Goal: Task Accomplishment & Management: Manage account settings

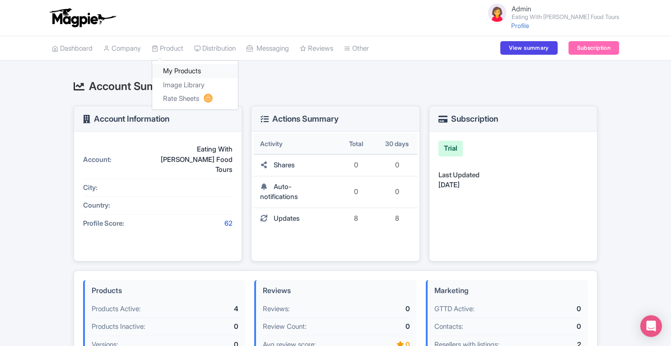
click at [180, 70] on link "My Products" at bounding box center [195, 71] width 86 height 14
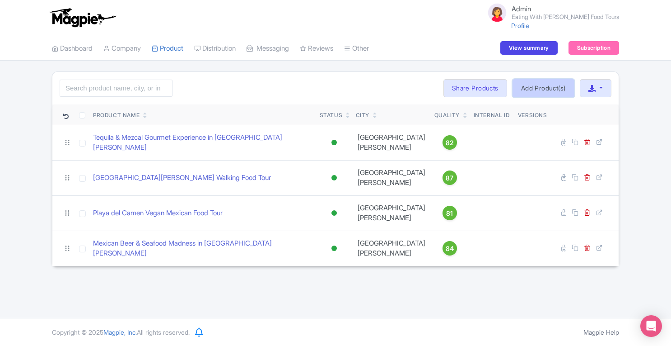
click at [539, 85] on link "Add Product(s)" at bounding box center [544, 88] width 62 height 18
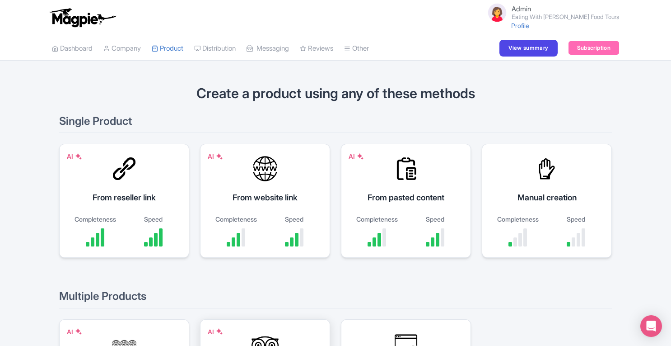
click at [262, 332] on div at bounding box center [265, 343] width 27 height 27
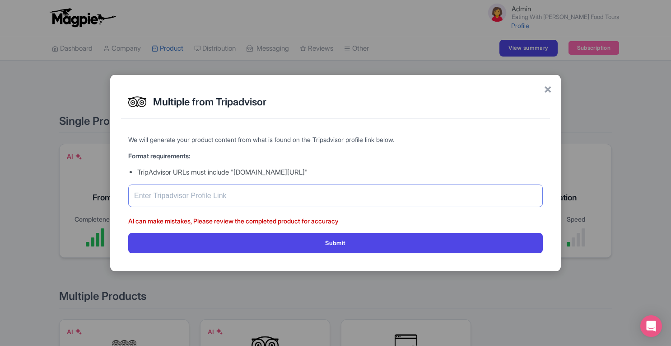
click at [277, 205] on input "text" at bounding box center [335, 195] width 415 height 23
paste input "https://www.tripadvisor.com/Attraction_Review-g150813-d18812728-Reviews-Eating_…"
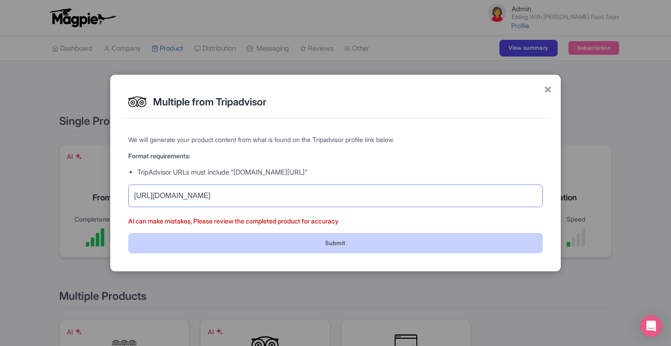
type input "https://www.tripadvisor.com/Attraction_Review-g150813-d18812728-Reviews-Eating_…"
click at [388, 242] on button "Submit" at bounding box center [335, 243] width 415 height 20
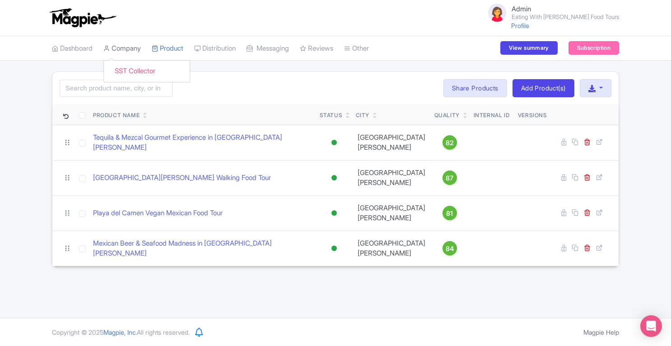
click at [125, 47] on link "Company" at bounding box center [121, 48] width 37 height 25
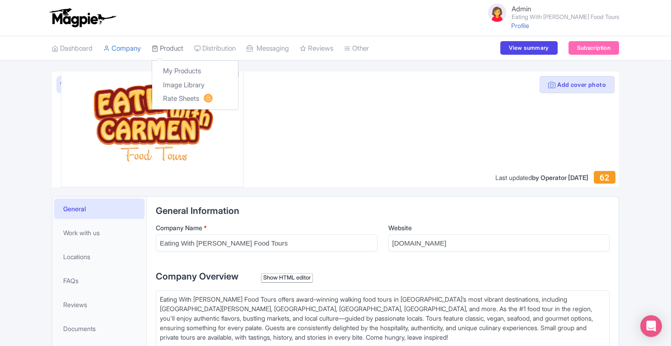
click at [173, 51] on link "Product" at bounding box center [168, 48] width 32 height 25
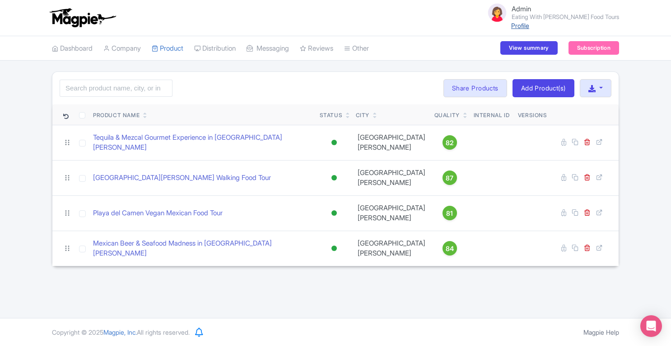
click at [529, 24] on link "Profile" at bounding box center [520, 26] width 18 height 8
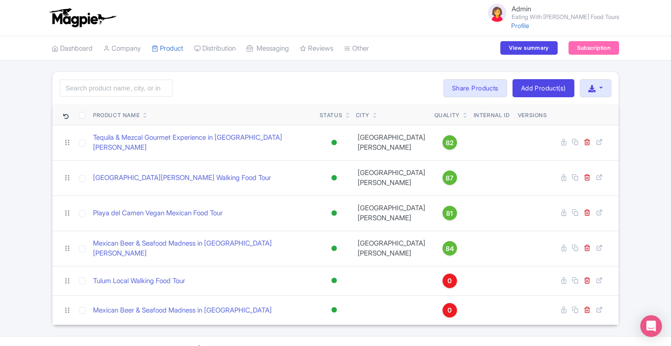
scroll to position [16, 0]
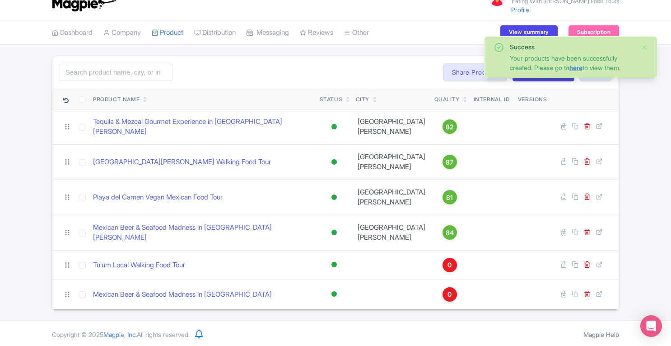
click at [580, 68] on link "here" at bounding box center [576, 68] width 13 height 8
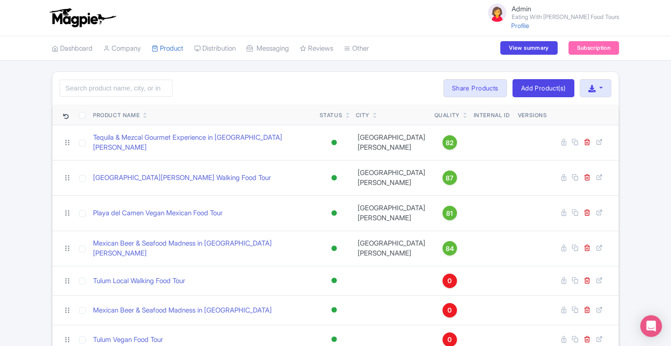
scroll to position [45, 0]
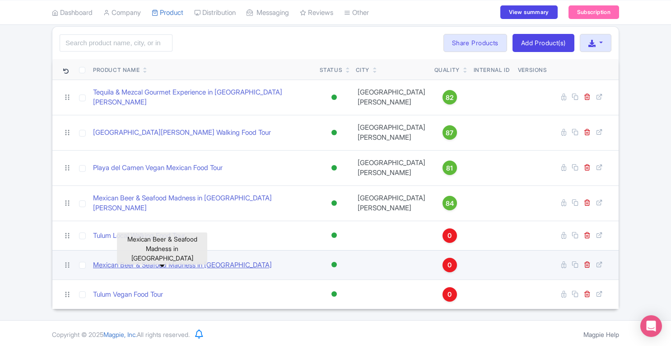
click at [201, 266] on link "Mexican Beer & Seafood Madness in [GEOGRAPHIC_DATA]" at bounding box center [182, 265] width 179 height 10
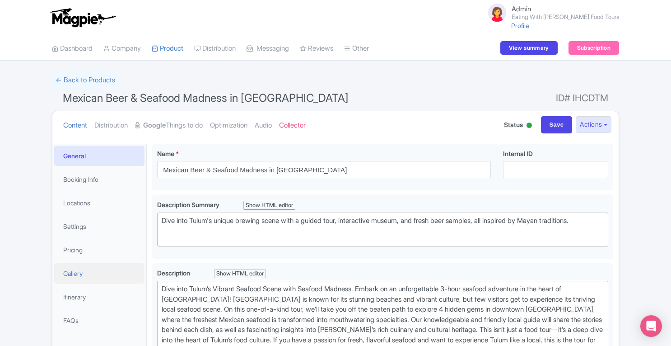
click at [93, 274] on link "Gallery" at bounding box center [99, 273] width 90 height 20
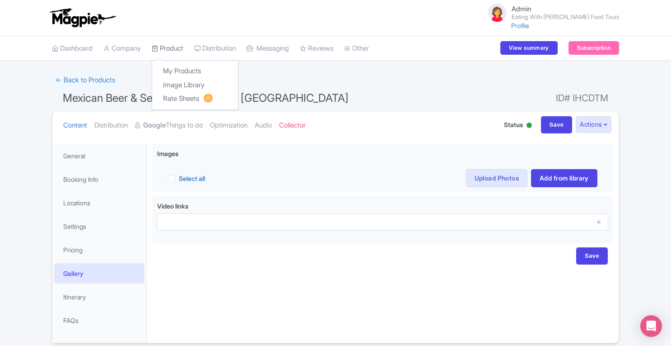
click at [168, 50] on link "Product" at bounding box center [168, 48] width 32 height 25
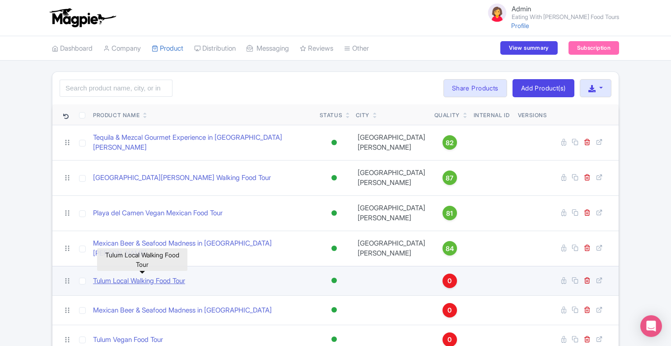
click at [164, 279] on link "Tulum Local Walking Food Tour" at bounding box center [139, 281] width 92 height 10
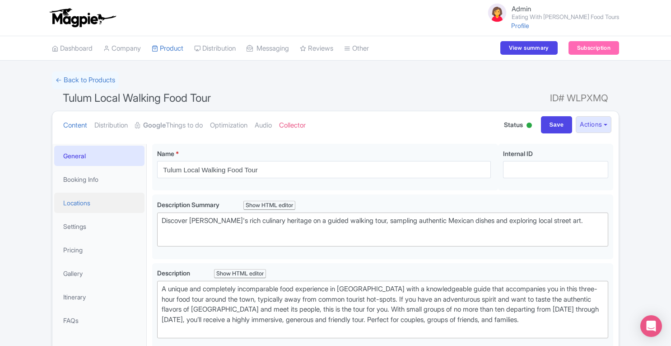
click at [94, 208] on link "Locations" at bounding box center [99, 202] width 90 height 20
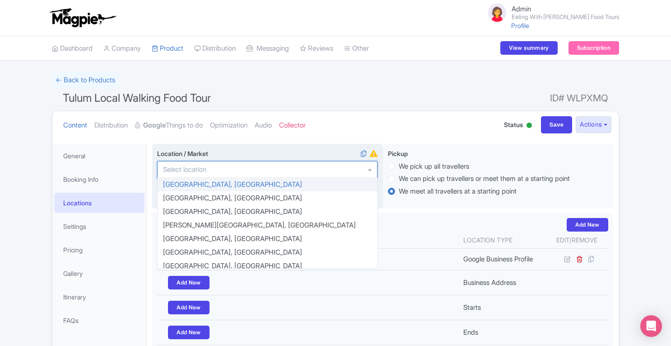
click at [252, 167] on div at bounding box center [267, 169] width 220 height 17
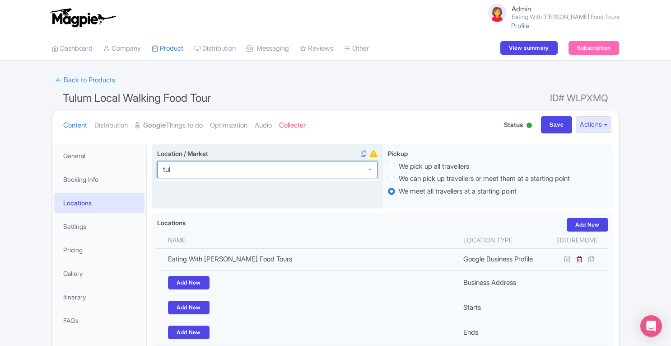
type input "tulu"
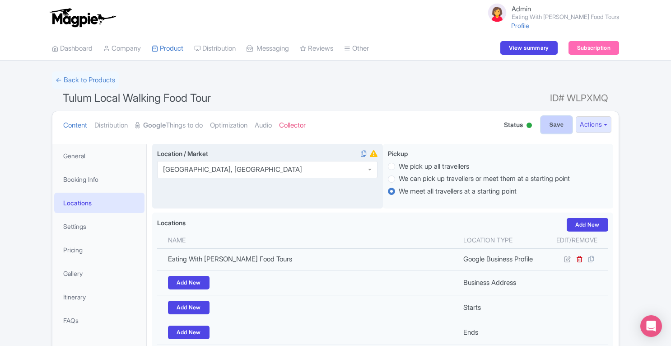
click at [544, 121] on input "Save" at bounding box center [557, 124] width 32 height 17
type input "Saving..."
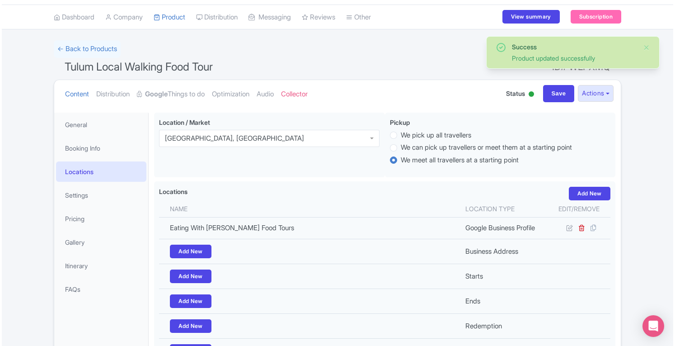
scroll to position [24, 0]
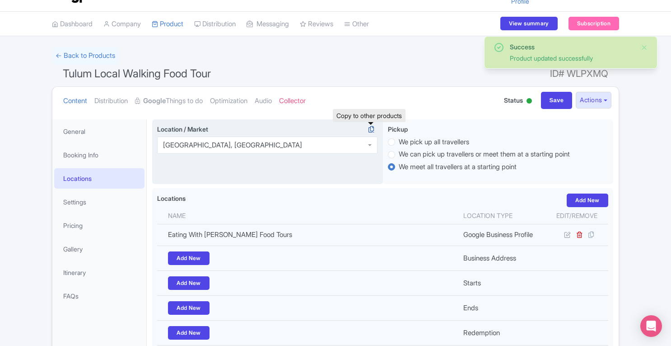
click at [372, 130] on icon at bounding box center [371, 129] width 13 height 8
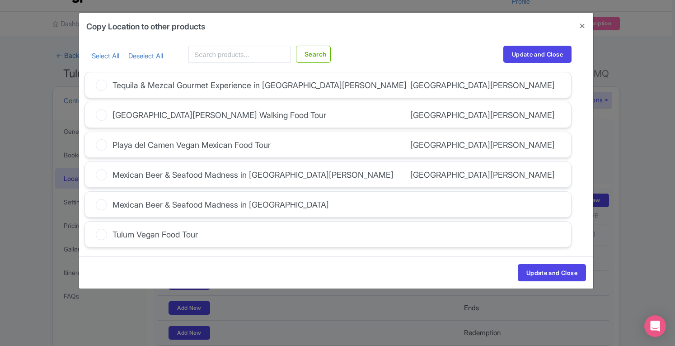
click at [101, 204] on icon at bounding box center [101, 204] width 11 height 11
click at [0, 0] on input "Mexican Beer & Seafood Madness in Tulum" at bounding box center [0, 0] width 0 height 0
click at [98, 231] on icon at bounding box center [101, 234] width 11 height 11
click at [0, 0] on input "Tulum Vegan Food Tour" at bounding box center [0, 0] width 0 height 0
click at [537, 264] on button "Update and Close" at bounding box center [552, 272] width 68 height 17
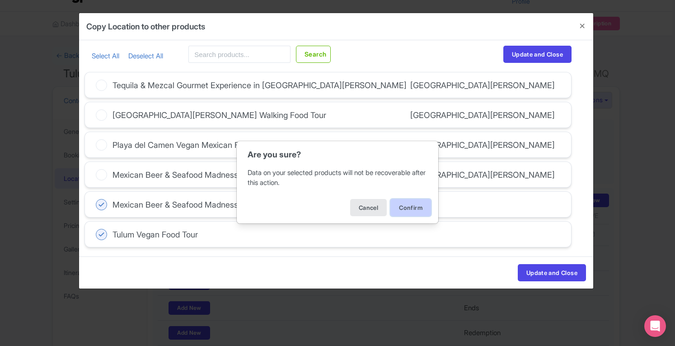
click at [421, 207] on button "Confirm" at bounding box center [410, 207] width 41 height 17
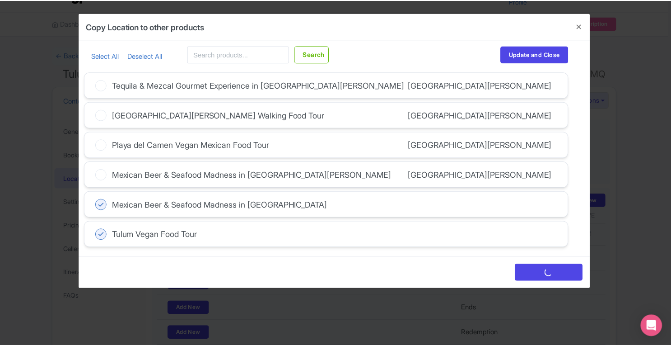
scroll to position [0, 0]
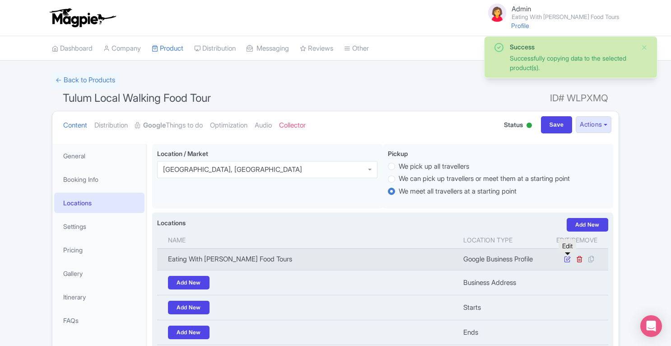
click at [567, 260] on icon at bounding box center [567, 258] width 7 height 7
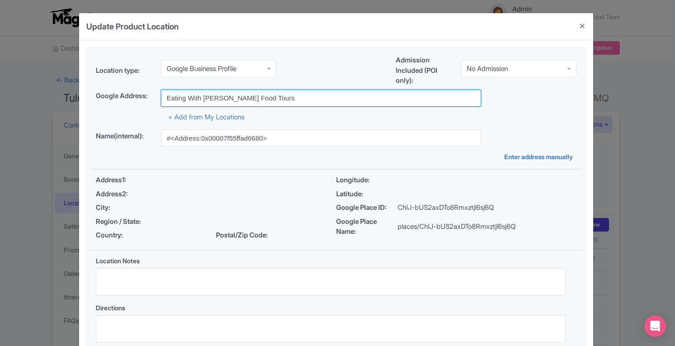
click at [291, 97] on input "Eating With [PERSON_NAME] Food Tours" at bounding box center [321, 97] width 320 height 17
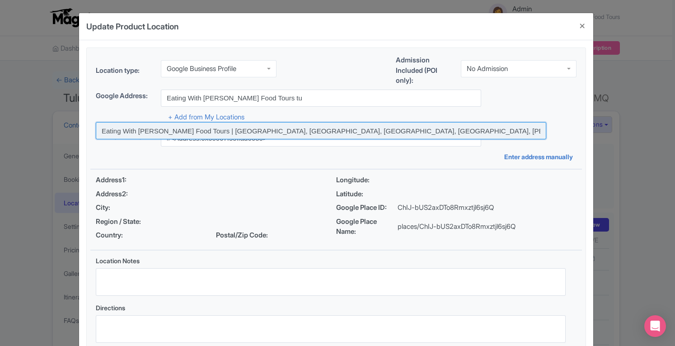
click at [267, 126] on input at bounding box center [321, 130] width 450 height 17
type input "Eating With Carmen Food Tours | Tulum, Tulum Centro, Colonia Huracanes, Tulum, …"
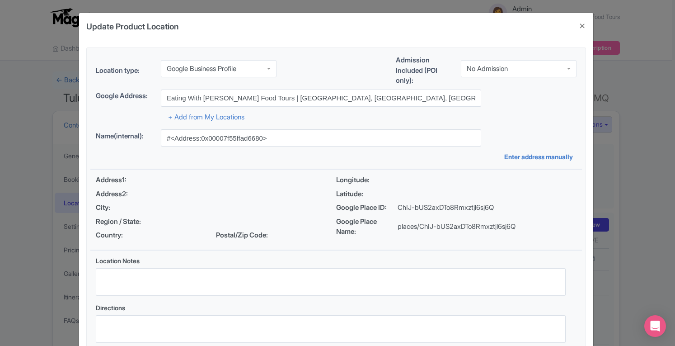
type input "Eating With Carmen Food Tours | Tulum, Tulum Centro, Colonia Huracanes, Tulum, …"
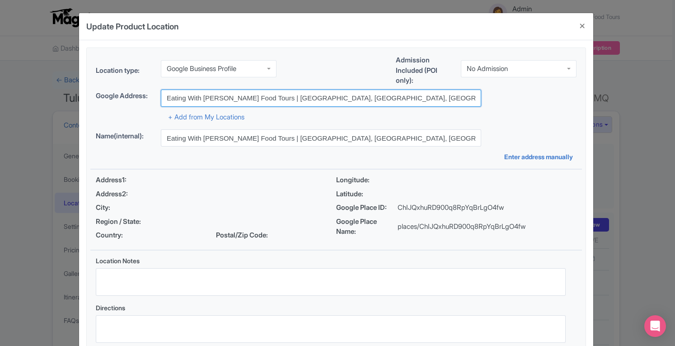
drag, startPoint x: 164, startPoint y: 97, endPoint x: 283, endPoint y: 98, distance: 119.7
click at [283, 98] on input "Eating With Carmen Food Tours | Tulum, Tulum Centro, Colonia Huracanes, Tulum, …" at bounding box center [321, 97] width 320 height 17
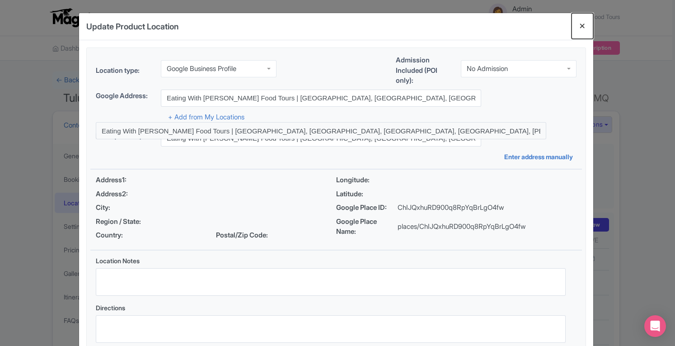
click at [582, 28] on button "Close" at bounding box center [582, 26] width 22 height 26
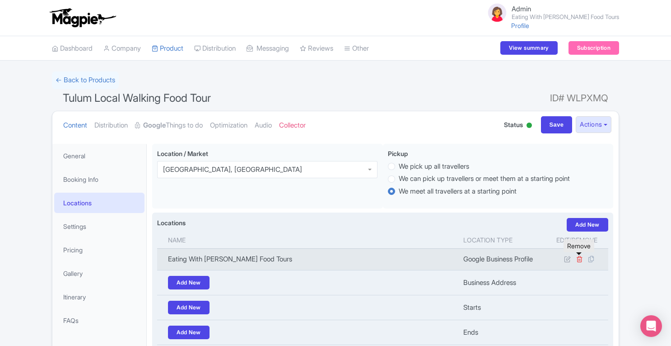
click at [579, 259] on icon at bounding box center [579, 258] width 7 height 7
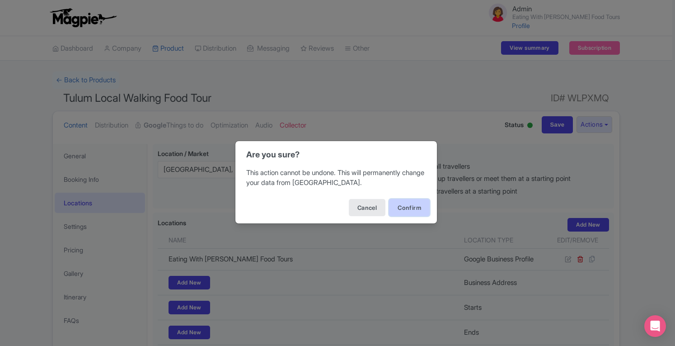
click at [410, 207] on button "Confirm" at bounding box center [409, 207] width 41 height 17
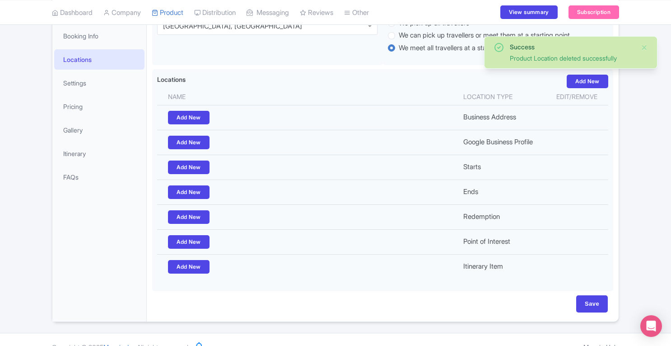
scroll to position [28, 0]
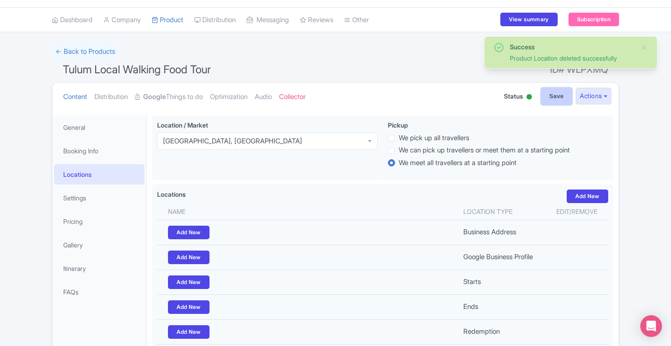
click at [548, 100] on input "Save" at bounding box center [557, 96] width 32 height 17
type input "Saving..."
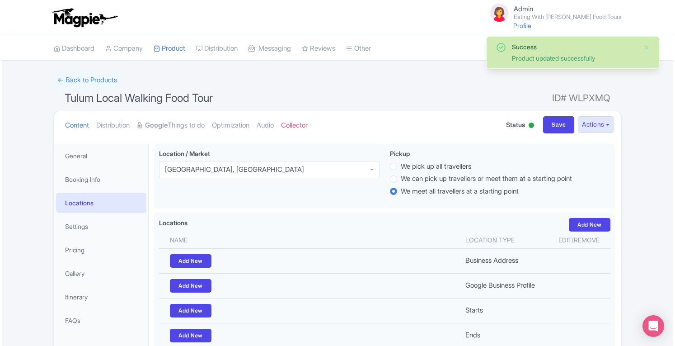
scroll to position [143, 0]
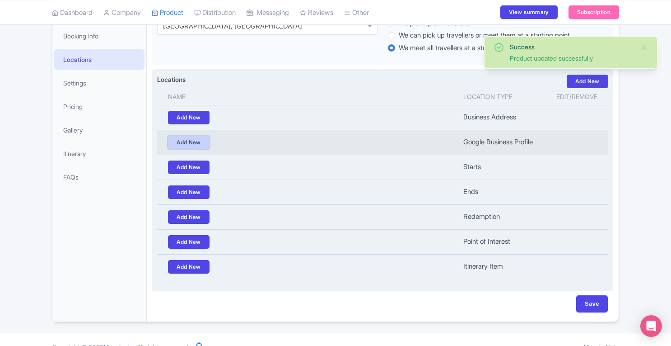
click at [172, 142] on link "Add New" at bounding box center [189, 143] width 42 height 14
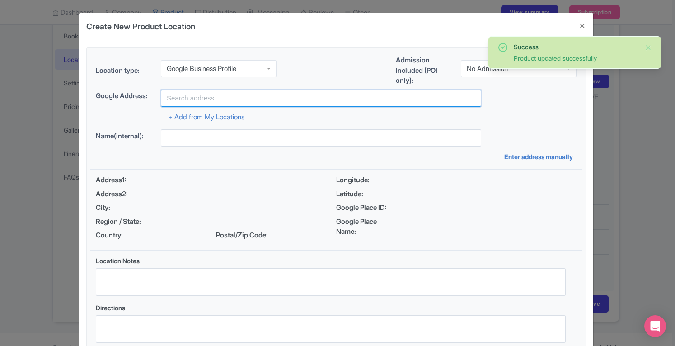
click at [241, 101] on input "text" at bounding box center [321, 97] width 320 height 17
paste input "Eating With [PERSON_NAME] Food Tours | Tulum"
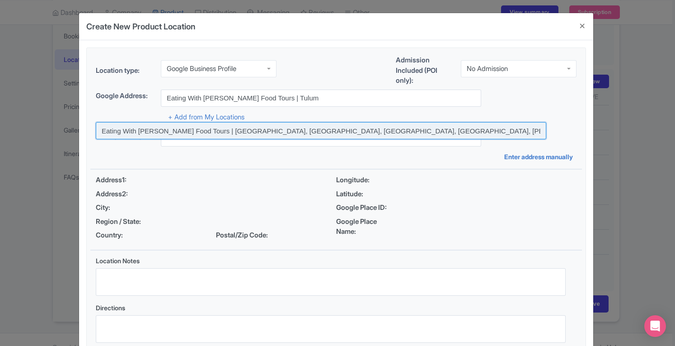
click at [340, 126] on input at bounding box center [321, 130] width 450 height 17
type input "Eating With [PERSON_NAME] Food Tours | [GEOGRAPHIC_DATA], [GEOGRAPHIC_DATA], [G…"
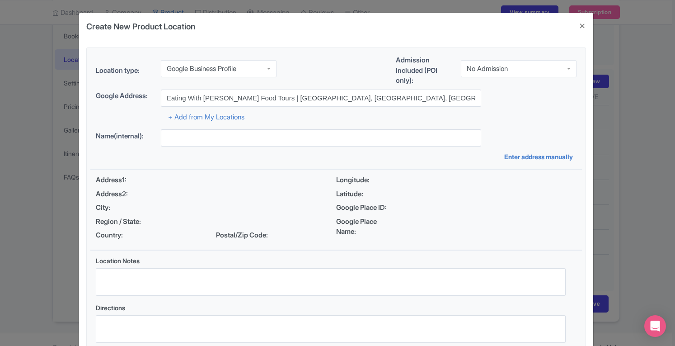
type input "Eating With [PERSON_NAME] Food Tours | [GEOGRAPHIC_DATA], [GEOGRAPHIC_DATA], [G…"
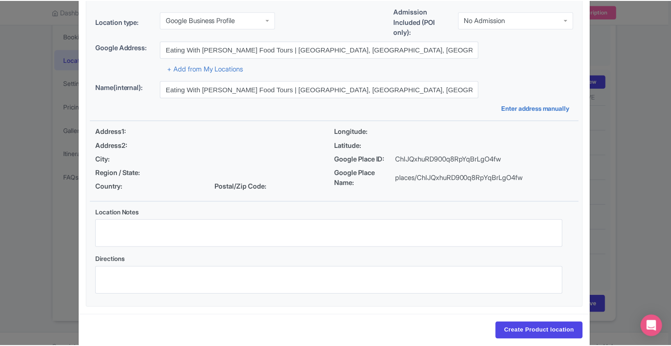
scroll to position [60, 0]
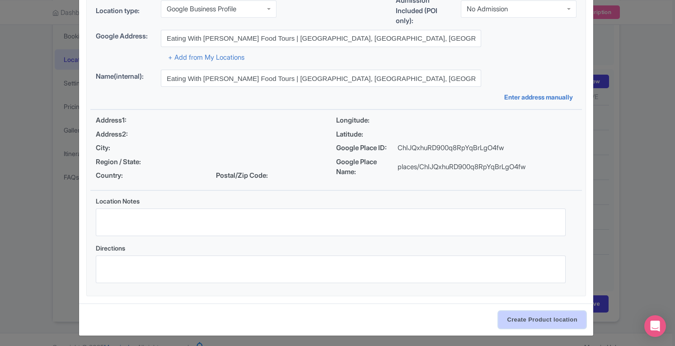
click at [540, 321] on input "Create Product location" at bounding box center [542, 319] width 88 height 17
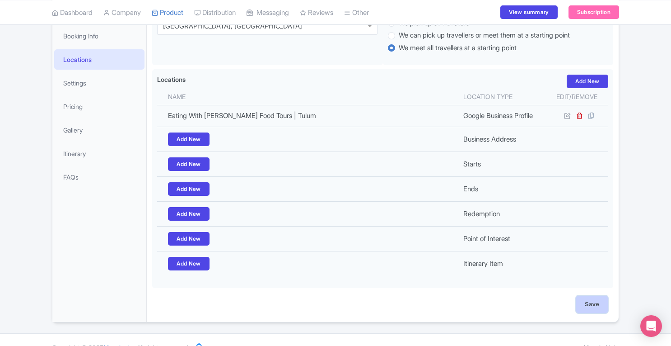
click at [595, 303] on input "Save" at bounding box center [592, 303] width 32 height 17
type input "Update Product"
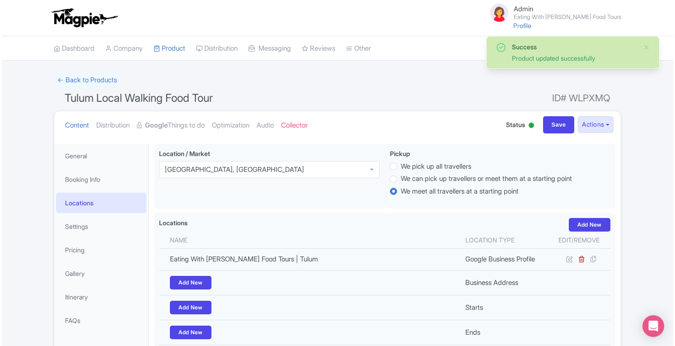
scroll to position [143, 0]
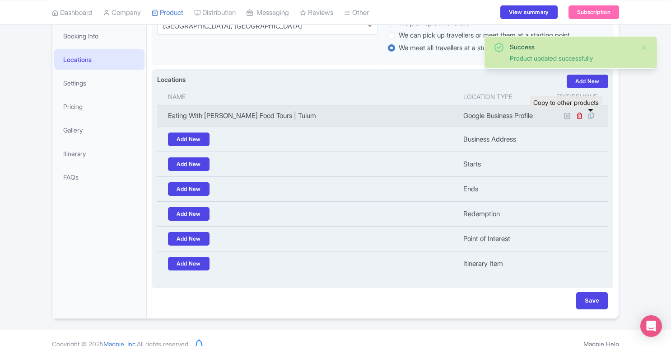
click at [592, 117] on icon at bounding box center [591, 116] width 13 height 8
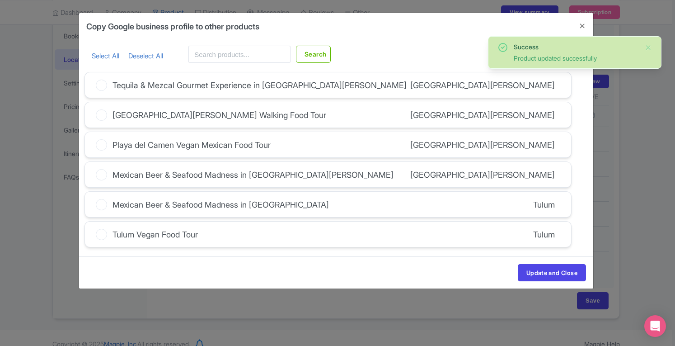
click at [103, 203] on icon at bounding box center [101, 204] width 11 height 11
click at [0, 0] on input "Mexican Beer & Seafood Madness in Tulum" at bounding box center [0, 0] width 0 height 0
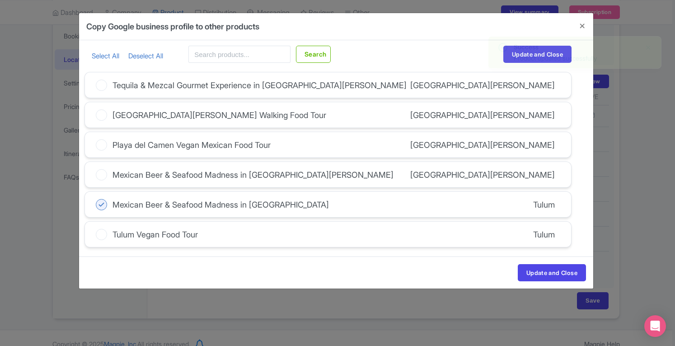
click at [99, 238] on div at bounding box center [101, 234] width 11 height 12
click at [0, 0] on input "Tulum Vegan Food Tour" at bounding box center [0, 0] width 0 height 0
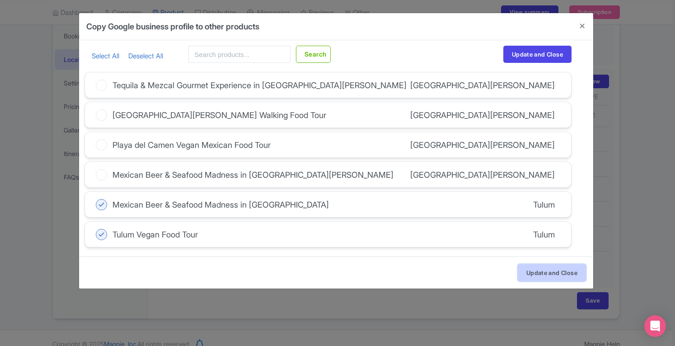
click at [542, 269] on button "Update and Close" at bounding box center [552, 272] width 68 height 17
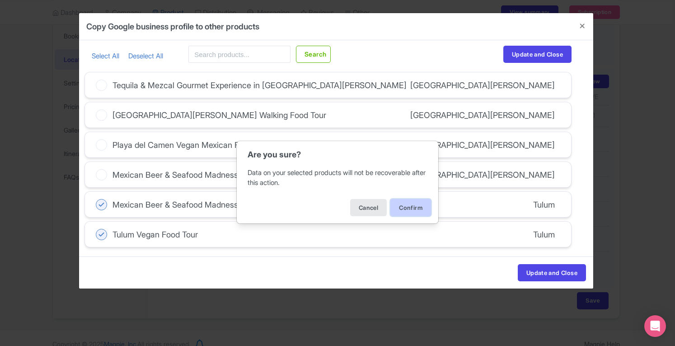
click at [409, 206] on button "Confirm" at bounding box center [410, 207] width 41 height 17
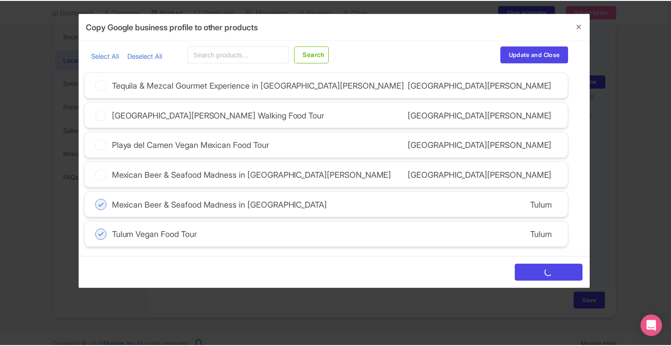
scroll to position [0, 0]
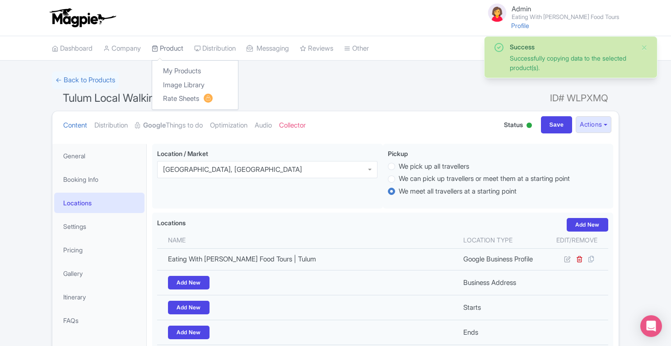
click at [176, 51] on link "Product" at bounding box center [168, 48] width 32 height 25
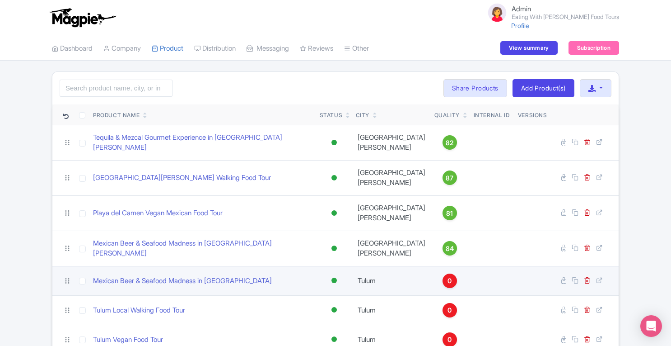
click at [448, 278] on span "0" at bounding box center [450, 281] width 4 height 10
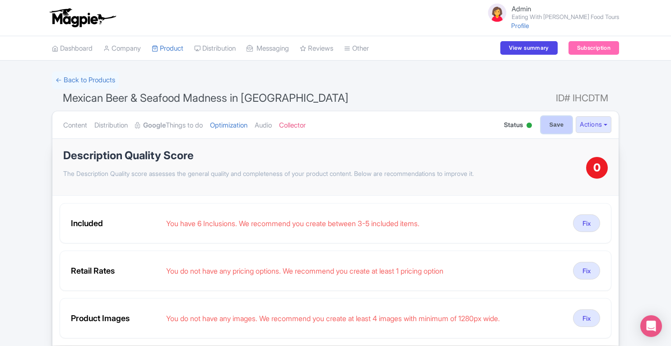
click at [549, 122] on input "Save" at bounding box center [557, 124] width 32 height 17
type input "Saving..."
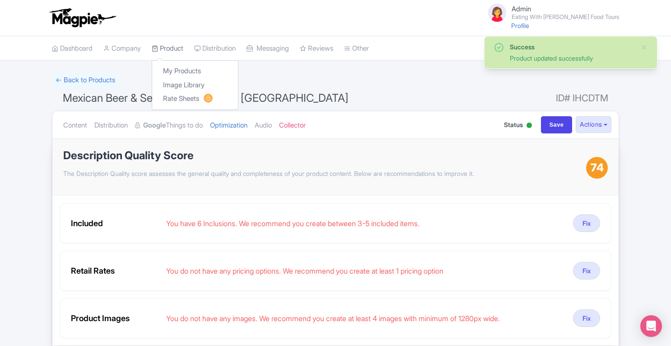
click at [175, 51] on link "Product" at bounding box center [168, 48] width 32 height 25
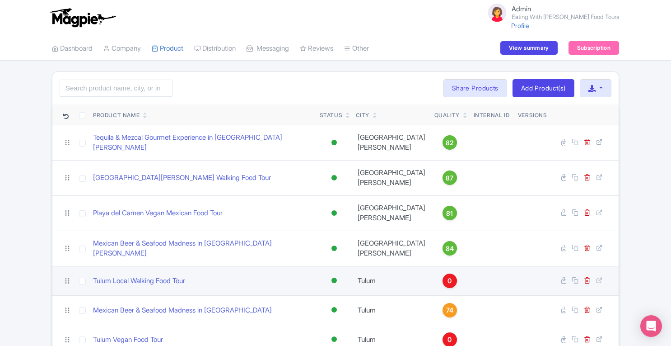
click at [443, 277] on div "0" at bounding box center [450, 280] width 14 height 14
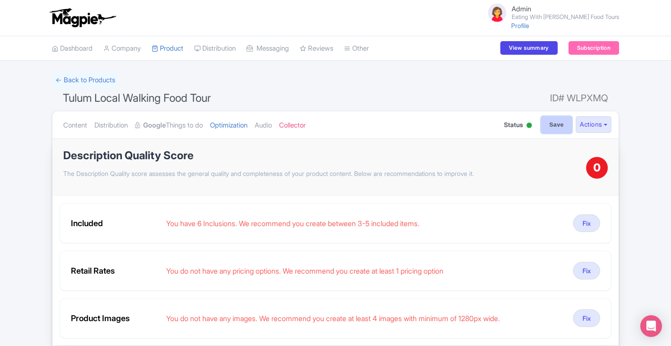
click at [552, 128] on input "Save" at bounding box center [557, 124] width 32 height 17
type input "Saving..."
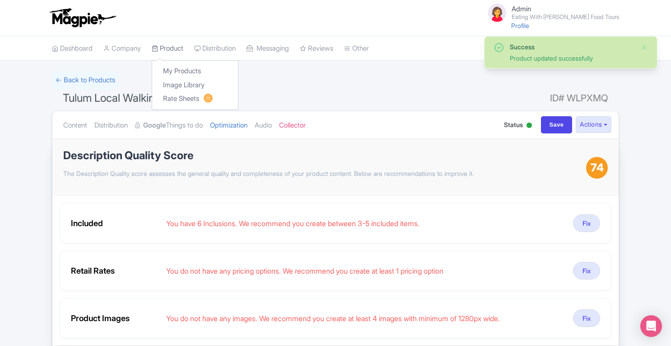
click at [175, 51] on link "Product" at bounding box center [168, 48] width 32 height 25
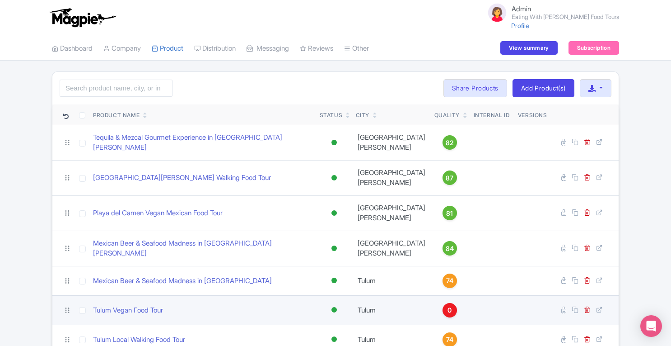
click at [448, 312] on span "0" at bounding box center [450, 310] width 4 height 10
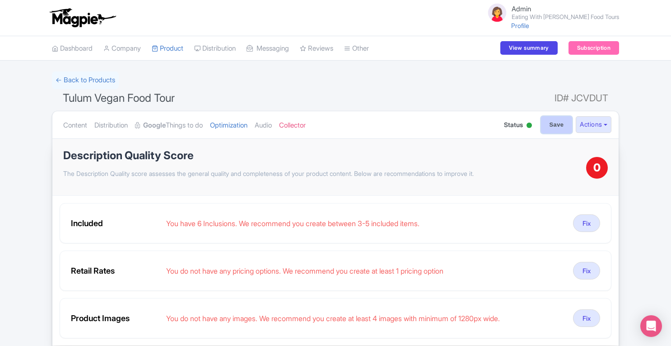
click at [553, 130] on input "Save" at bounding box center [557, 124] width 32 height 17
type input "Saving..."
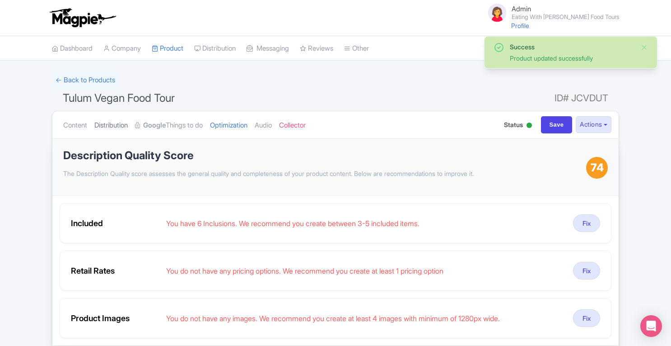
click at [111, 122] on link "Distribution" at bounding box center [110, 125] width 33 height 28
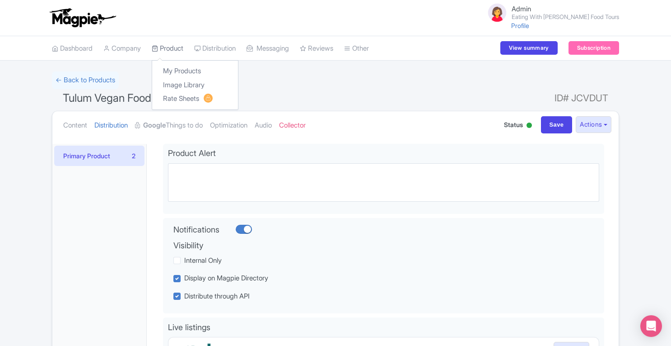
click at [175, 45] on link "Product" at bounding box center [168, 48] width 32 height 25
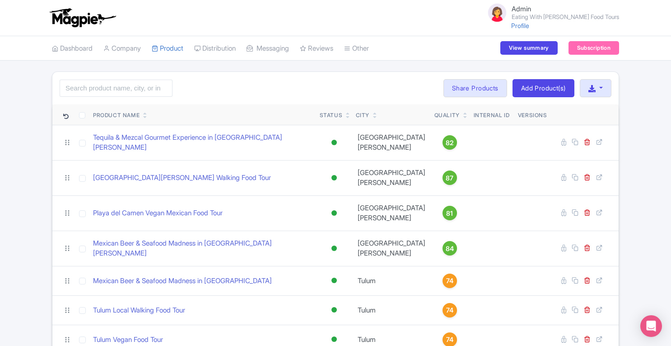
scroll to position [45, 0]
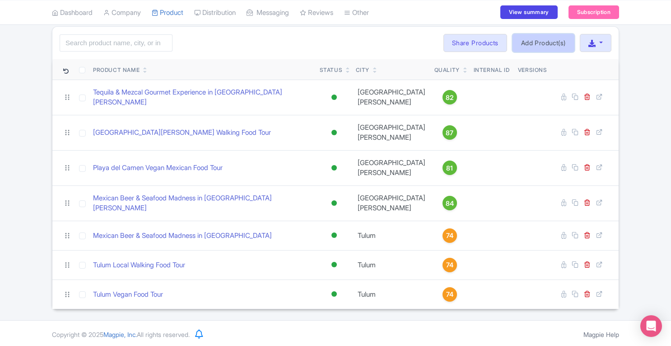
click at [543, 45] on link "Add Product(s)" at bounding box center [544, 43] width 62 height 18
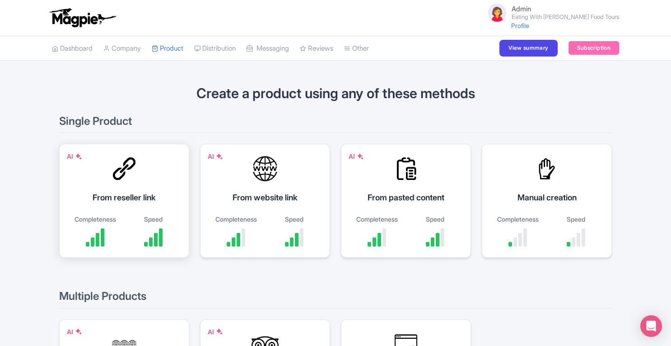
click at [126, 193] on div "From reseller link" at bounding box center [124, 197] width 108 height 12
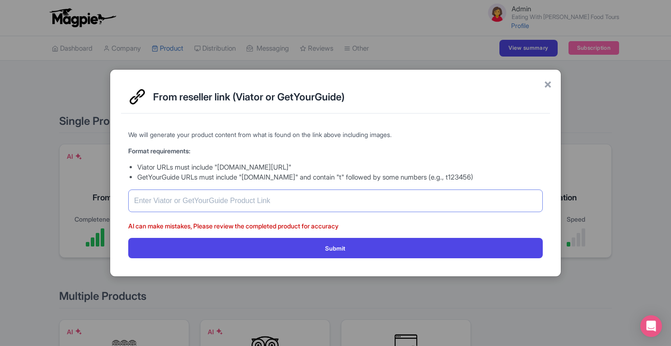
click at [221, 200] on input "text" at bounding box center [335, 200] width 415 height 23
paste input "https://www.viator.com/tours/Merida/Authentic-and-Local-Food-Tour/d5195-199907P1"
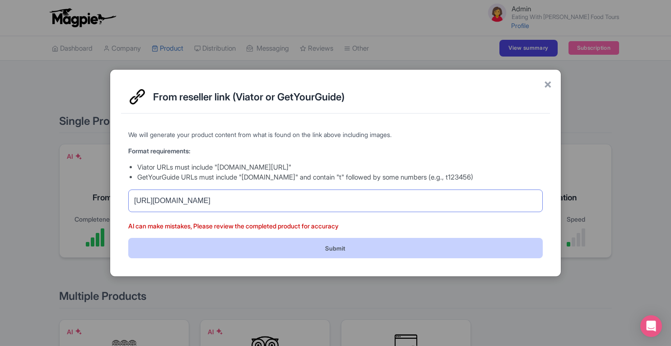
type input "https://www.viator.com/tours/Merida/Authentic-and-Local-Food-Tour/d5195-199907P1"
click at [353, 245] on button "Submit" at bounding box center [335, 248] width 415 height 20
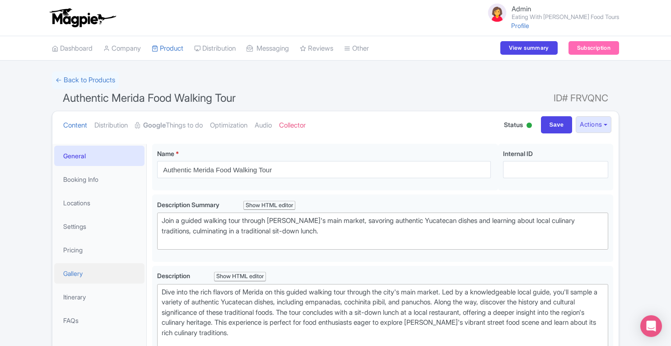
click at [89, 277] on link "Gallery" at bounding box center [99, 273] width 90 height 20
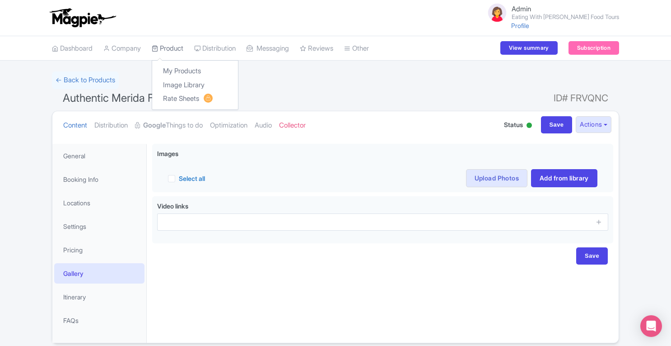
click at [180, 47] on link "Product" at bounding box center [168, 48] width 32 height 25
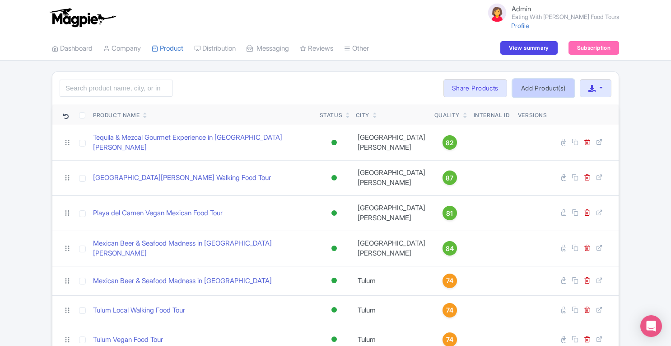
click at [519, 87] on link "Add Product(s)" at bounding box center [544, 88] width 62 height 18
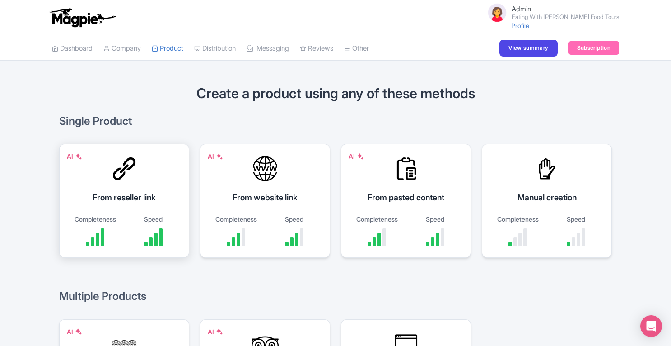
click at [125, 188] on div "AI From reseller link Completeness Speed" at bounding box center [124, 201] width 130 height 114
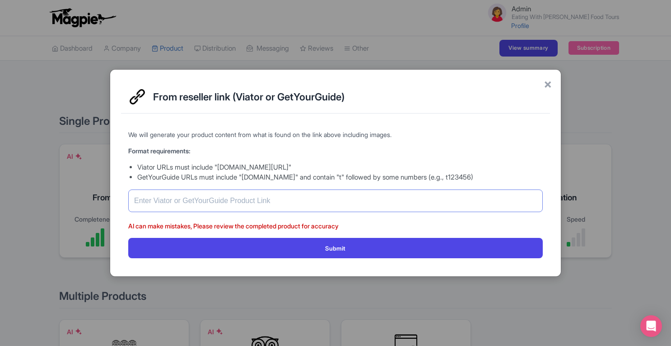
click at [264, 200] on input "text" at bounding box center [335, 200] width 415 height 23
paste input "[URL][DOMAIN_NAME]"
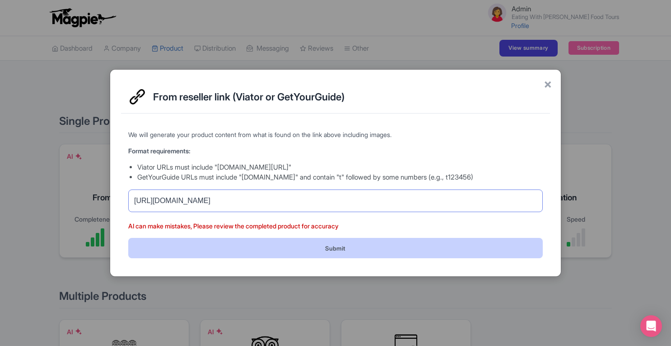
type input "[URL][DOMAIN_NAME]"
click at [412, 244] on button "Submit" at bounding box center [335, 248] width 415 height 20
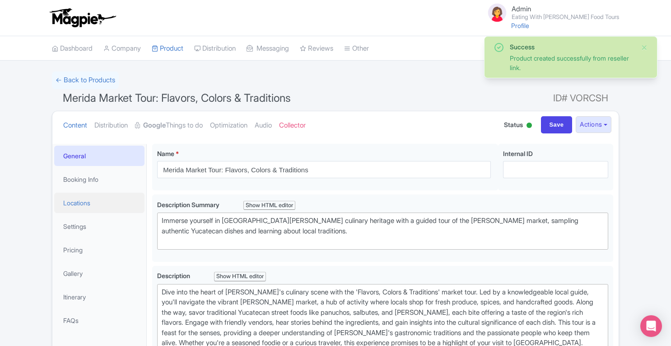
click at [88, 206] on link "Locations" at bounding box center [99, 202] width 90 height 20
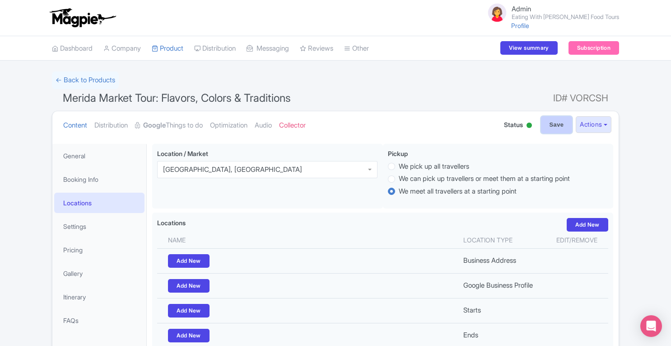
click at [555, 127] on input "Save" at bounding box center [557, 124] width 32 height 17
type input "Saving..."
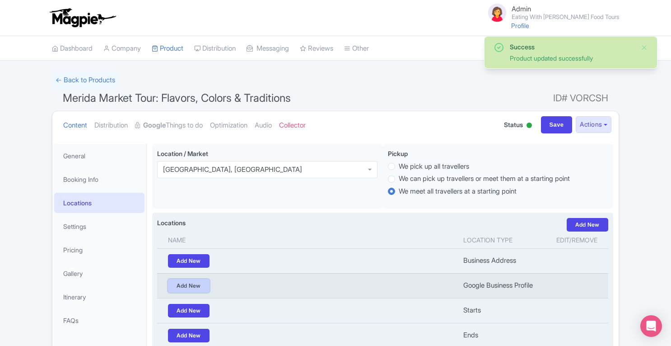
click at [190, 284] on link "Add New" at bounding box center [189, 286] width 42 height 14
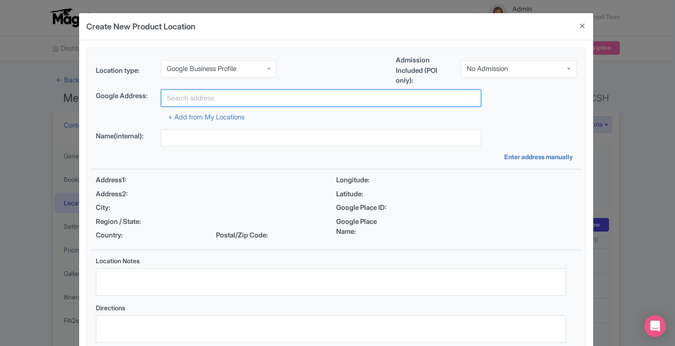
click at [258, 98] on input "text" at bounding box center [321, 97] width 320 height 17
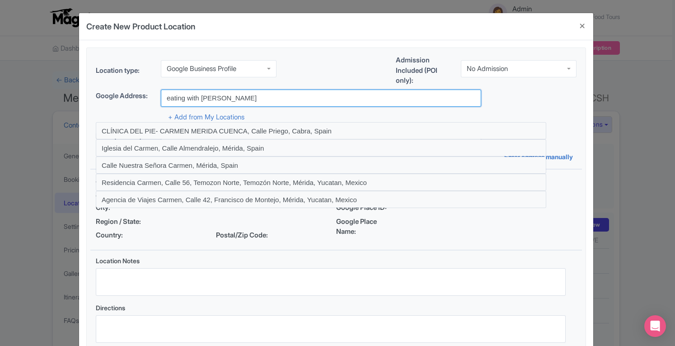
click at [224, 94] on input "eating with [PERSON_NAME]" at bounding box center [321, 97] width 320 height 17
drag, startPoint x: 224, startPoint y: 94, endPoint x: 285, endPoint y: 100, distance: 62.1
click at [285, 100] on input "eating with [PERSON_NAME]" at bounding box center [321, 97] width 320 height 17
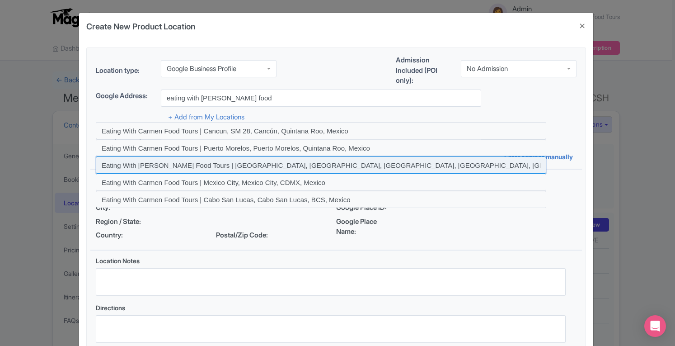
click at [289, 163] on input at bounding box center [321, 164] width 450 height 17
type input "Eating With Carmen Food Tours | Merida, Centro, Merida, Yucatan, Mexico"
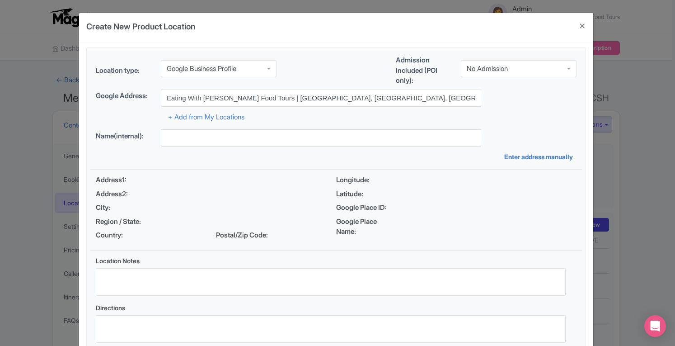
type input "Eating With Carmen Food Tours | Merida, Centro, Merida, Yucatan, Mexico"
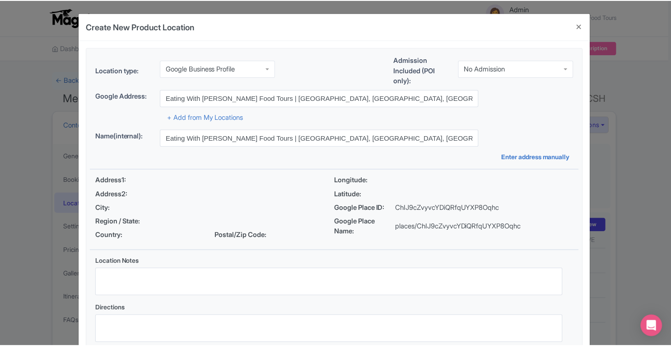
scroll to position [62, 0]
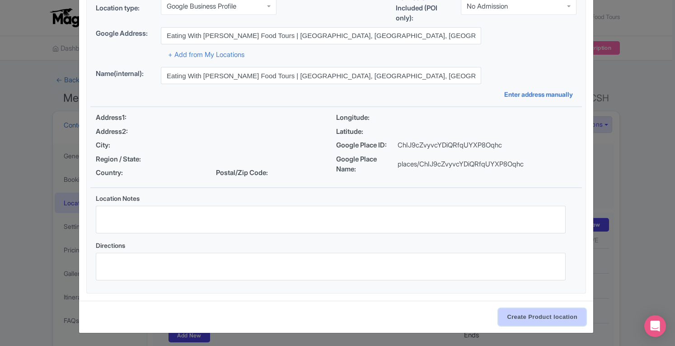
click at [530, 317] on input "Create Product location" at bounding box center [542, 316] width 88 height 17
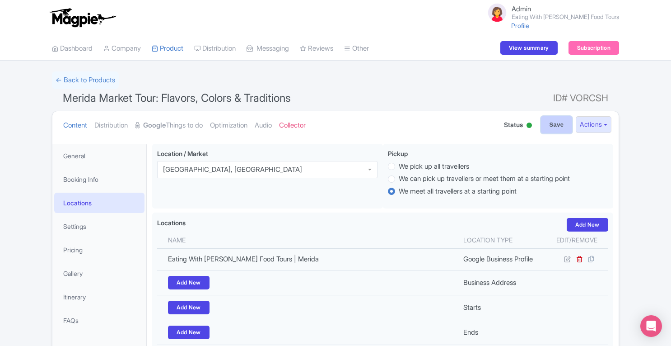
click at [559, 121] on input "Save" at bounding box center [557, 124] width 32 height 17
type input "Update Product"
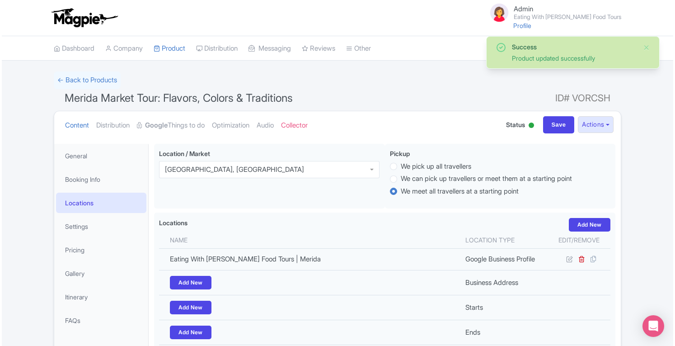
scroll to position [143, 0]
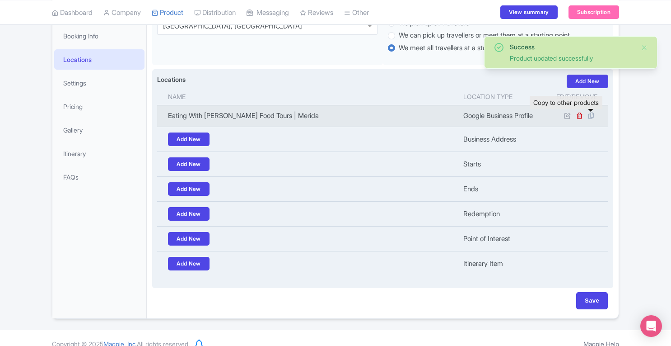
click at [591, 117] on icon at bounding box center [591, 116] width 13 height 8
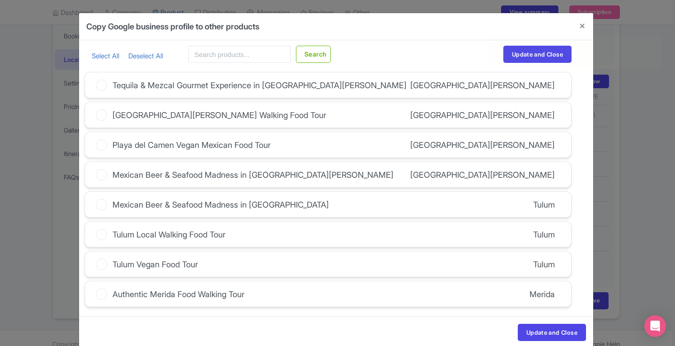
click at [98, 292] on icon at bounding box center [101, 293] width 11 height 11
click at [0, 0] on input "Authentic Merida Food Walking Tour" at bounding box center [0, 0] width 0 height 0
click at [534, 333] on button "Update and Close" at bounding box center [552, 331] width 68 height 17
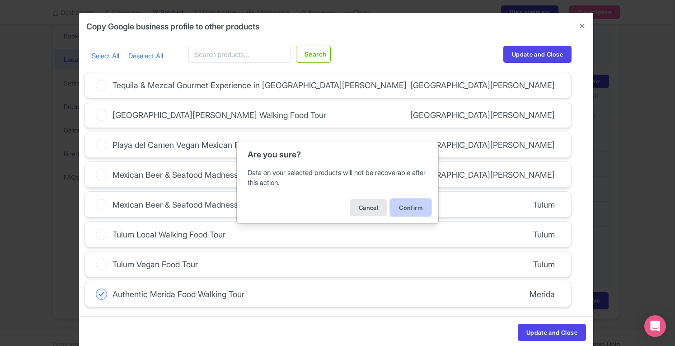
click at [408, 207] on button "Confirm" at bounding box center [410, 207] width 41 height 17
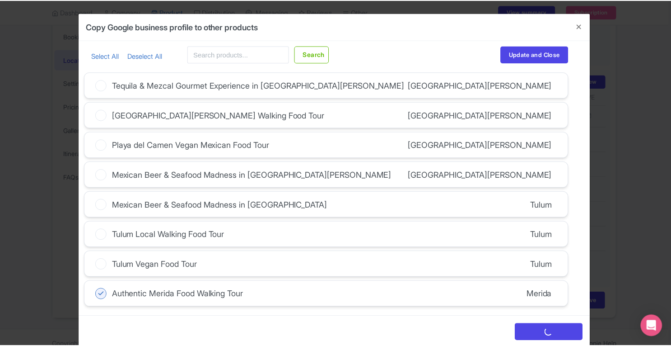
scroll to position [0, 0]
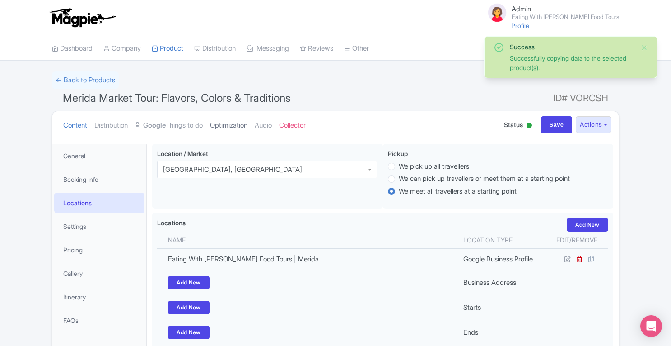
click at [246, 123] on link "Optimization" at bounding box center [228, 125] width 37 height 28
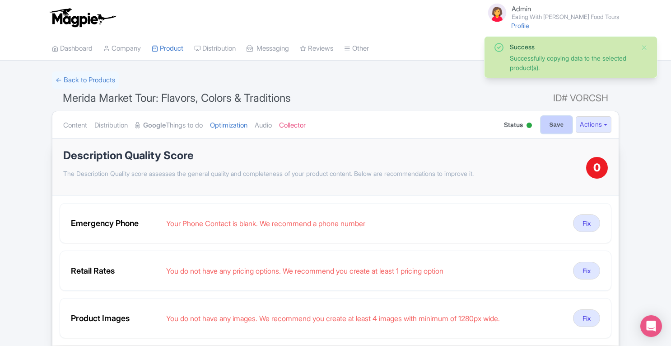
click at [562, 127] on input "Save" at bounding box center [557, 124] width 32 height 17
type input "Saving..."
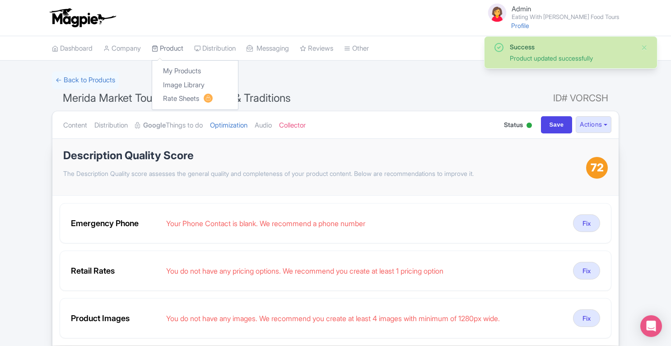
click at [178, 48] on link "Product" at bounding box center [168, 48] width 32 height 25
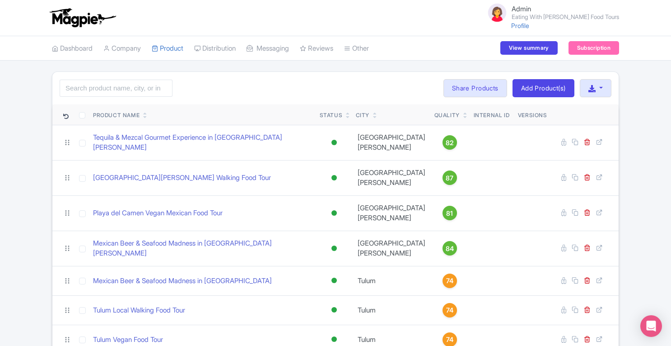
scroll to position [103, 0]
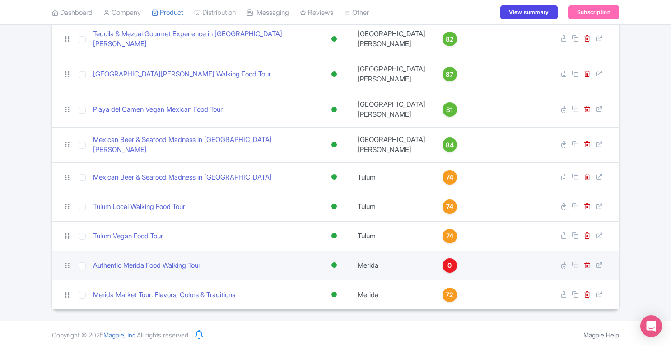
click at [443, 263] on div "0" at bounding box center [450, 265] width 14 height 14
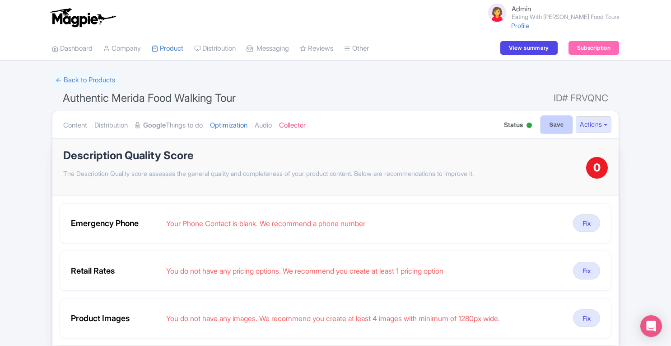
click at [562, 125] on input "Save" at bounding box center [557, 124] width 32 height 17
type input "Saving..."
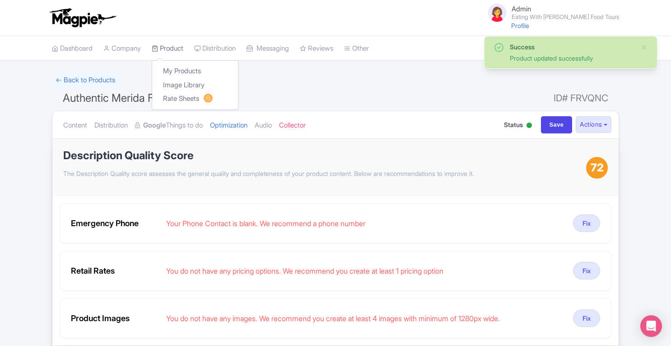
click at [176, 48] on link "Product" at bounding box center [168, 48] width 32 height 25
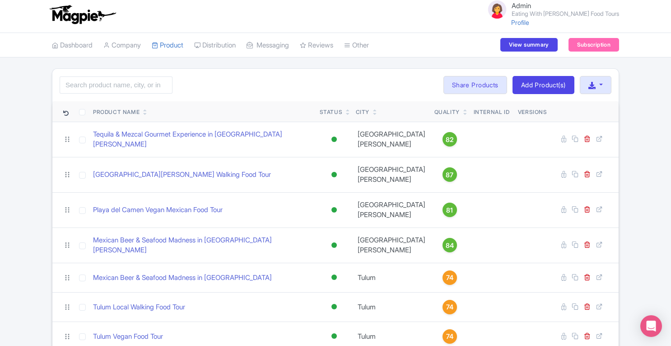
scroll to position [103, 0]
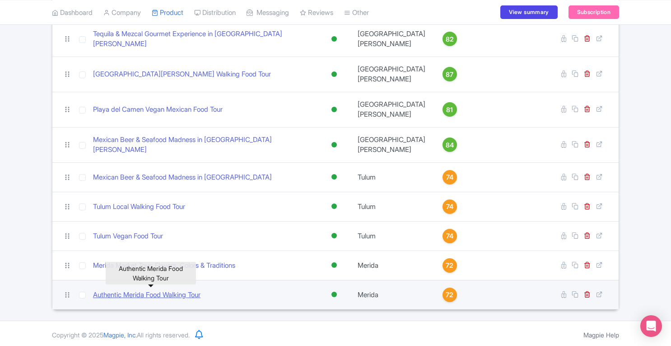
click at [194, 290] on link "Authentic Merida Food Walking Tour" at bounding box center [147, 295] width 108 height 10
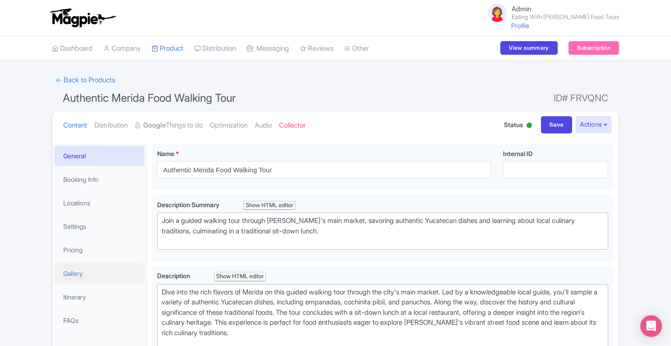
click at [86, 271] on link "Gallery" at bounding box center [99, 273] width 90 height 20
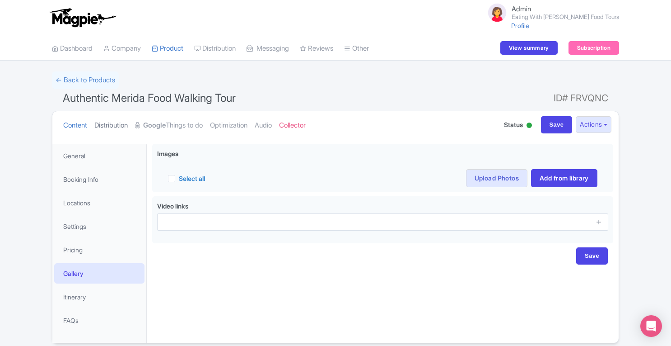
click at [117, 125] on link "Distribution" at bounding box center [110, 125] width 33 height 28
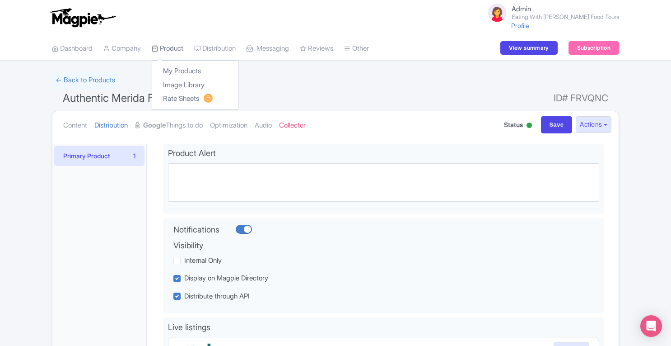
click at [173, 49] on link "Product" at bounding box center [168, 48] width 32 height 25
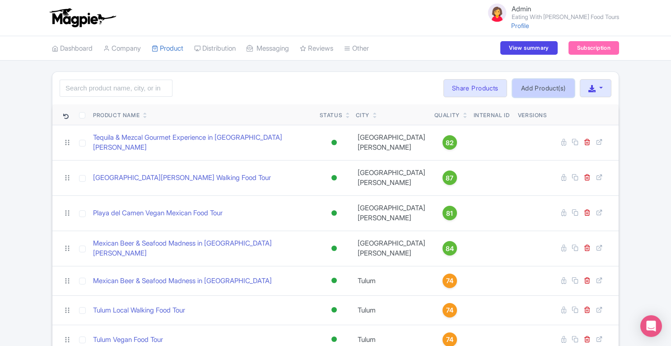
click at [545, 87] on link "Add Product(s)" at bounding box center [544, 88] width 62 height 18
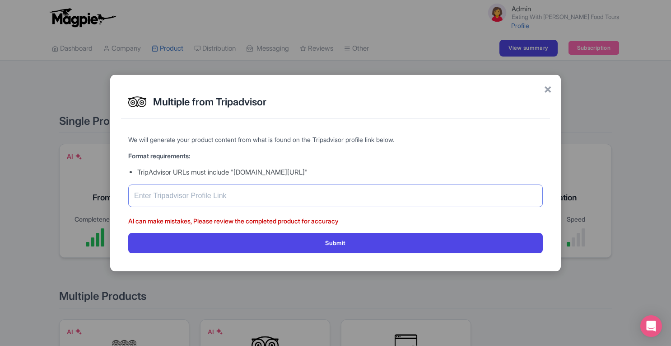
click at [315, 192] on input "text" at bounding box center [335, 195] width 415 height 23
paste input "https://www.tripadvisor.com/Attraction_Review-g150800-d28236625-Reviews-Eating_…"
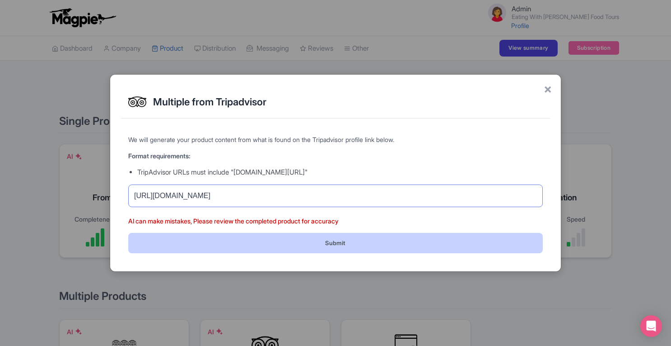
type input "https://www.tripadvisor.com/Attraction_Review-g150800-d28236625-Reviews-Eating_…"
click at [357, 240] on button "Submit" at bounding box center [335, 243] width 415 height 20
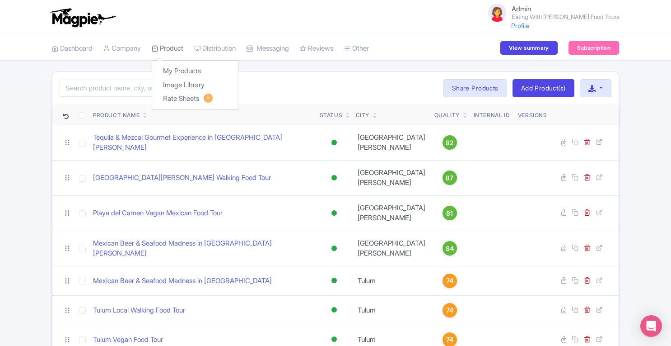
click at [182, 51] on link "Product" at bounding box center [168, 48] width 32 height 25
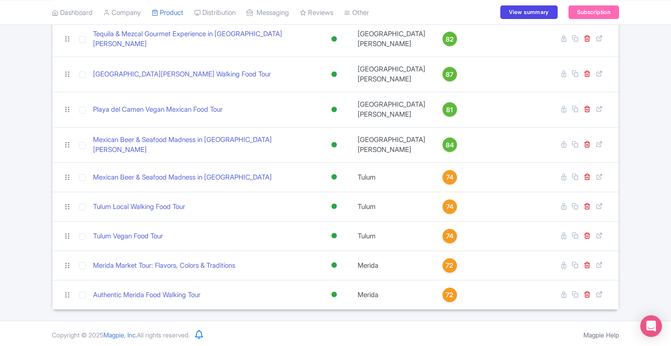
click at [656, 187] on div "Search Bulk Actions Delete Add to Collection Translate Share Products Add to Co…" at bounding box center [335, 138] width 671 height 341
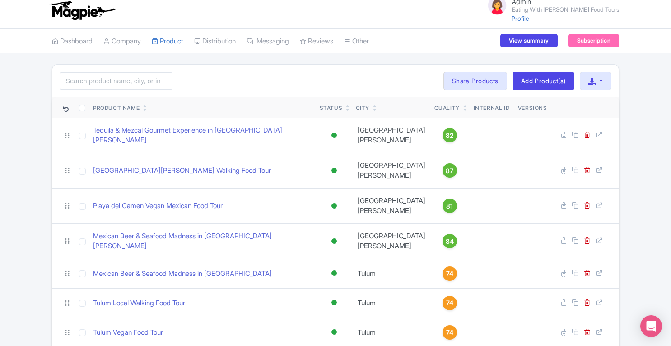
scroll to position [0, 0]
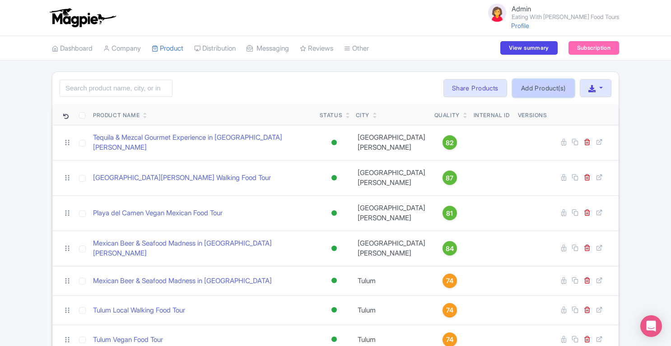
click at [536, 89] on link "Add Product(s)" at bounding box center [544, 88] width 62 height 18
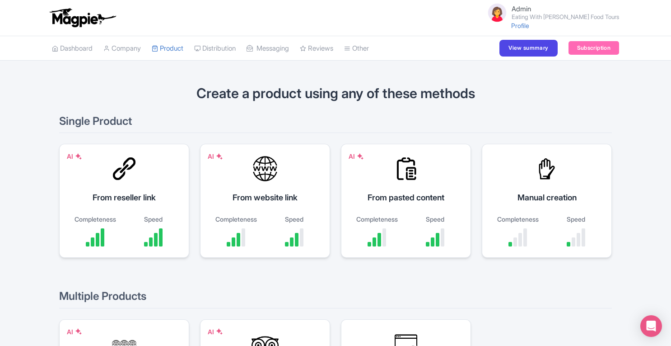
scroll to position [150, 0]
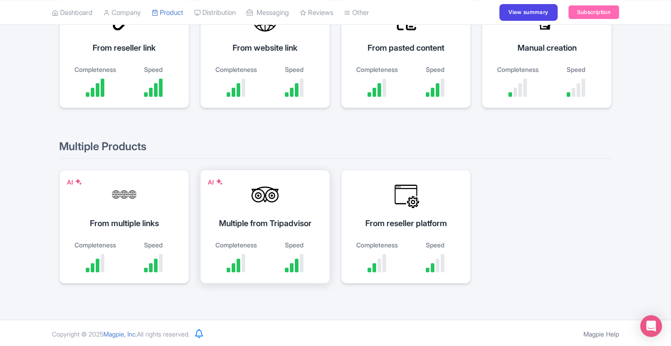
click at [276, 223] on div "Multiple from Tripadvisor" at bounding box center [265, 223] width 108 height 12
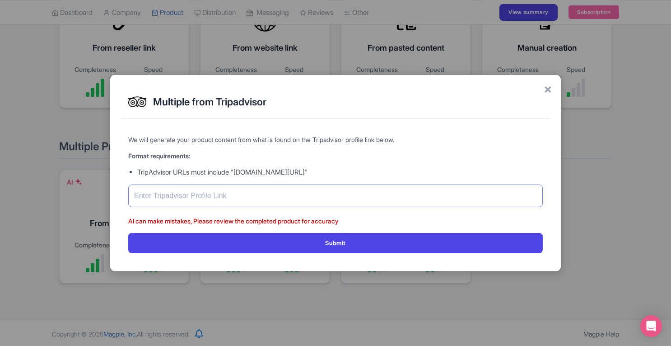
click at [280, 190] on input "text" at bounding box center [335, 195] width 415 height 23
paste input "https://www.tripadvisor.com/Attraction_Review-g152516-d28879571-Reviews-Eating_…"
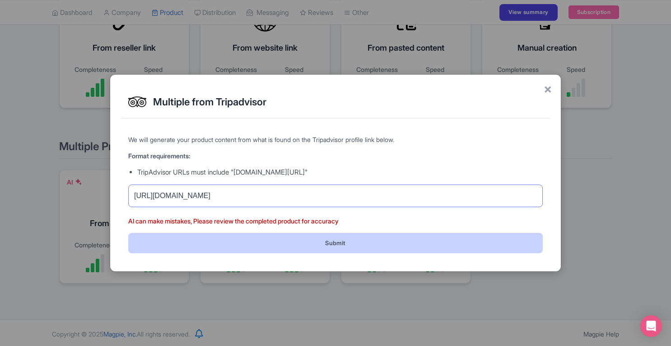
type input "https://www.tripadvisor.com/Attraction_Review-g152516-d28879571-Reviews-Eating_…"
click at [394, 241] on button "Submit" at bounding box center [335, 243] width 415 height 20
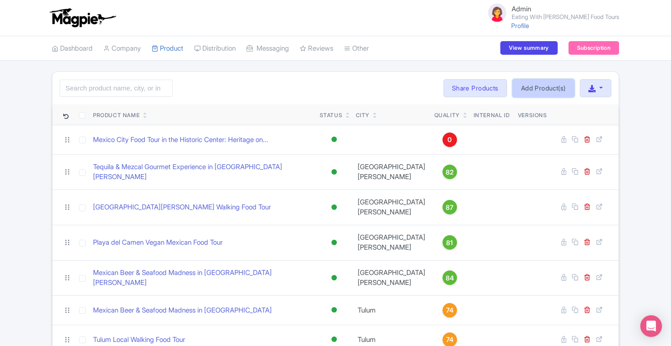
click at [539, 88] on link "Add Product(s)" at bounding box center [544, 88] width 62 height 18
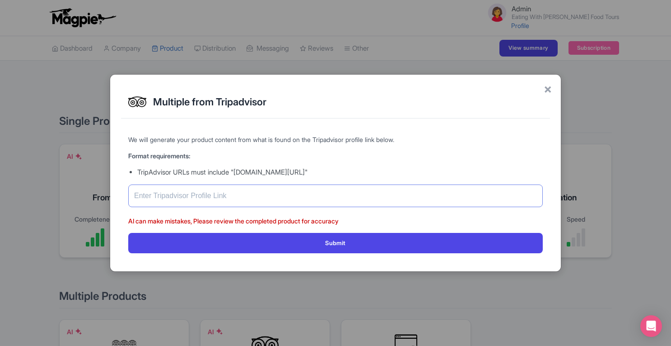
click at [316, 200] on input "text" at bounding box center [335, 195] width 415 height 23
paste input "https://www.tripadvisor.com/Attraction_Review-g150807-d26792895-Reviews-Eating_…"
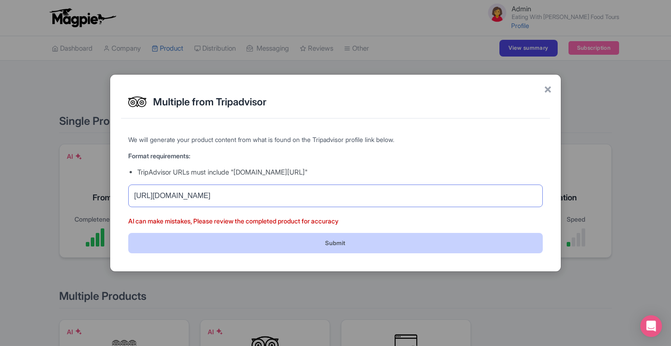
type input "https://www.tripadvisor.com/Attraction_Review-g150807-d26792895-Reviews-Eating_…"
click at [409, 241] on button "Submit" at bounding box center [335, 243] width 415 height 20
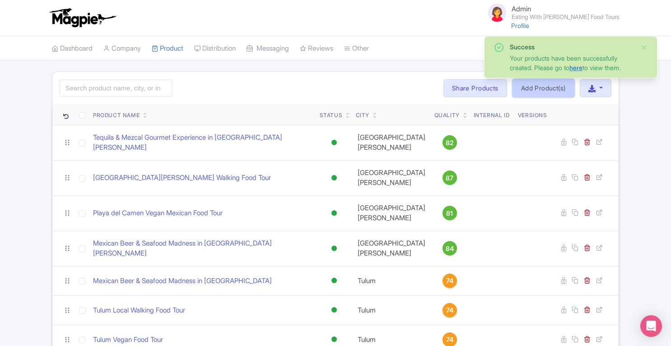
click at [553, 89] on link "Add Product(s)" at bounding box center [544, 88] width 62 height 18
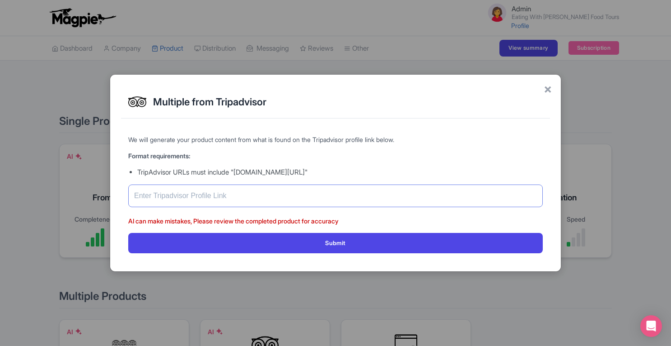
click at [303, 194] on input "text" at bounding box center [335, 195] width 415 height 23
paste input "https://www.tripadvisor.com/Attraction_Review-g152515-d28988754-Reviews-Eating_…"
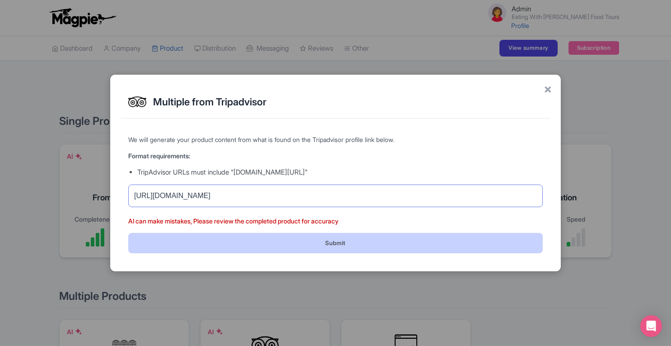
type input "https://www.tripadvisor.com/Attraction_Review-g152515-d28988754-Reviews-Eating_…"
click at [407, 235] on button "Submit" at bounding box center [335, 243] width 415 height 20
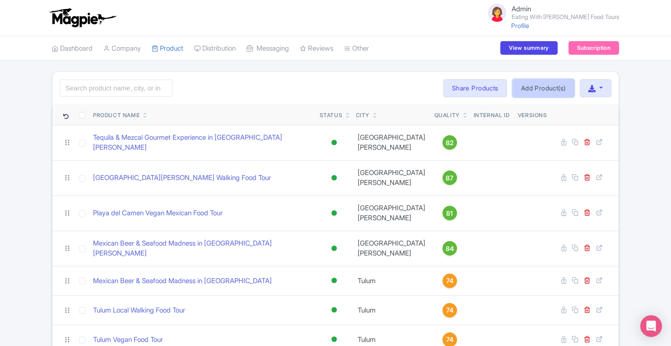
click at [524, 84] on link "Add Product(s)" at bounding box center [544, 88] width 62 height 18
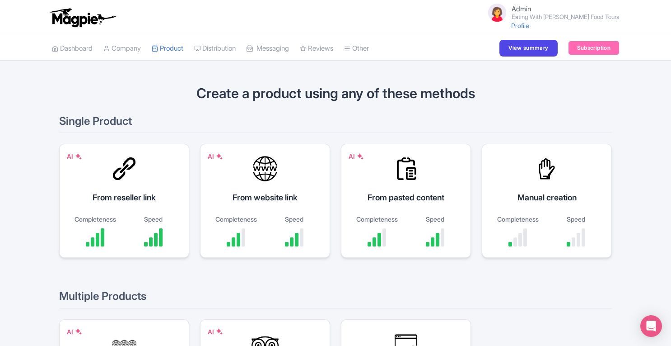
scroll to position [117, 0]
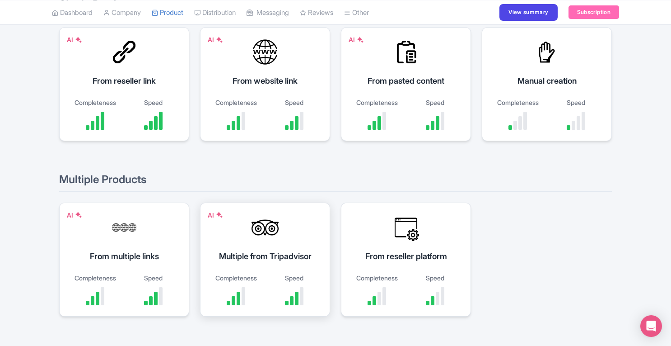
click at [266, 257] on div "Multiple from Tripadvisor" at bounding box center [265, 256] width 108 height 12
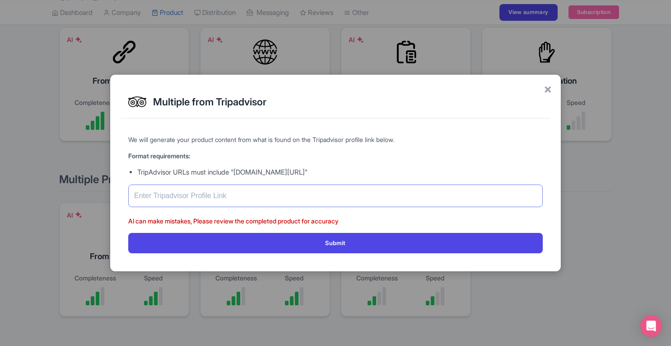
click at [287, 196] on input "text" at bounding box center [335, 195] width 415 height 23
paste input "[URL][DOMAIN_NAME]"
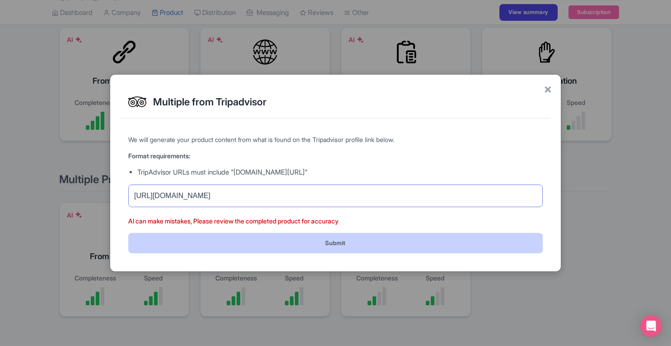
type input "https://www.tripadvisor.com/Attraction_Review-g240327-d27703639-Reviews-Eating_…"
click at [411, 241] on button "Submit" at bounding box center [335, 243] width 415 height 20
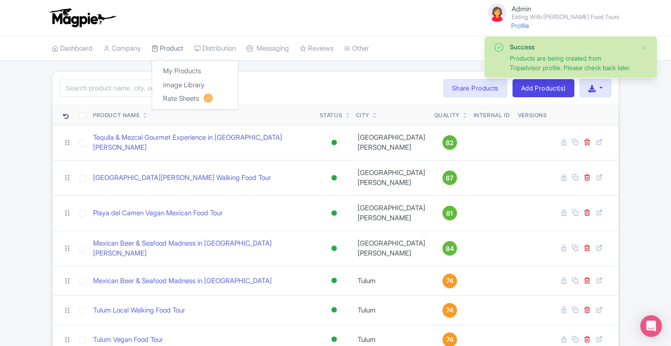
click at [173, 45] on link "Product" at bounding box center [168, 48] width 32 height 25
click at [529, 24] on link "Profile" at bounding box center [520, 26] width 18 height 8
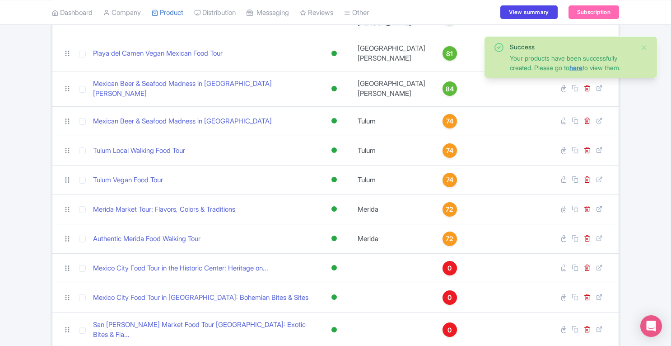
scroll to position [160, 0]
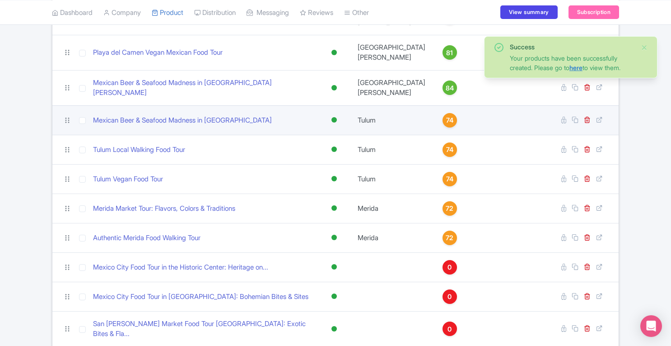
click at [335, 120] on div at bounding box center [334, 119] width 5 height 5
click at [313, 168] on div "Building" at bounding box center [311, 168] width 53 height 17
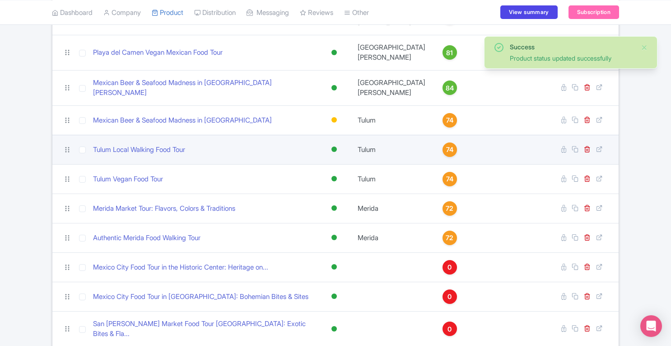
click at [334, 147] on div at bounding box center [334, 148] width 5 height 5
click at [324, 194] on div "Building" at bounding box center [311, 198] width 53 height 17
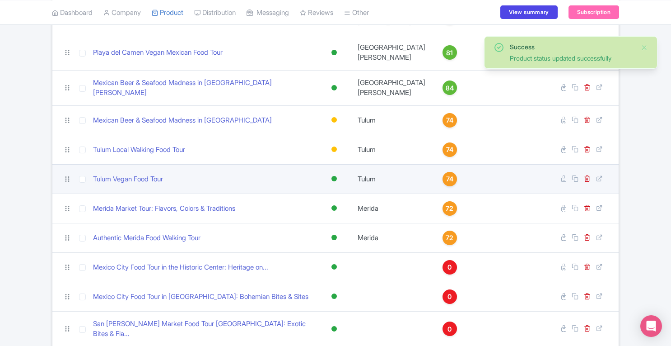
click at [335, 178] on div at bounding box center [334, 178] width 5 height 5
click at [324, 227] on div "Building" at bounding box center [311, 227] width 53 height 17
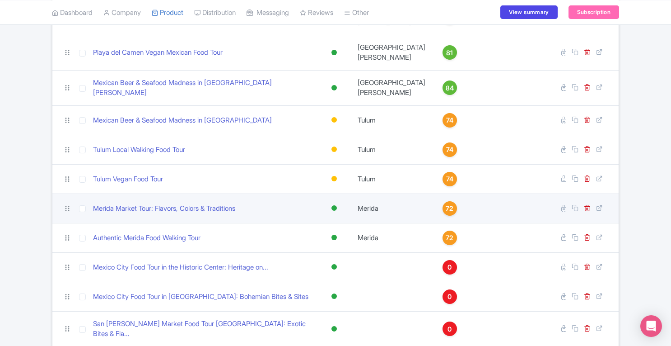
click at [335, 210] on div at bounding box center [334, 207] width 9 height 13
click at [321, 256] on div "Building" at bounding box center [311, 256] width 53 height 17
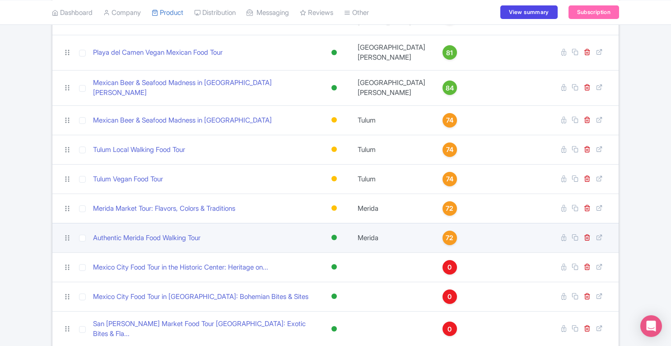
click at [333, 237] on div at bounding box center [334, 236] width 5 height 5
click at [320, 281] on div "Building" at bounding box center [311, 286] width 53 height 17
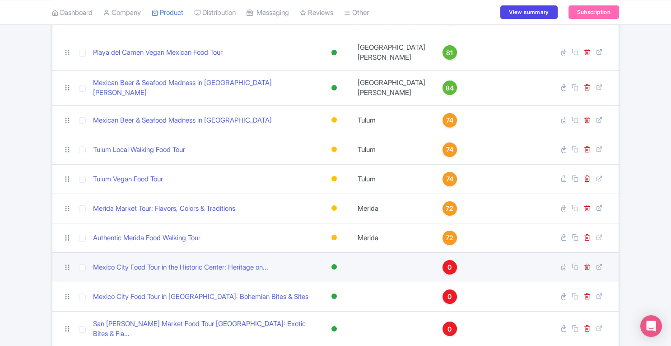
click at [336, 266] on div at bounding box center [334, 266] width 5 height 5
click at [321, 309] on div "Building" at bounding box center [311, 315] width 53 height 17
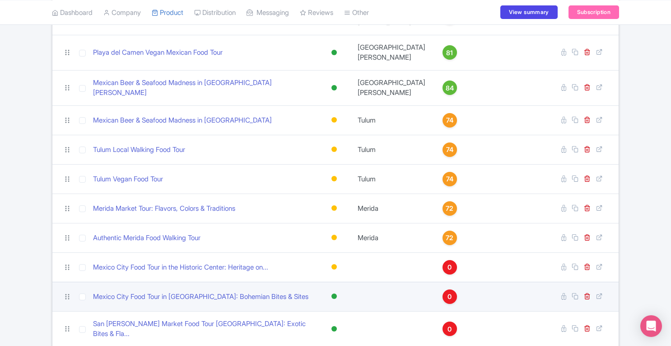
click at [335, 295] on div at bounding box center [334, 295] width 5 height 5
click at [316, 338] on div "Building" at bounding box center [311, 345] width 53 height 17
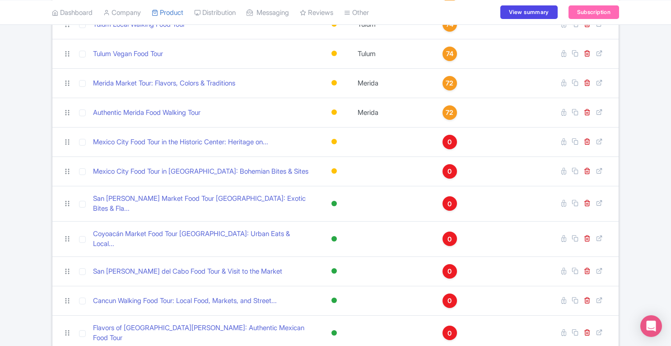
scroll to position [291, 0]
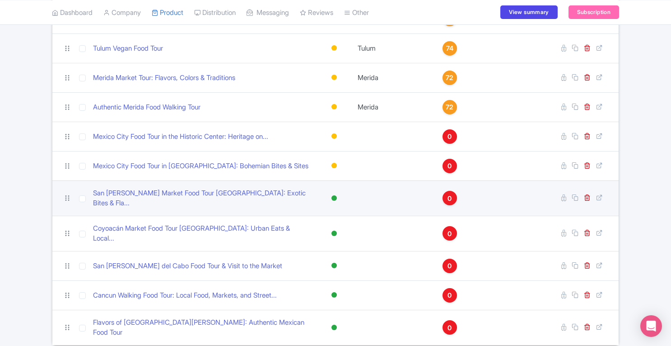
click at [332, 196] on div at bounding box center [334, 198] width 9 height 13
click at [318, 239] on div "Building" at bounding box center [311, 246] width 53 height 17
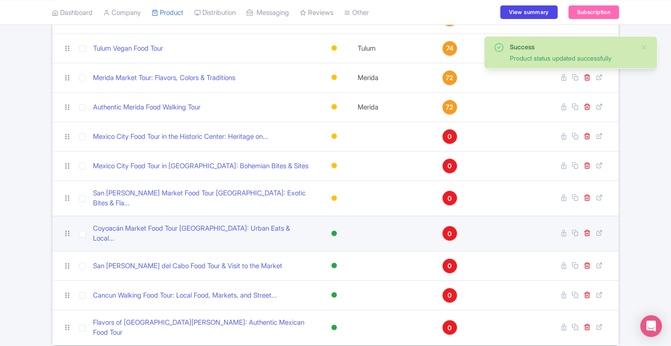
click at [334, 230] on div at bounding box center [334, 232] width 5 height 5
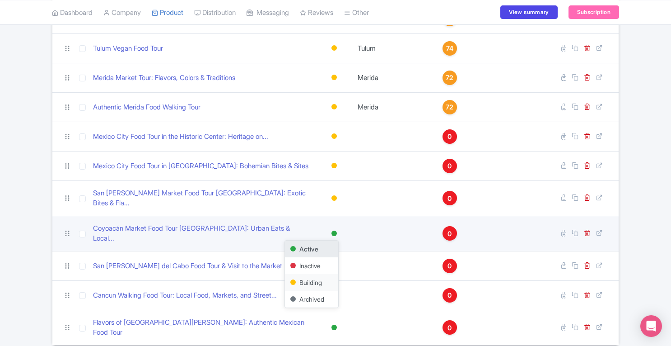
click at [320, 274] on div "Building" at bounding box center [311, 282] width 53 height 17
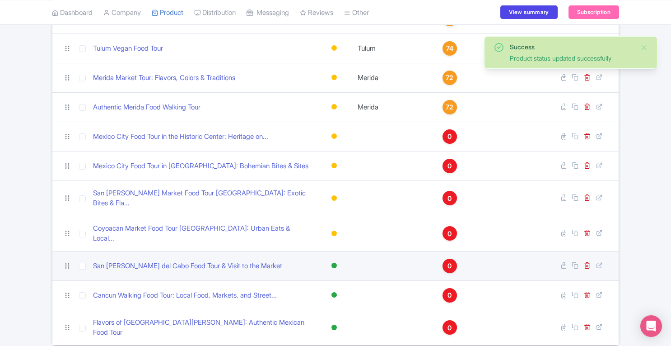
click at [335, 262] on div at bounding box center [334, 264] width 5 height 5
click at [319, 306] on div "Building" at bounding box center [311, 314] width 53 height 17
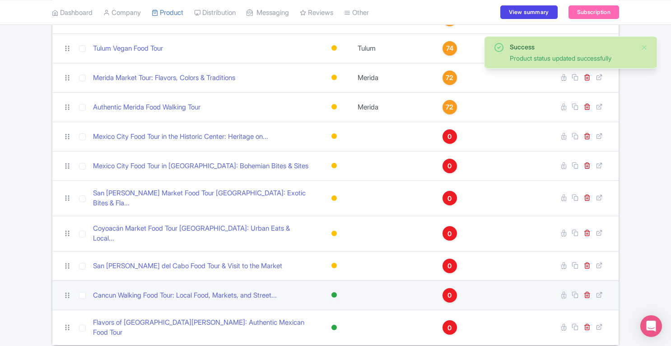
click at [335, 288] on div at bounding box center [334, 294] width 9 height 13
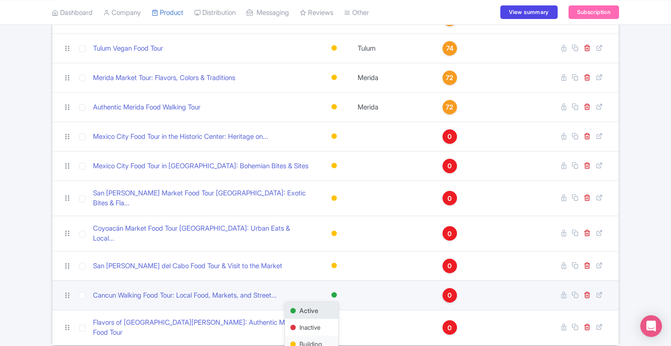
click at [317, 335] on div "Building" at bounding box center [311, 343] width 53 height 17
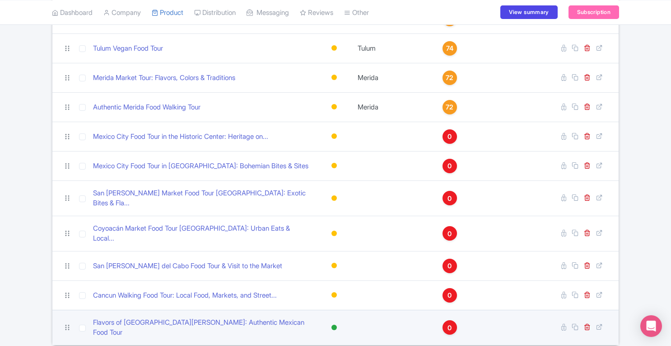
click at [335, 324] on div at bounding box center [334, 326] width 5 height 5
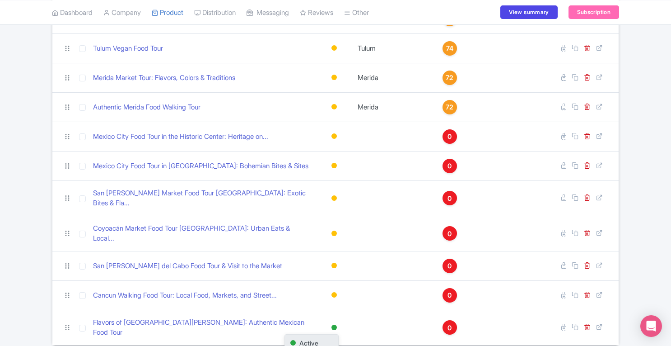
scroll to position [328, 0]
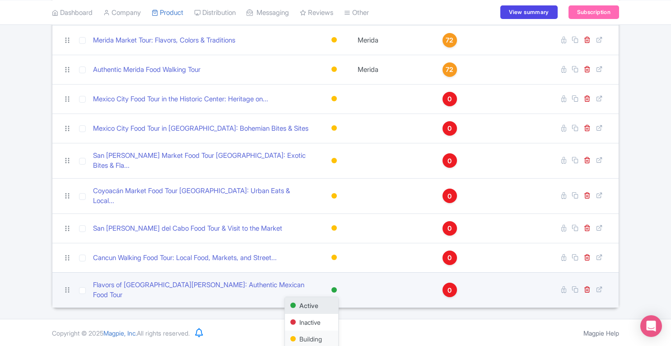
click at [312, 330] on div "Building" at bounding box center [311, 338] width 53 height 17
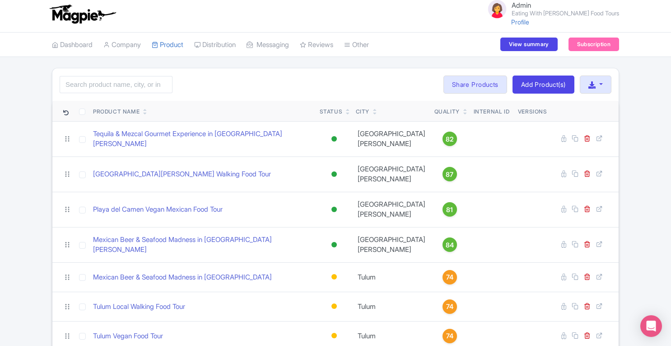
scroll to position [0, 0]
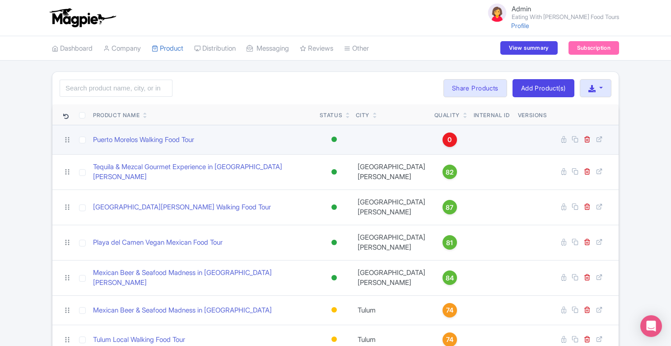
click at [333, 137] on div at bounding box center [334, 138] width 5 height 5
click at [318, 188] on div "Building" at bounding box center [311, 188] width 53 height 17
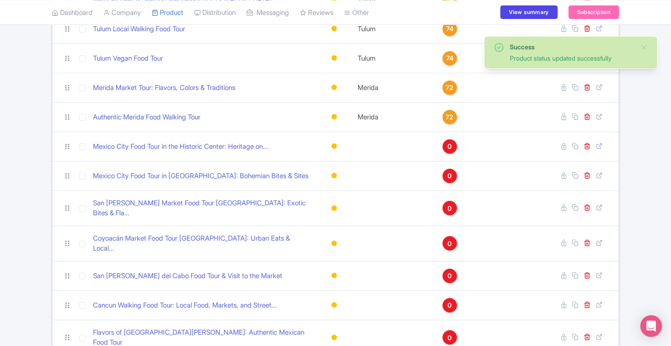
scroll to position [366, 0]
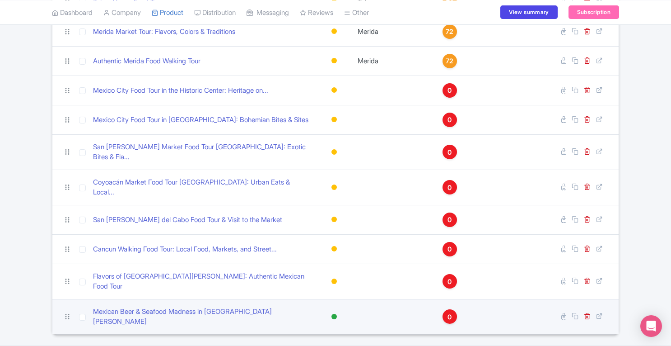
click at [334, 313] on div at bounding box center [334, 315] width 5 height 5
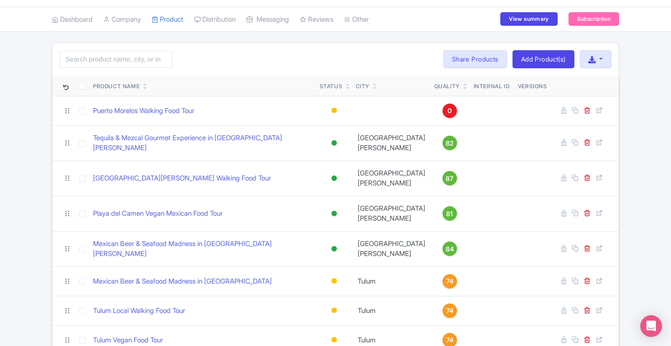
scroll to position [8, 0]
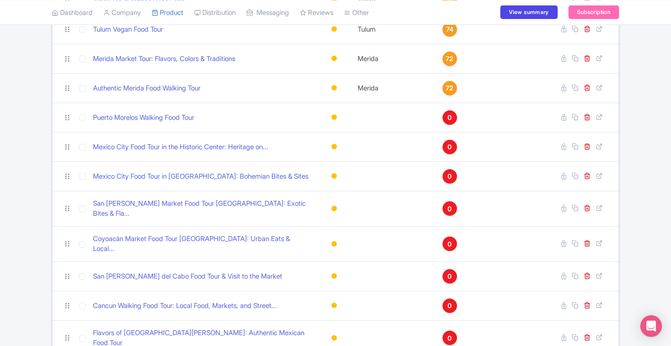
scroll to position [323, 0]
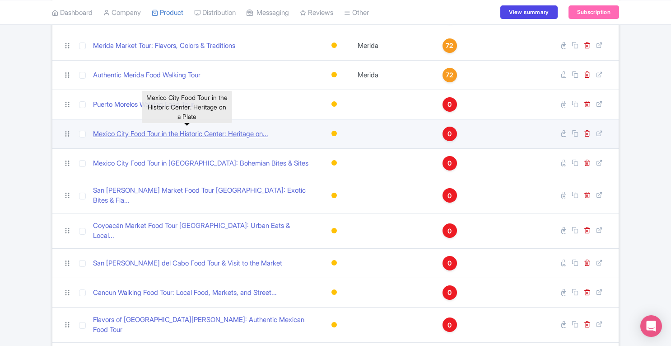
click at [192, 129] on link "Mexico City Food Tour in the Historic Center: Heritage on..." at bounding box center [180, 134] width 175 height 10
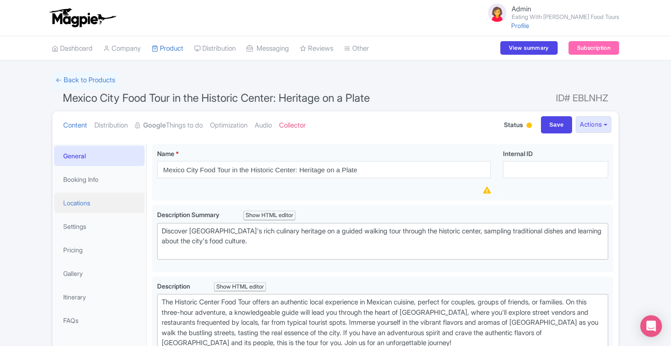
click at [84, 207] on link "Locations" at bounding box center [99, 202] width 90 height 20
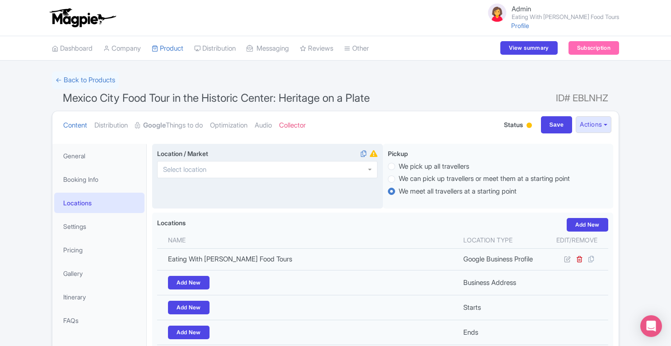
click at [223, 168] on div at bounding box center [267, 169] width 220 height 17
type input "[GEOGRAPHIC_DATA]"
click at [545, 124] on input "Save" at bounding box center [557, 124] width 32 height 17
type input "Saving..."
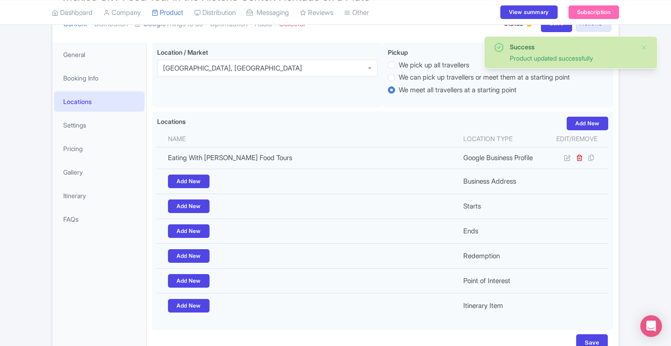
scroll to position [101, 0]
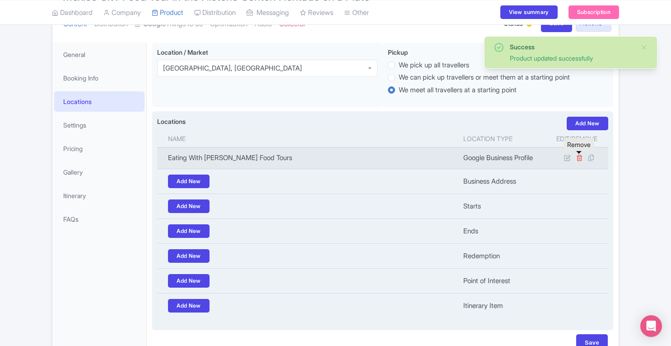
click at [581, 159] on icon at bounding box center [579, 157] width 7 height 7
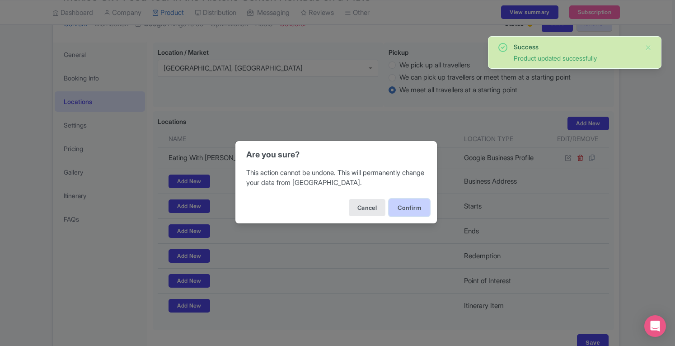
click at [419, 204] on button "Confirm" at bounding box center [409, 207] width 41 height 17
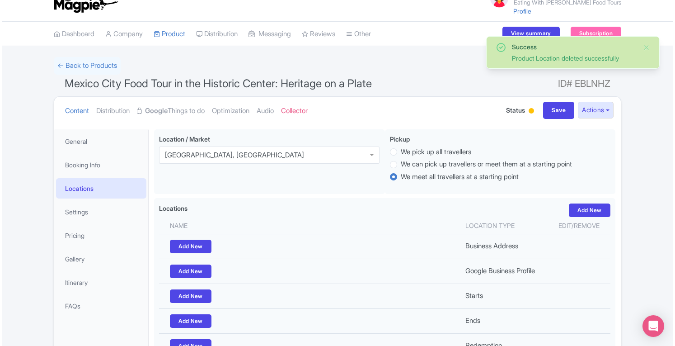
scroll to position [4, 0]
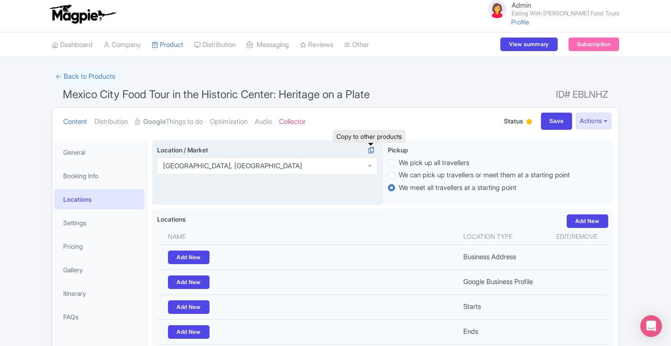
click at [371, 150] on icon at bounding box center [371, 150] width 13 height 8
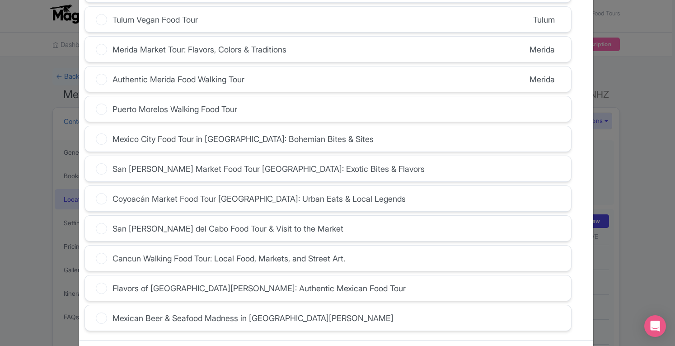
scroll to position [240, 0]
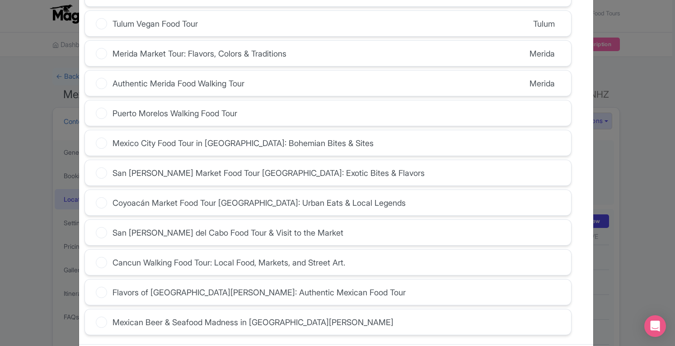
click at [98, 138] on icon at bounding box center [101, 142] width 11 height 11
click at [0, 0] on input "Mexico City Food Tour in [GEOGRAPHIC_DATA]: Bohemian Bites & Sites" at bounding box center [0, 0] width 0 height 0
click at [98, 168] on icon at bounding box center [101, 172] width 11 height 11
click at [0, 0] on input "San [PERSON_NAME] Market Food Tour [GEOGRAPHIC_DATA]: Exotic Bites & Flavors" at bounding box center [0, 0] width 0 height 0
click at [99, 197] on icon at bounding box center [101, 202] width 11 height 11
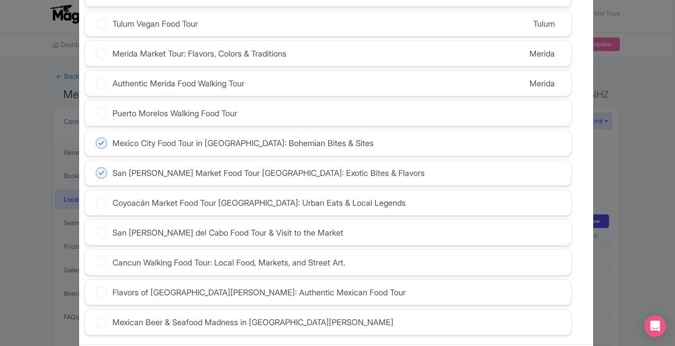
click at [0, 0] on input "Coyoacán Market Food Tour Mexico City: Urban Eats & Local Legends" at bounding box center [0, 0] width 0 height 0
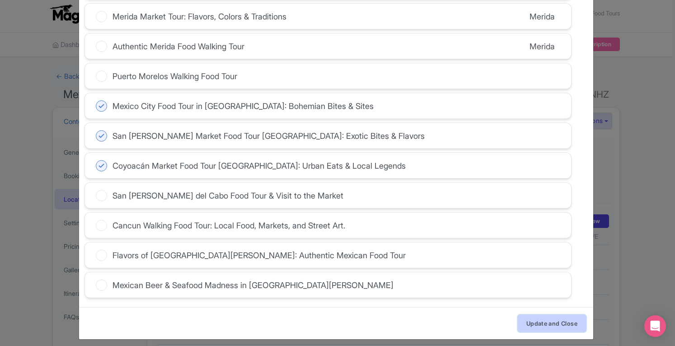
click at [560, 316] on button "Update and Close" at bounding box center [552, 322] width 68 height 17
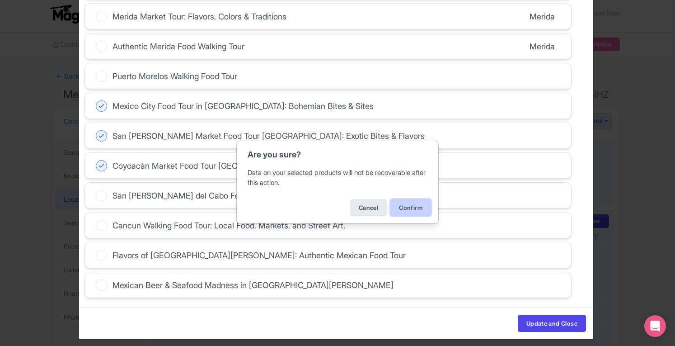
click at [404, 206] on button "Confirm" at bounding box center [410, 207] width 41 height 17
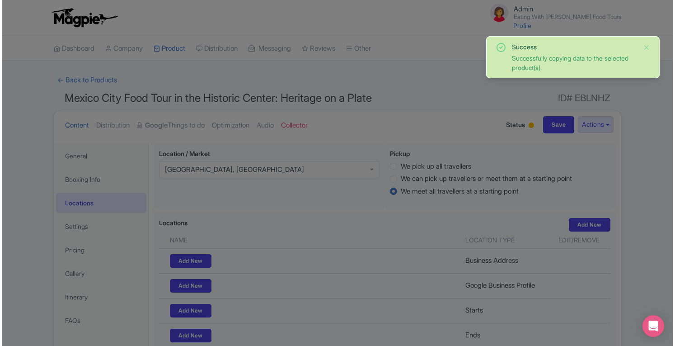
scroll to position [245, 0]
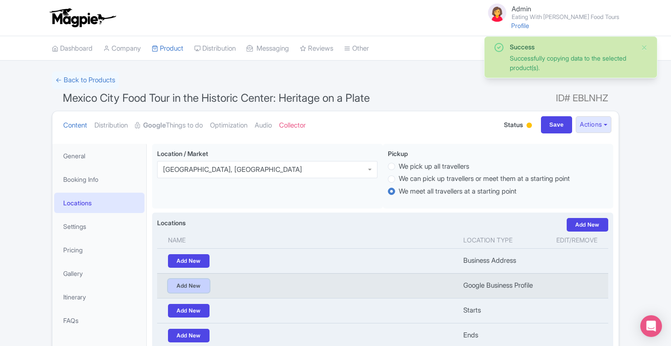
click at [204, 283] on link "Add New" at bounding box center [189, 286] width 42 height 14
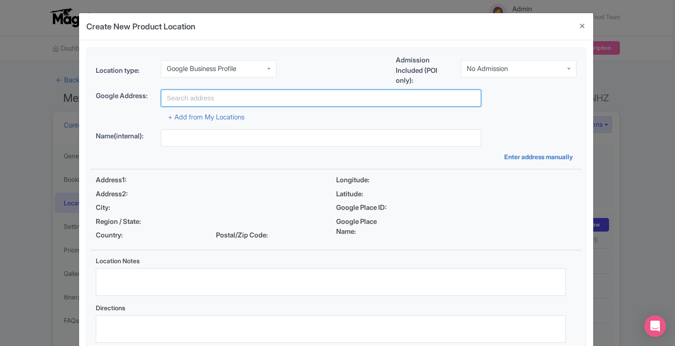
click at [247, 95] on input "text" at bounding box center [321, 97] width 320 height 17
paste input "https://www.tripadvisor.com/Attraction_Review-g240327-d27703639-Reviews-Eating_…"
type input "W"
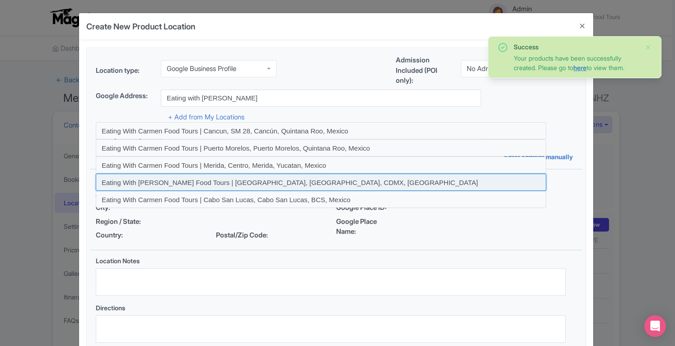
click at [267, 182] on input at bounding box center [321, 181] width 450 height 17
type input "Eating With Carmen Food Tours | Mexico City, Mexico City, CDMX, Mexico"
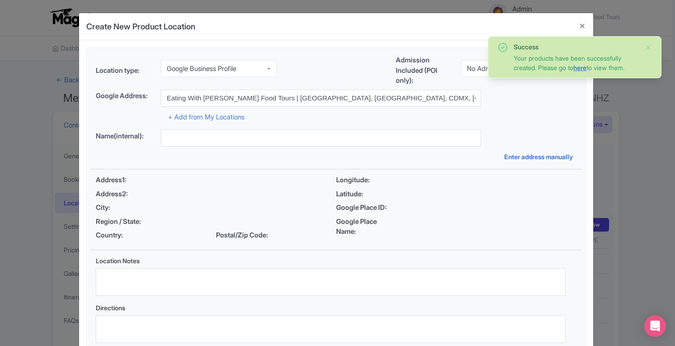
type input "Eating With Carmen Food Tours | Mexico City, Mexico City, CDMX, Mexico"
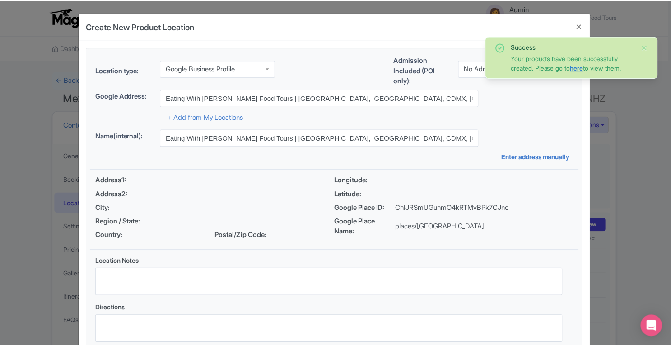
scroll to position [62, 0]
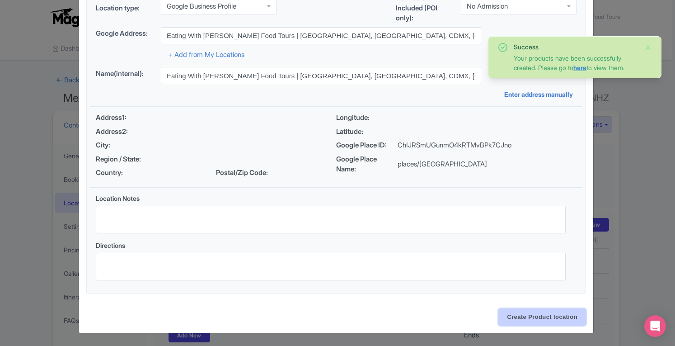
click at [538, 314] on input "Create Product location" at bounding box center [542, 316] width 88 height 17
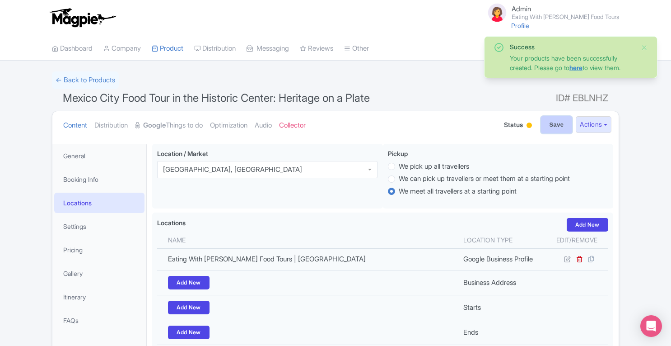
click at [552, 117] on input "Save" at bounding box center [557, 124] width 32 height 17
type input "Update Product"
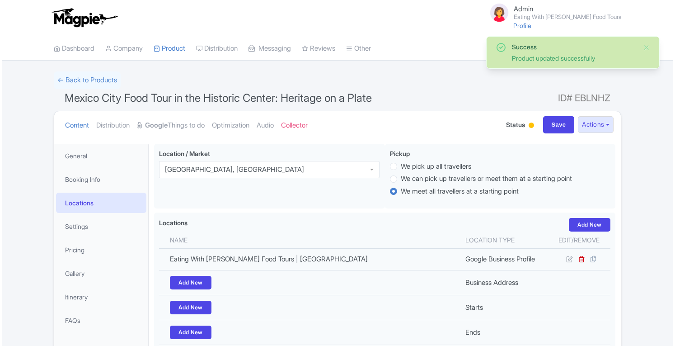
scroll to position [143, 0]
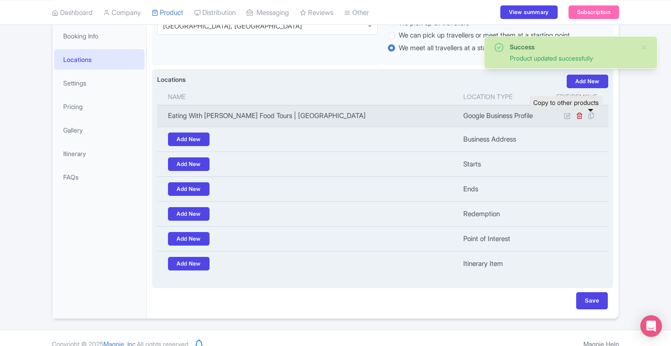
click at [594, 115] on icon at bounding box center [591, 116] width 13 height 8
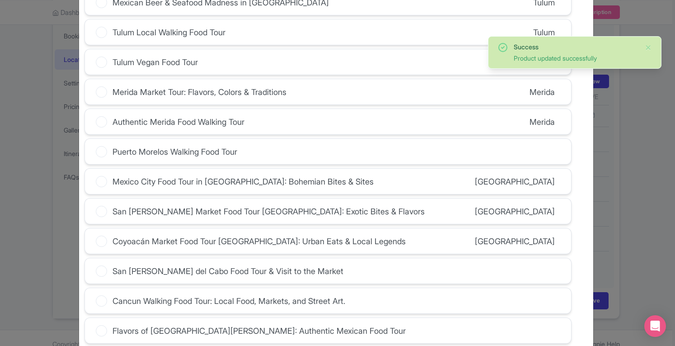
scroll to position [238, 0]
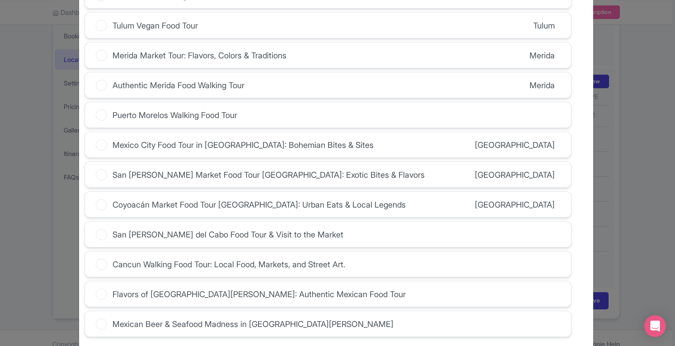
click at [102, 141] on icon at bounding box center [101, 144] width 11 height 11
click at [0, 0] on input "Mexico City Food Tour in [GEOGRAPHIC_DATA]: Bohemian Bites & Sites" at bounding box center [0, 0] width 0 height 0
click at [102, 169] on icon at bounding box center [101, 174] width 11 height 11
click at [0, 0] on input "San Juan Market Food Tour Mexico City: Exotic Bites & Flavors" at bounding box center [0, 0] width 0 height 0
click at [103, 201] on icon at bounding box center [101, 204] width 11 height 11
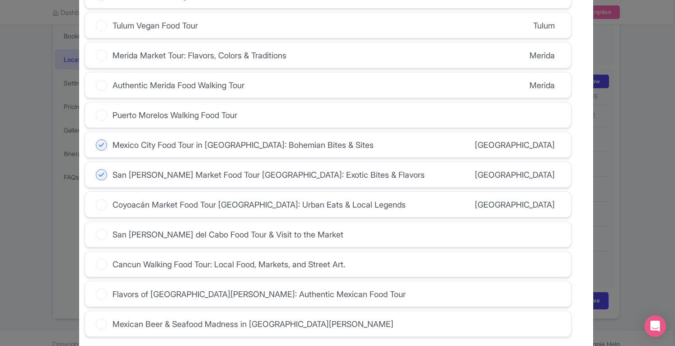
click at [0, 0] on input "Coyoacán Market Food Tour Mexico City: Urban Eats & Local Legends" at bounding box center [0, 0] width 0 height 0
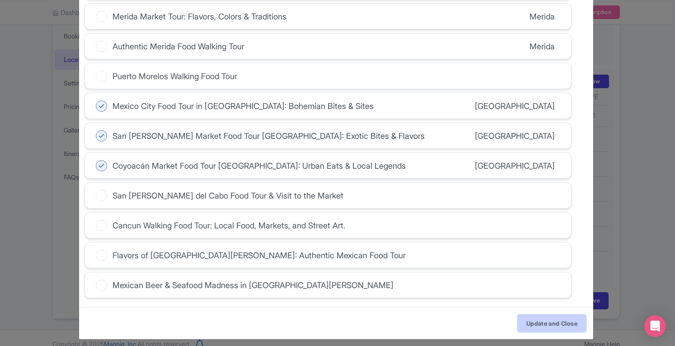
click at [566, 316] on button "Update and Close" at bounding box center [552, 322] width 68 height 17
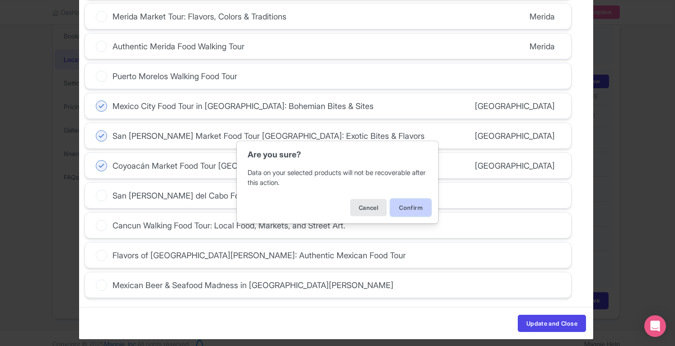
click at [419, 206] on button "Confirm" at bounding box center [410, 207] width 41 height 17
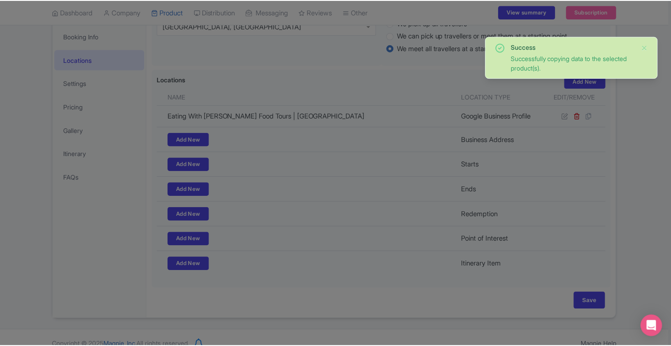
scroll to position [245, 0]
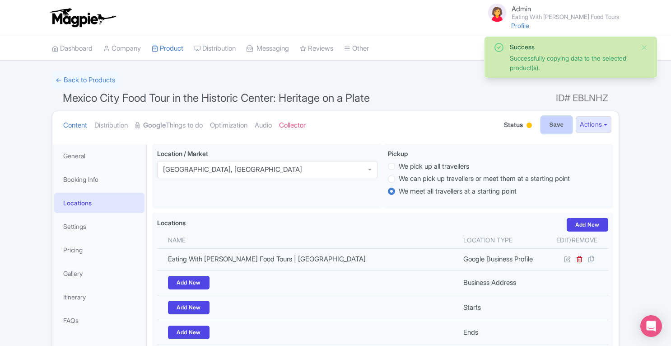
click at [541, 125] on input "Save" at bounding box center [557, 124] width 32 height 17
type input "Saving..."
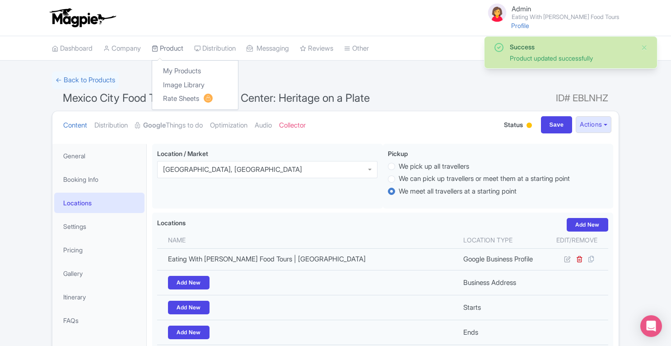
click at [174, 47] on link "Product" at bounding box center [168, 48] width 32 height 25
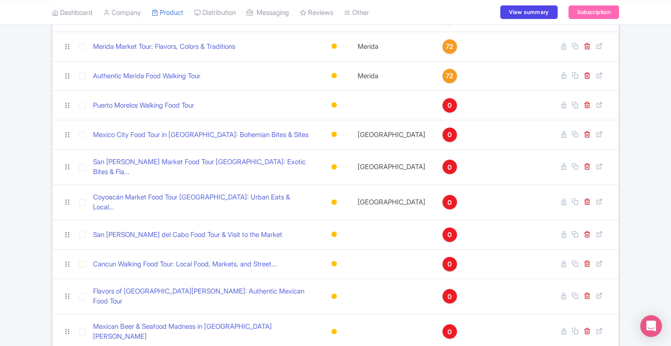
scroll to position [352, 0]
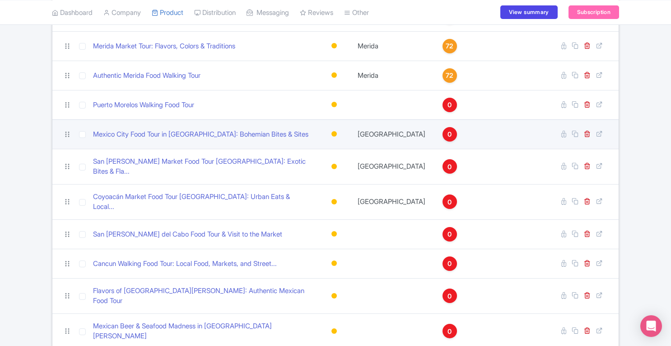
click at [448, 132] on span "0" at bounding box center [450, 134] width 4 height 10
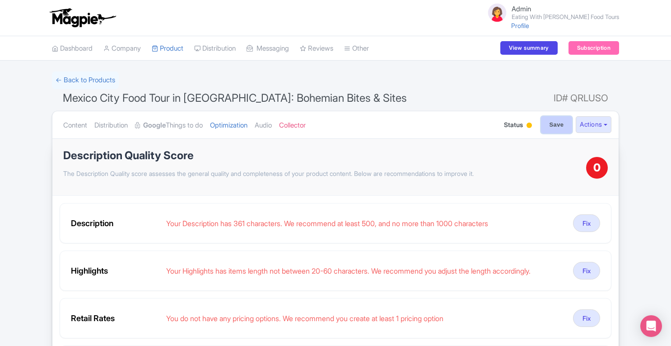
click at [547, 125] on input "Save" at bounding box center [557, 124] width 32 height 17
type input "Saving..."
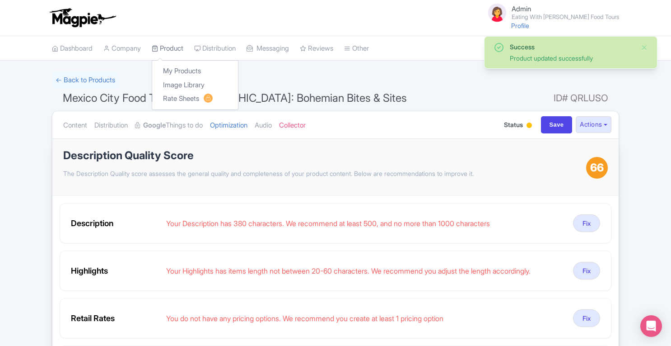
click at [177, 45] on link "Product" at bounding box center [168, 48] width 32 height 25
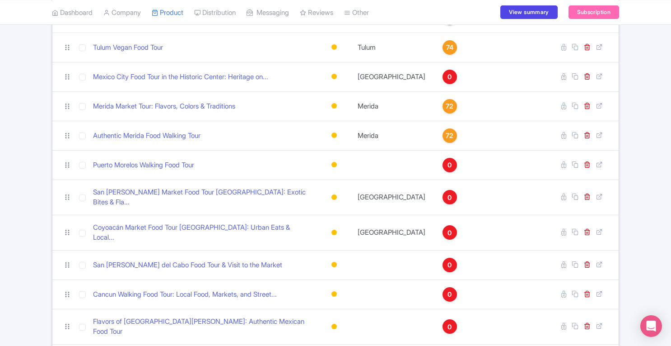
scroll to position [307, 0]
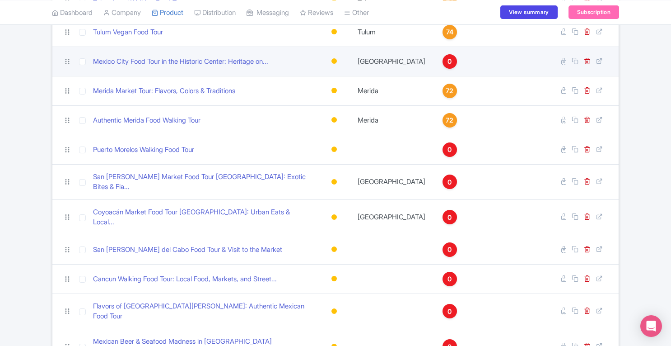
click at [443, 62] on div "0" at bounding box center [450, 61] width 14 height 14
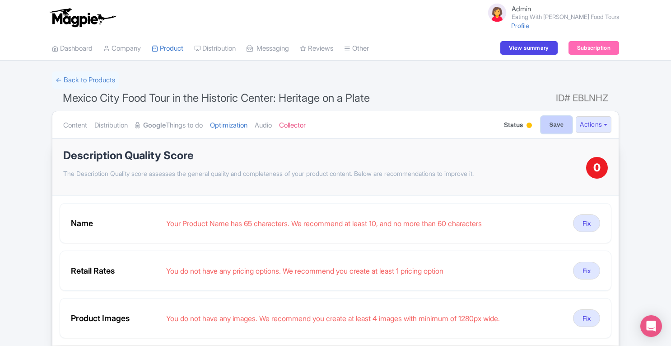
click at [557, 127] on input "Save" at bounding box center [557, 124] width 32 height 17
type input "Saving..."
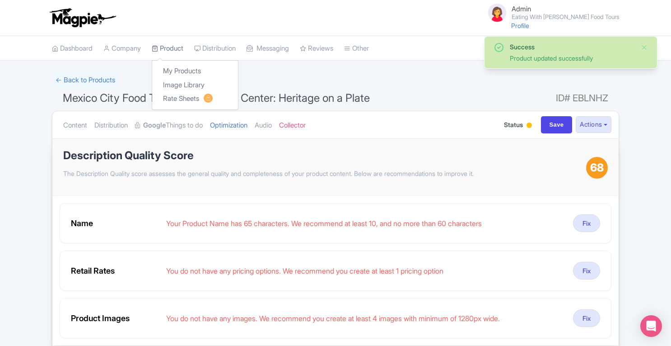
click at [176, 50] on link "Product" at bounding box center [168, 48] width 32 height 25
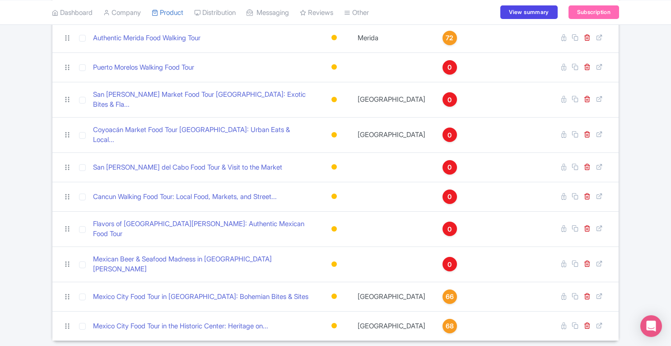
scroll to position [363, 0]
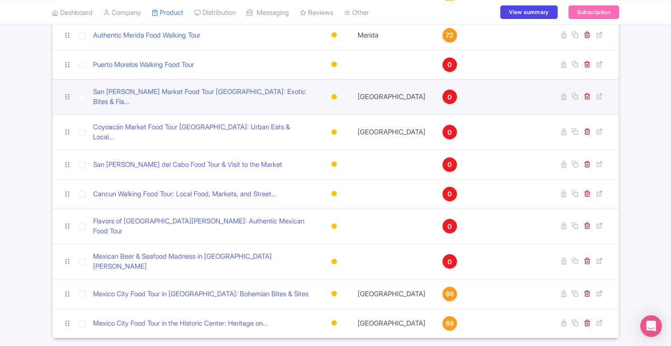
click at [448, 93] on span "0" at bounding box center [450, 97] width 4 height 10
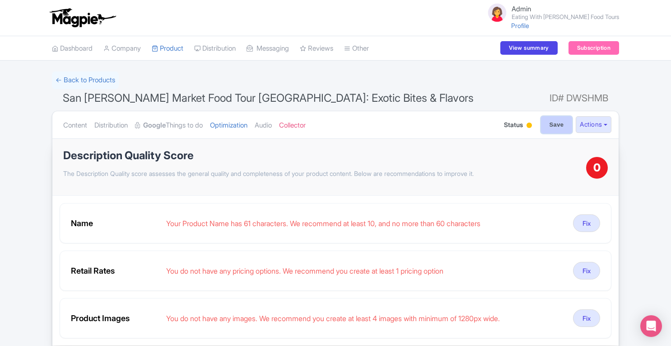
click at [549, 131] on input "Save" at bounding box center [557, 124] width 32 height 17
type input "Saving..."
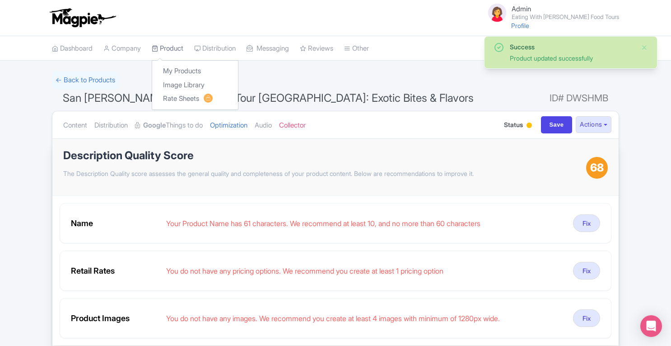
click at [172, 52] on link "Product" at bounding box center [168, 48] width 32 height 25
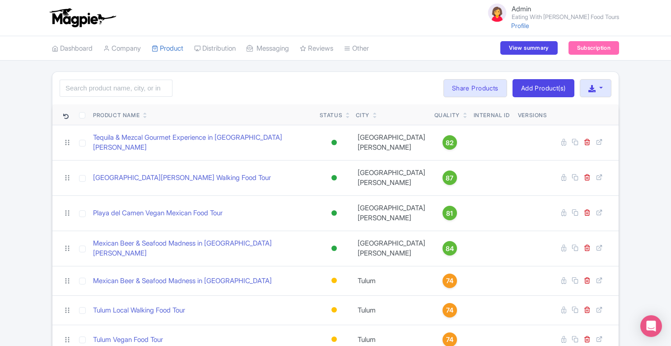
scroll to position [366, 0]
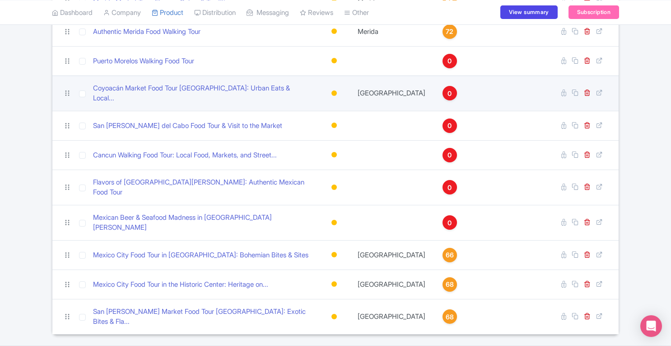
click at [448, 91] on span "0" at bounding box center [450, 94] width 4 height 10
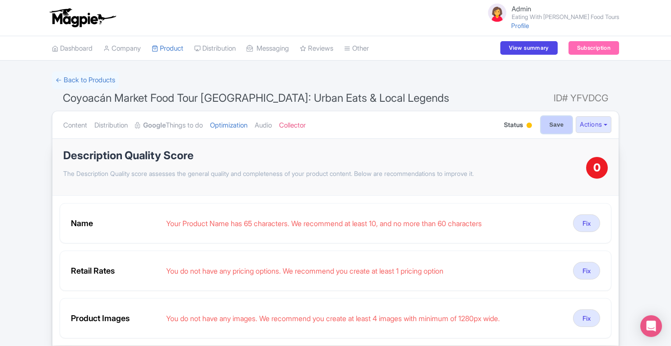
click at [547, 129] on input "Save" at bounding box center [557, 124] width 32 height 17
type input "Saving..."
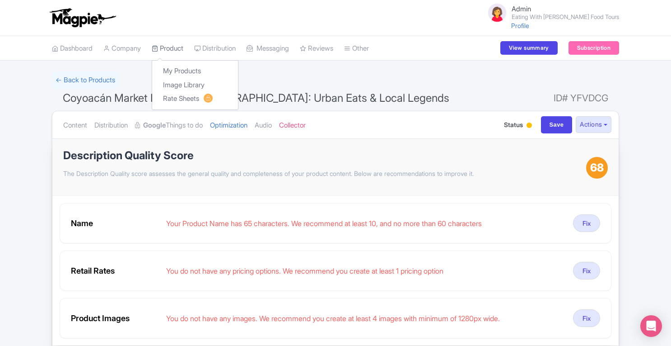
click at [173, 56] on link "Product" at bounding box center [168, 48] width 32 height 25
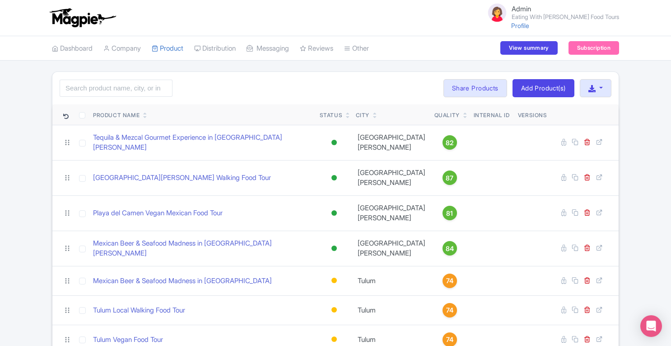
scroll to position [366, 0]
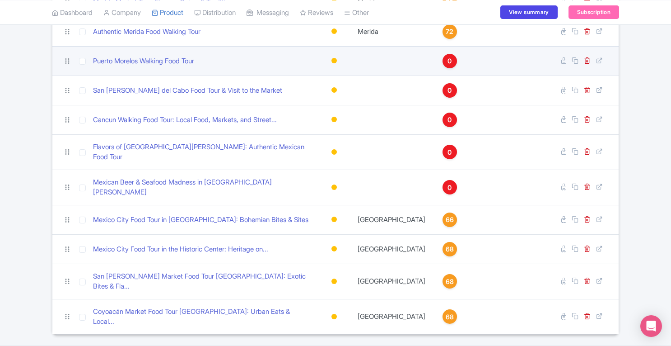
click at [443, 54] on div "0" at bounding box center [450, 61] width 14 height 14
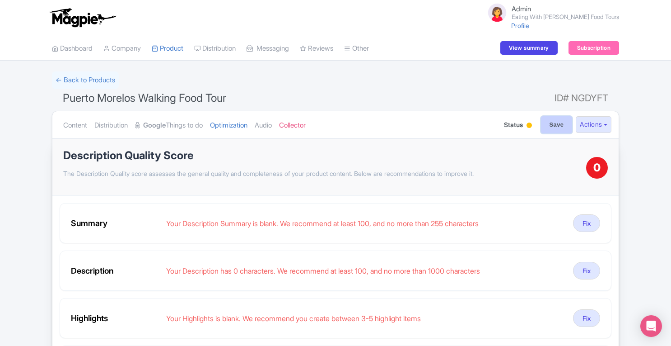
click at [552, 127] on input "Save" at bounding box center [557, 124] width 32 height 17
type input "Saving..."
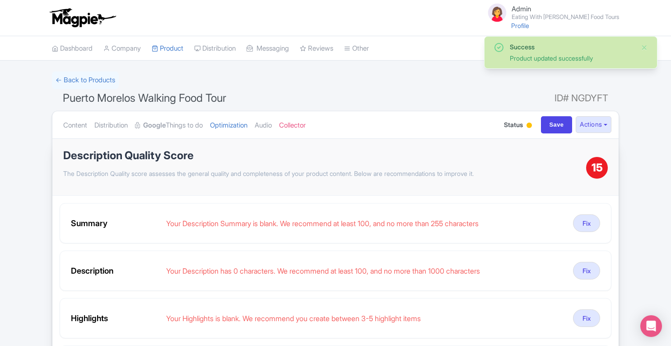
click at [169, 48] on link "Product" at bounding box center [168, 48] width 32 height 25
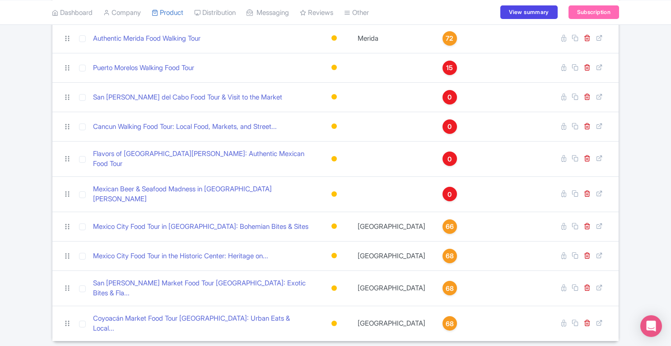
scroll to position [366, 0]
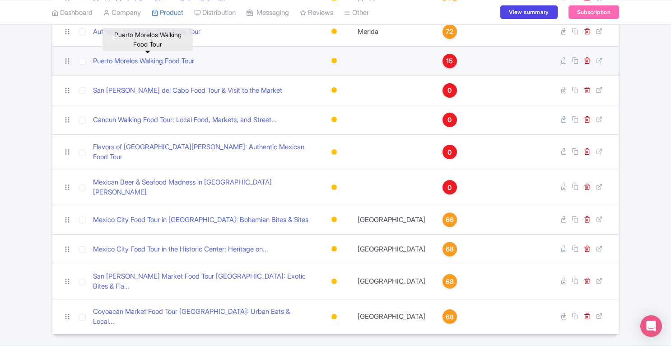
click at [187, 59] on link "Puerto Morelos Walking Food Tour" at bounding box center [143, 61] width 101 height 10
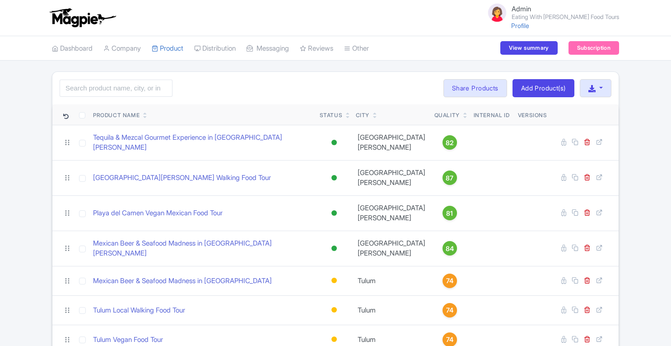
scroll to position [366, 0]
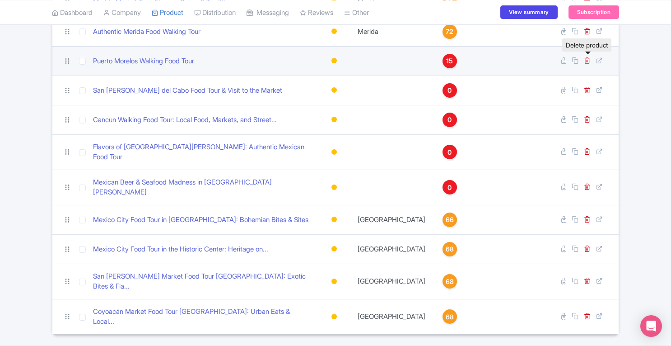
click at [587, 58] on icon at bounding box center [587, 60] width 7 height 7
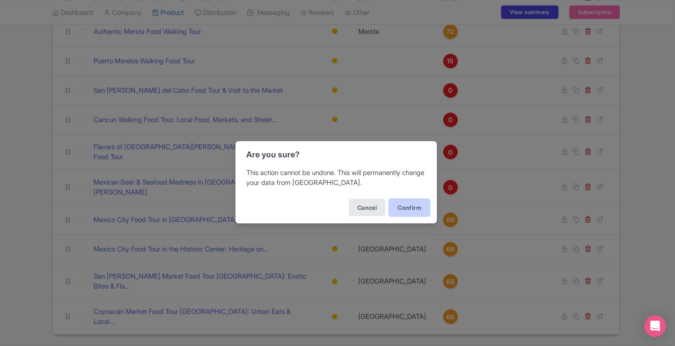
click at [411, 206] on button "Confirm" at bounding box center [409, 207] width 41 height 17
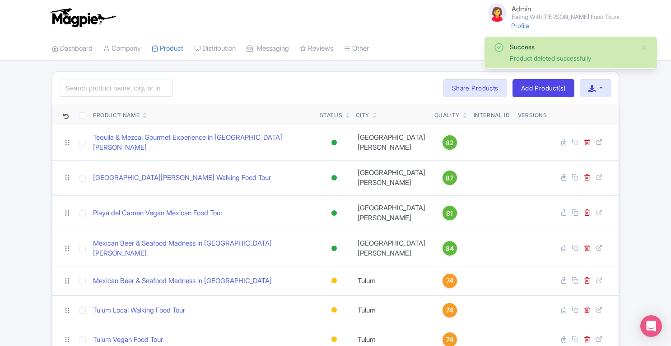
scroll to position [337, 0]
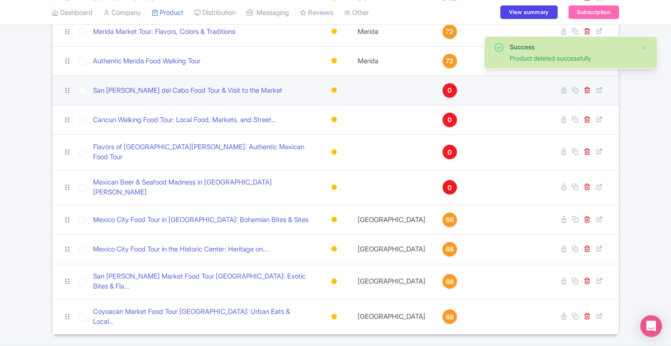
click at [448, 86] on span "0" at bounding box center [450, 90] width 4 height 10
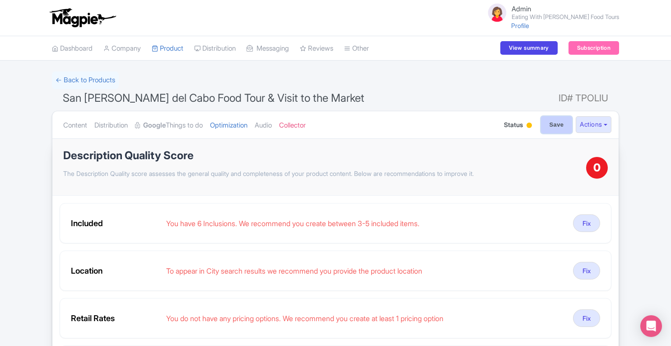
click at [554, 122] on input "Save" at bounding box center [557, 124] width 32 height 17
type input "Saving..."
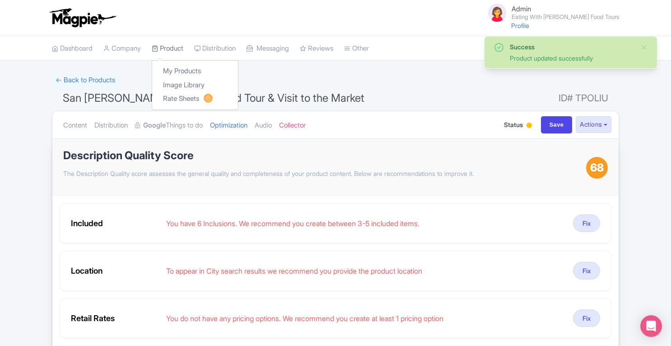
click at [171, 50] on link "Product" at bounding box center [168, 48] width 32 height 25
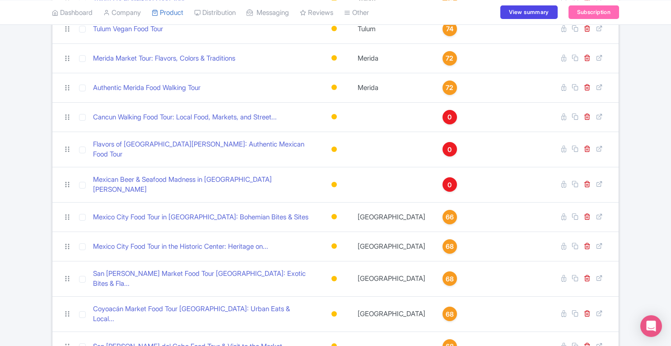
scroll to position [314, 0]
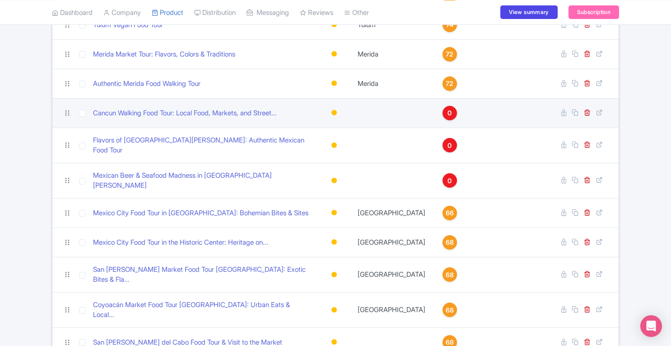
click at [448, 112] on span "0" at bounding box center [450, 113] width 4 height 10
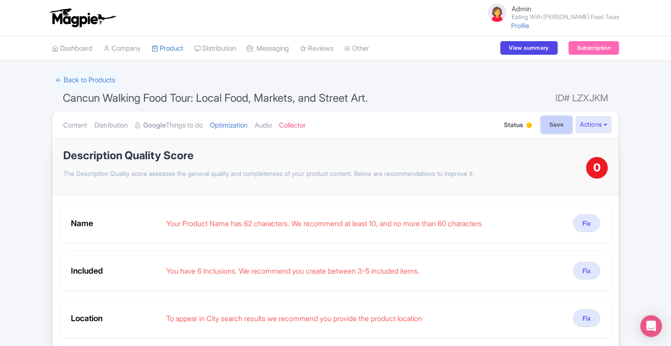
click at [562, 126] on input "Save" at bounding box center [557, 124] width 32 height 17
type input "Saving..."
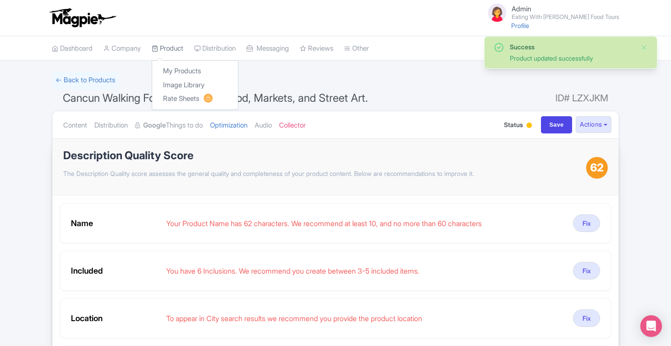
click at [175, 51] on link "Product" at bounding box center [168, 48] width 32 height 25
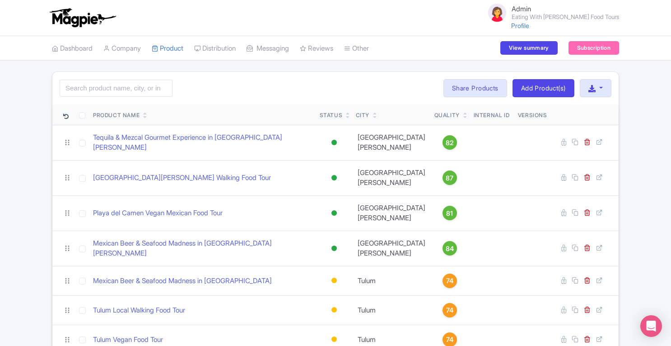
scroll to position [310, 0]
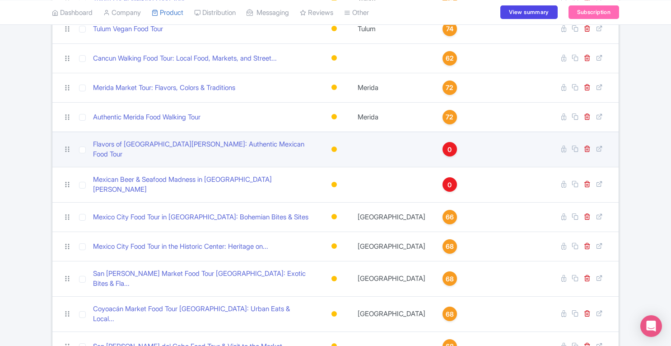
click at [448, 147] on span "0" at bounding box center [450, 150] width 4 height 10
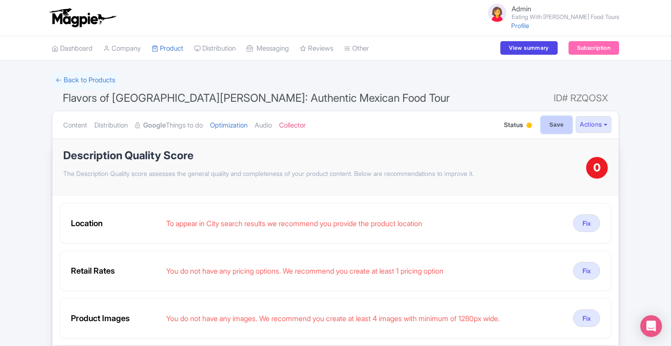
click at [550, 124] on input "Save" at bounding box center [557, 124] width 32 height 17
type input "Saving..."
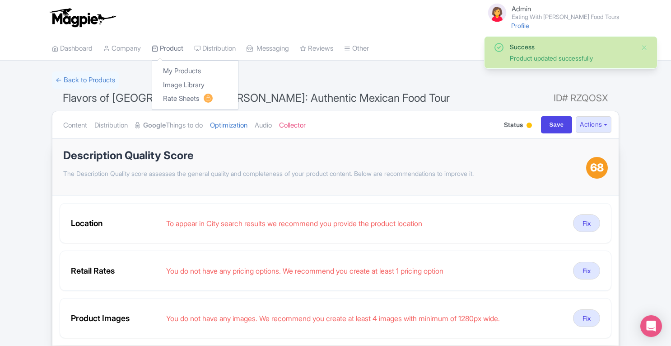
click at [177, 46] on link "Product" at bounding box center [168, 48] width 32 height 25
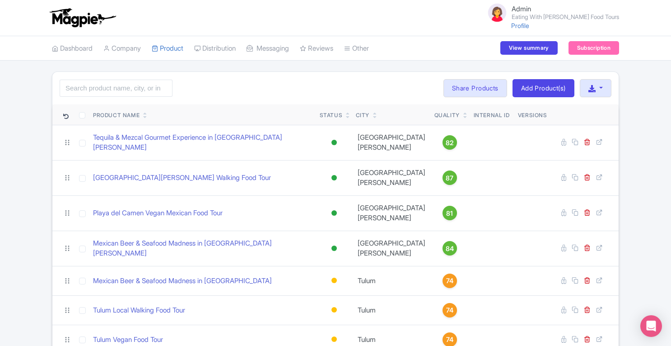
scroll to position [333, 0]
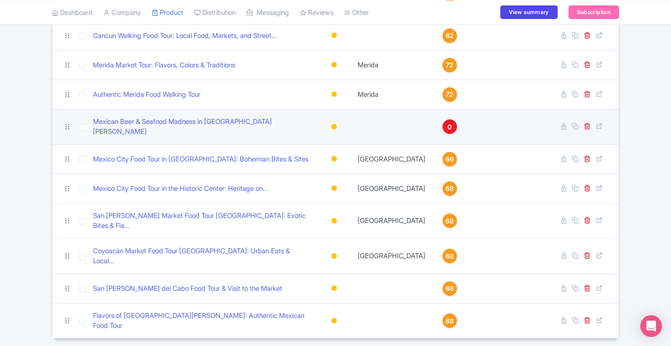
click at [448, 122] on span "0" at bounding box center [450, 127] width 4 height 10
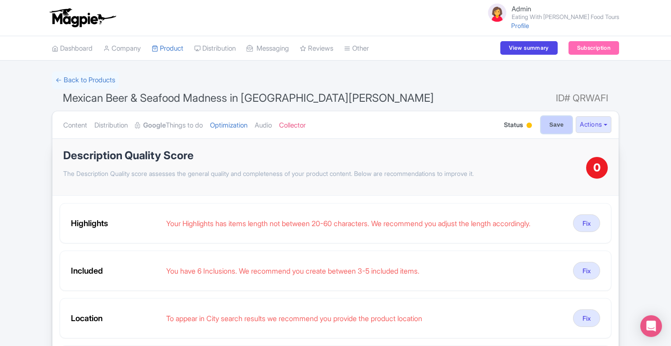
click at [554, 131] on input "Save" at bounding box center [557, 124] width 32 height 17
type input "Saving..."
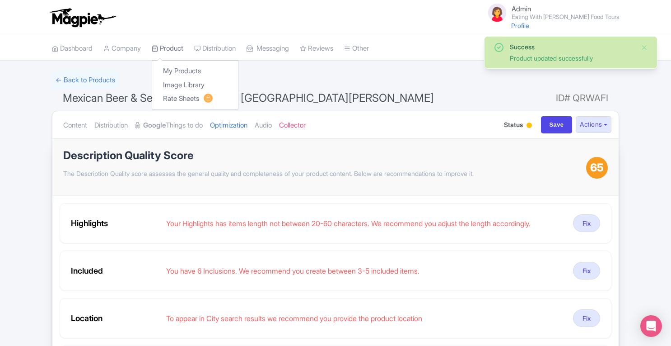
click at [176, 52] on link "Product" at bounding box center [168, 48] width 32 height 25
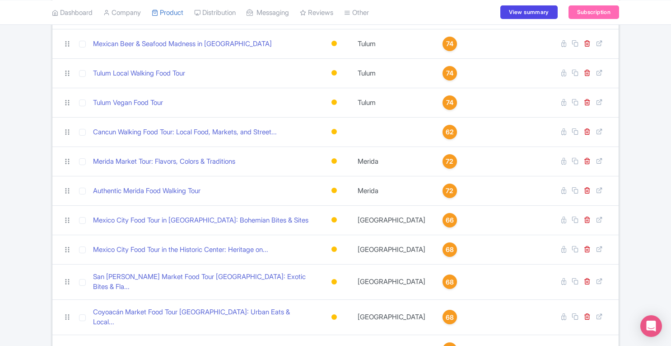
scroll to position [238, 0]
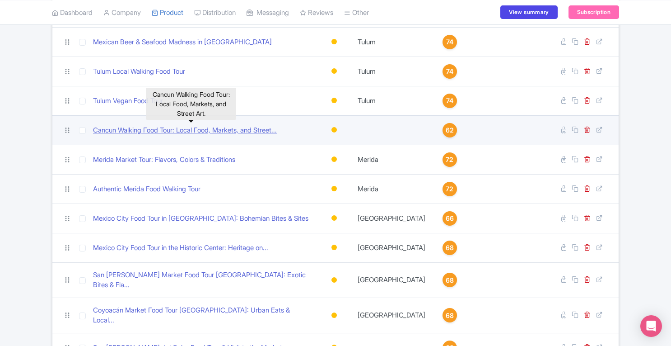
click at [232, 125] on link "Cancun Walking Food Tour: Local Food, Markets, and Street..." at bounding box center [185, 130] width 184 height 10
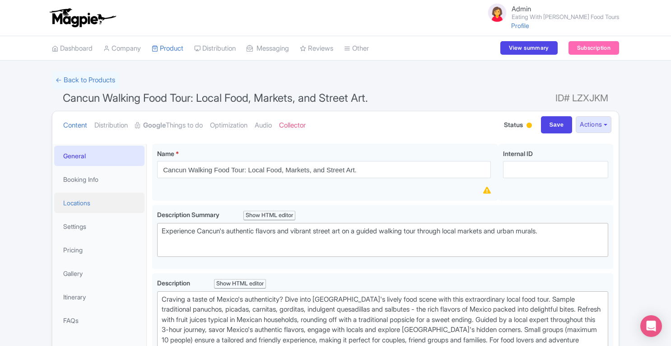
click at [90, 204] on link "Locations" at bounding box center [99, 202] width 90 height 20
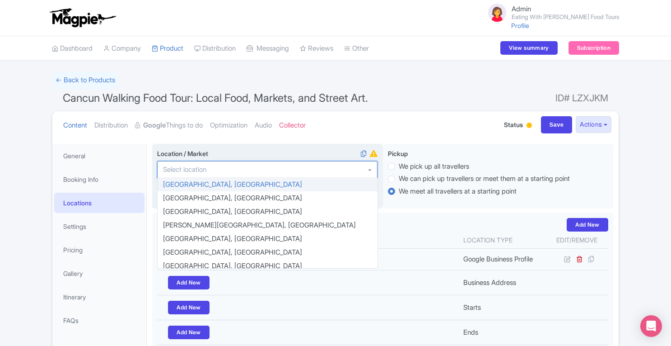
click at [266, 168] on div at bounding box center [267, 169] width 220 height 17
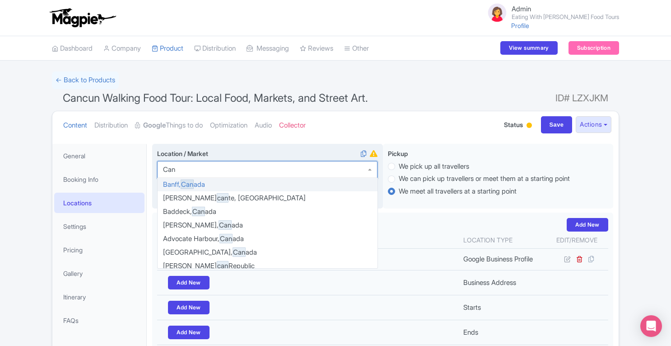
scroll to position [276, 0]
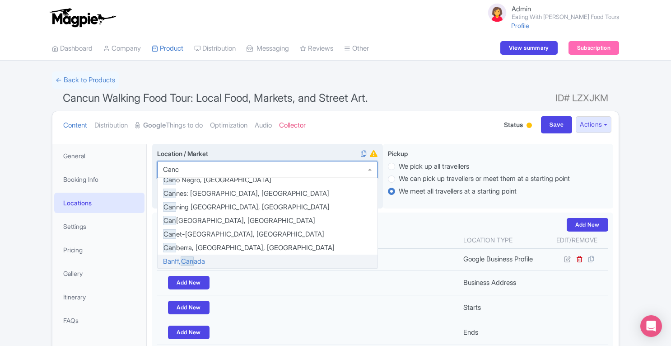
type input "Cancu"
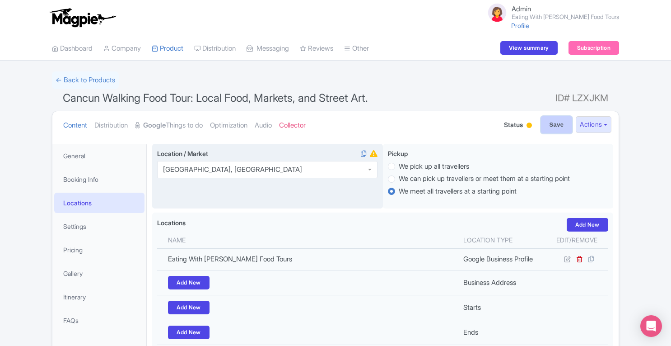
click at [552, 121] on input "Save" at bounding box center [557, 124] width 32 height 17
type input "Saving..."
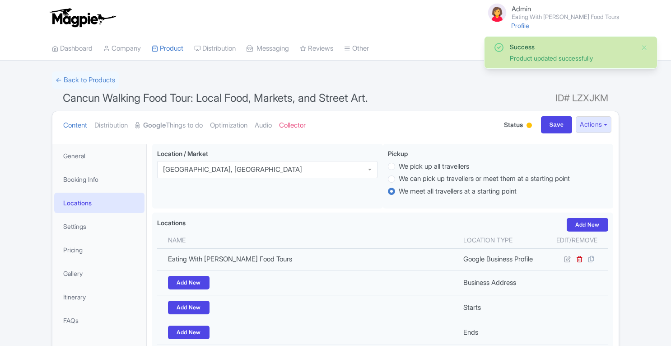
scroll to position [143, 0]
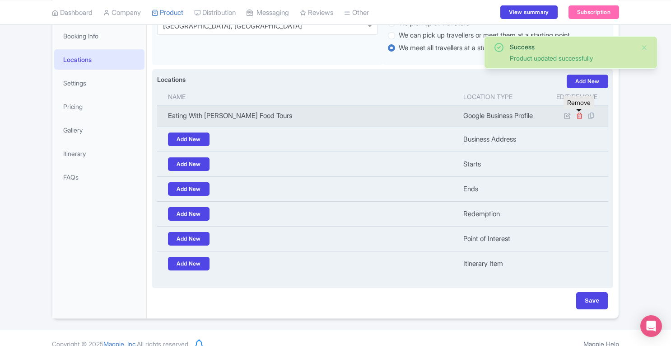
click at [580, 117] on icon at bounding box center [579, 115] width 7 height 7
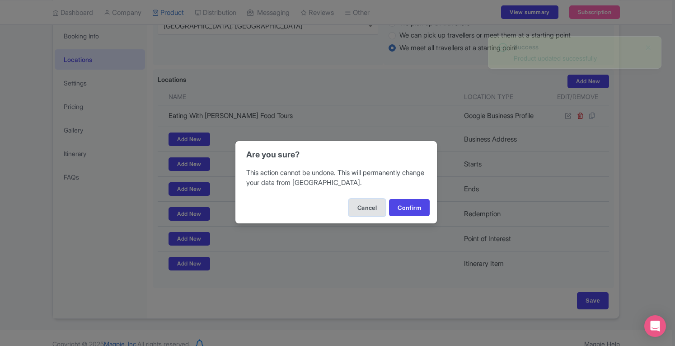
click at [376, 206] on button "Cancel" at bounding box center [367, 207] width 37 height 17
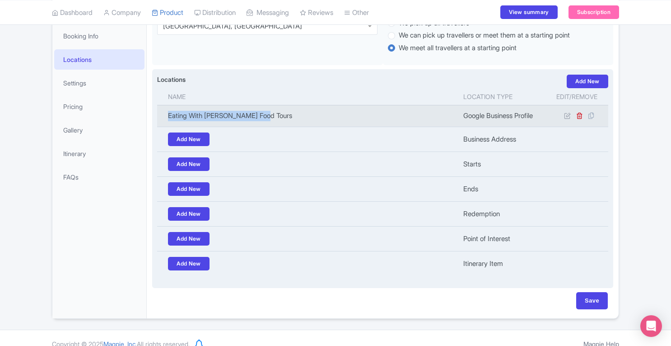
drag, startPoint x: 168, startPoint y: 114, endPoint x: 272, endPoint y: 113, distance: 103.9
click at [272, 113] on td "Eating With [PERSON_NAME] Food Tours" at bounding box center [307, 116] width 301 height 22
copy td "Eating With [PERSON_NAME] Food Tours"
click at [580, 117] on icon at bounding box center [579, 115] width 7 height 7
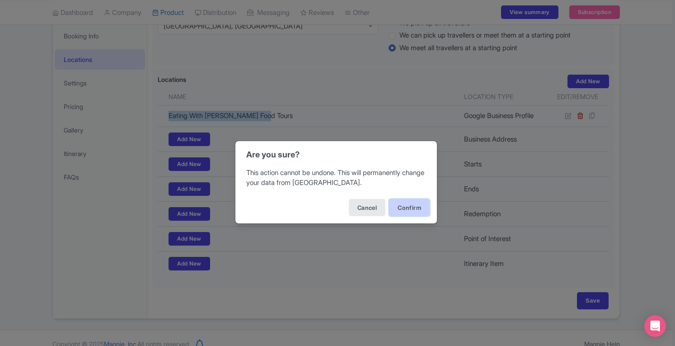
click at [418, 205] on button "Confirm" at bounding box center [409, 207] width 41 height 17
click at [411, 204] on button "Confirm" at bounding box center [409, 207] width 41 height 17
click at [421, 301] on div "Are you sure? This action cannot be undone. This will permanently change your d…" at bounding box center [337, 173] width 675 height 346
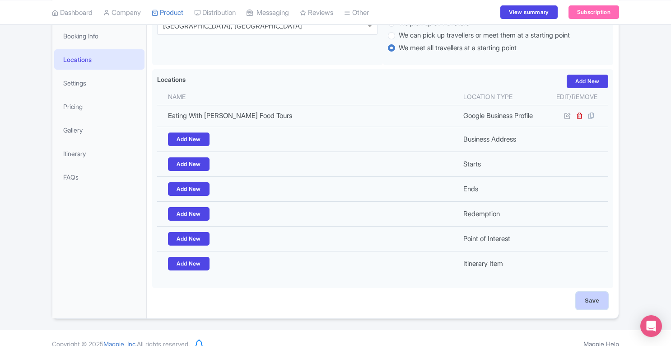
click at [607, 296] on input "Save" at bounding box center [592, 300] width 32 height 17
type input "Saving..."
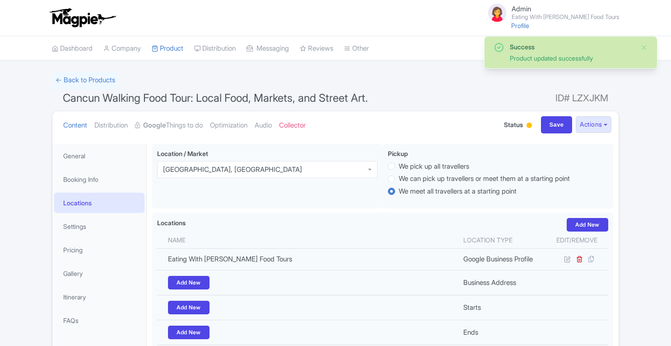
scroll to position [143, 0]
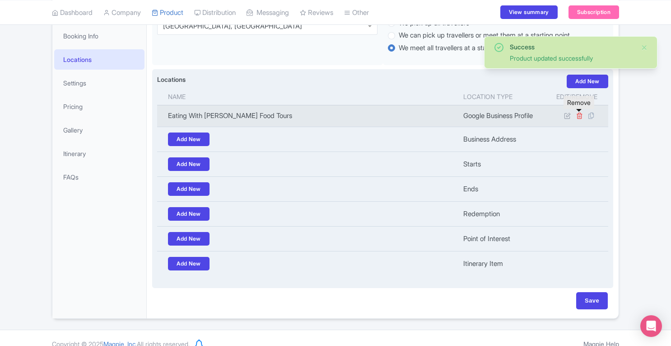
click at [581, 117] on icon at bounding box center [579, 115] width 7 height 7
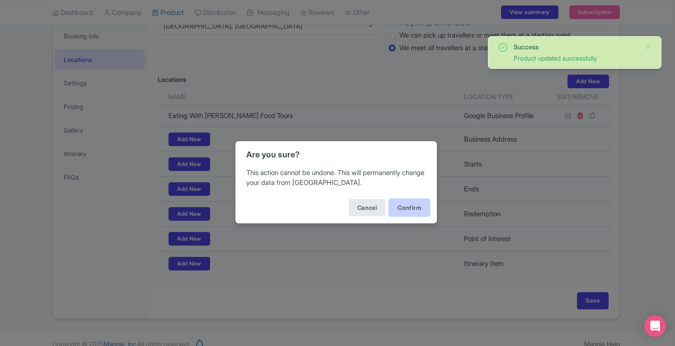
click at [410, 208] on button "Confirm" at bounding box center [409, 207] width 41 height 17
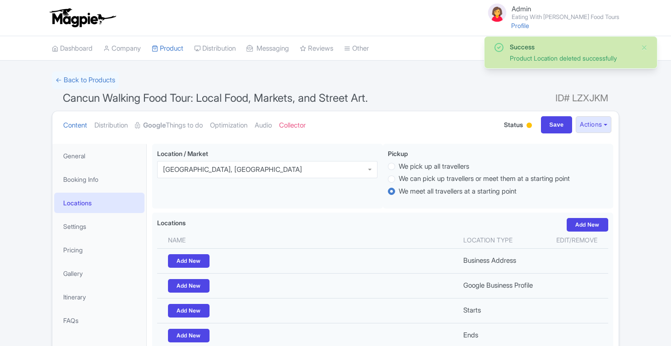
scroll to position [143, 0]
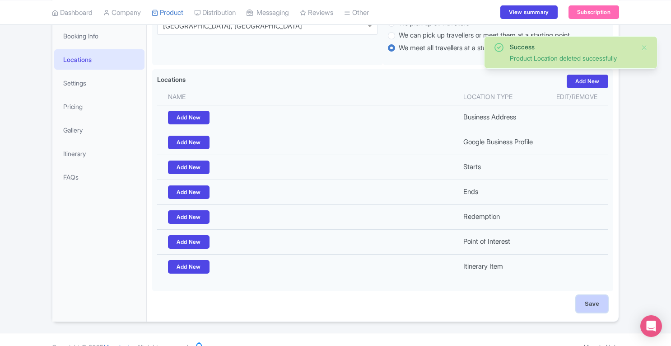
click at [603, 301] on input "Save" at bounding box center [592, 303] width 32 height 17
type input "Saving..."
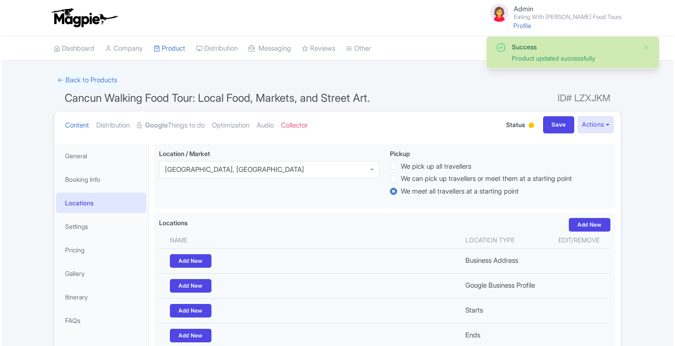
scroll to position [143, 0]
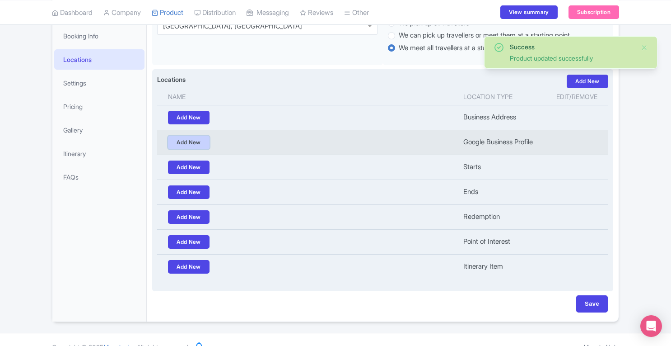
click at [201, 140] on link "Add New" at bounding box center [189, 143] width 42 height 14
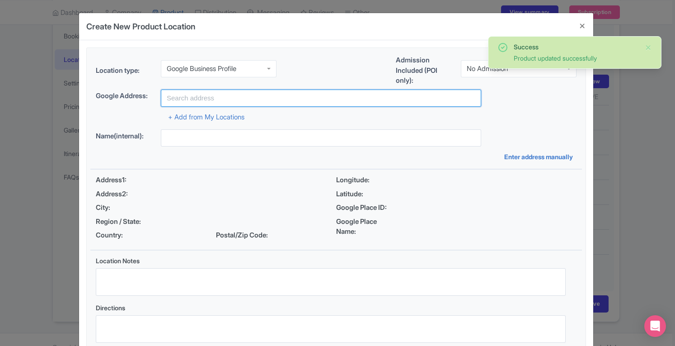
click at [234, 99] on input "text" at bounding box center [321, 97] width 320 height 17
paste input "Eating With [PERSON_NAME] Food Tours"
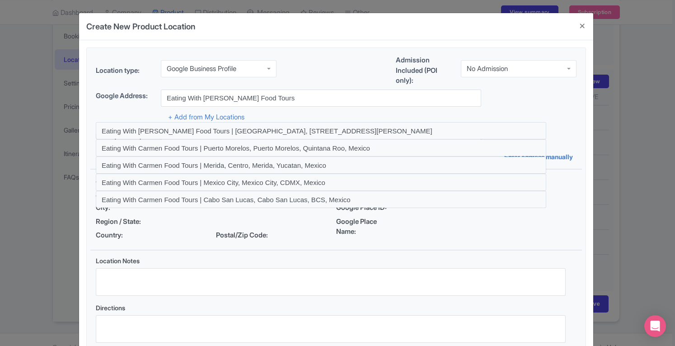
click at [506, 100] on div "Google Address: Eating With Carmen Food Tours" at bounding box center [336, 97] width 481 height 17
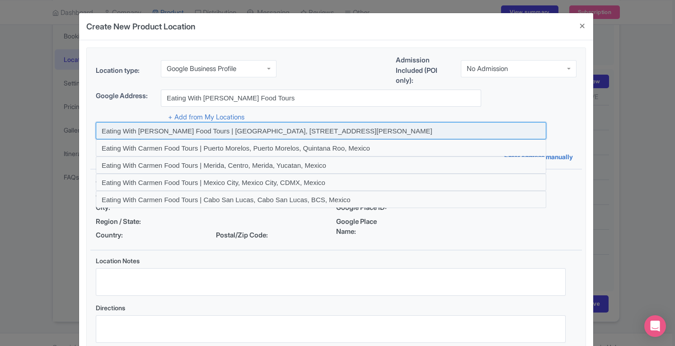
click at [393, 129] on input at bounding box center [321, 130] width 450 height 17
type input "Eating With Carmen Food Tours | Cancun, SM 28, Cancún, Quintana Roo, Mexico"
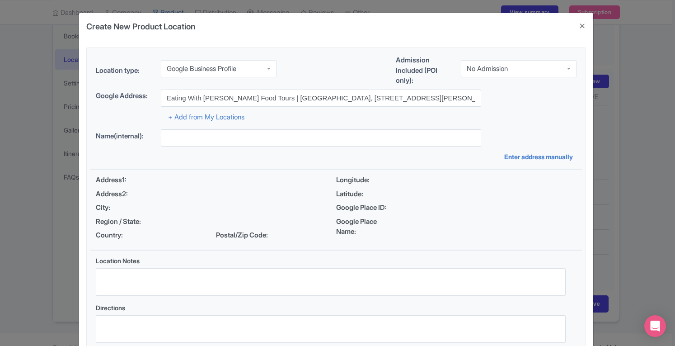
type input "Eating With Carmen Food Tours | Cancun, SM 28, Cancún, Quintana Roo, Mexico"
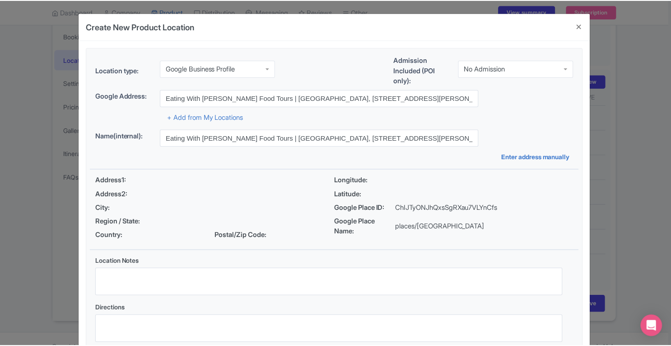
scroll to position [62, 0]
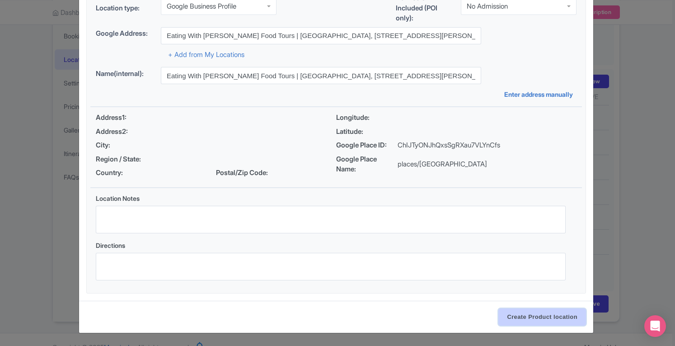
click at [548, 313] on input "Create Product location" at bounding box center [542, 316] width 88 height 17
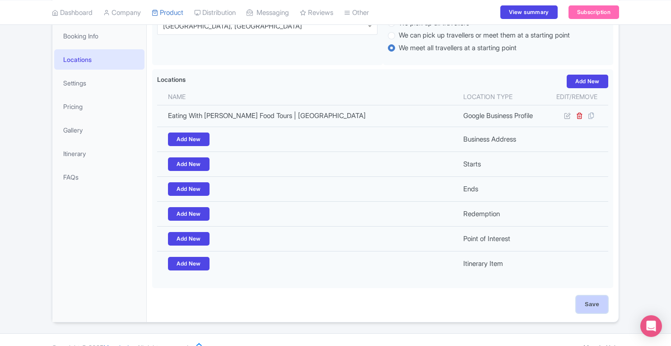
click at [590, 304] on input "Save" at bounding box center [592, 303] width 32 height 17
type input "Update Product"
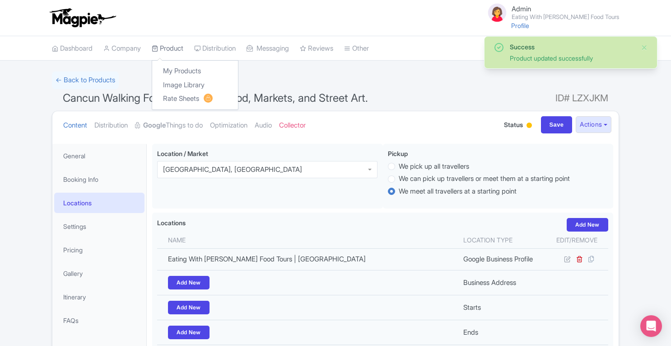
click at [178, 48] on link "Product" at bounding box center [168, 48] width 32 height 25
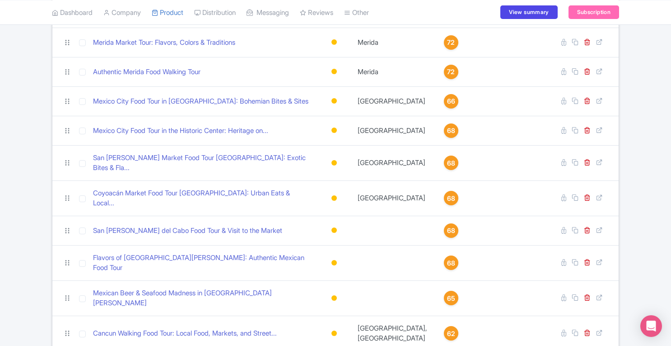
scroll to position [337, 0]
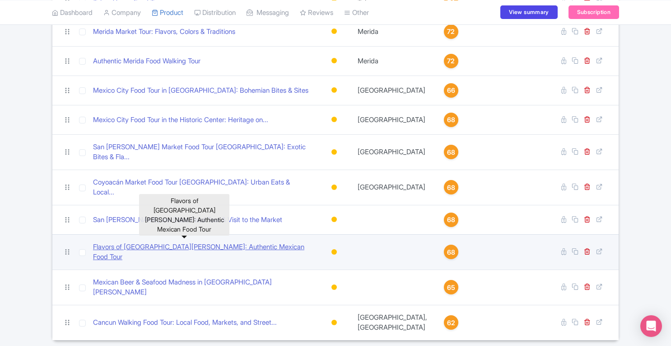
click at [246, 242] on link "Flavors of Cabo San Lucas: Authentic Mexican Food Tour" at bounding box center [203, 252] width 220 height 20
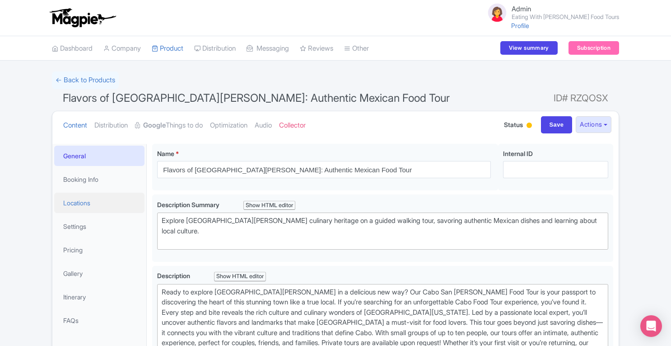
click at [88, 205] on link "Locations" at bounding box center [99, 202] width 90 height 20
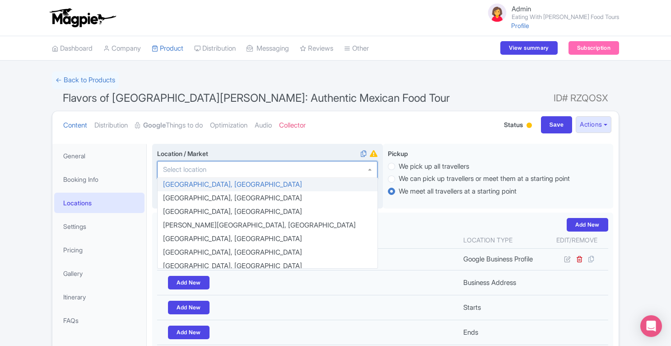
click at [246, 168] on div at bounding box center [267, 169] width 220 height 17
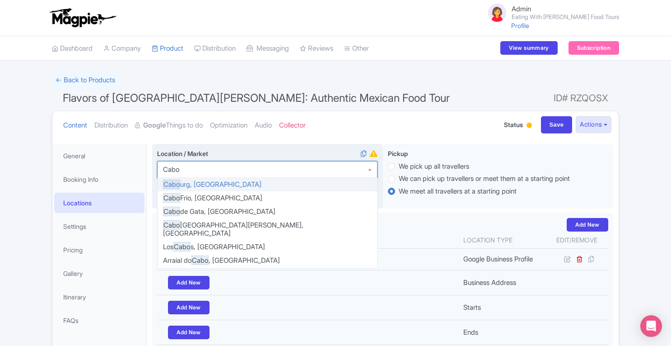
type input "Cabo"
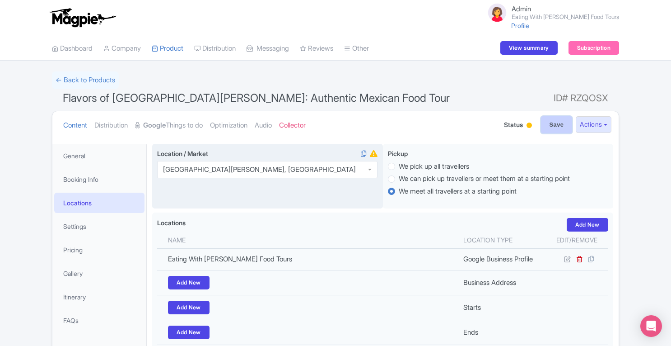
click at [553, 126] on input "Save" at bounding box center [557, 124] width 32 height 17
type input "Saving..."
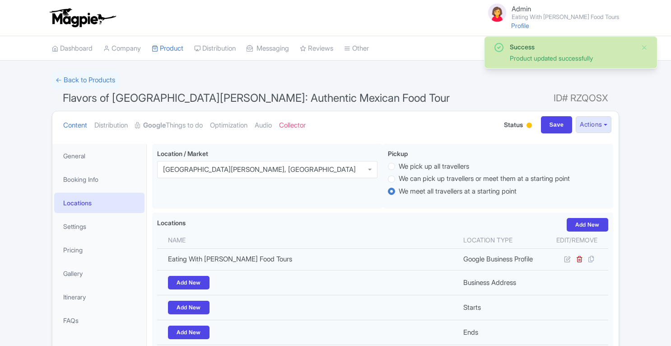
scroll to position [143, 0]
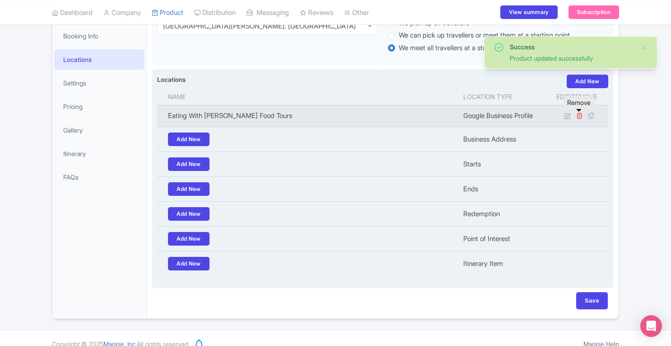
click at [580, 118] on icon at bounding box center [579, 115] width 7 height 7
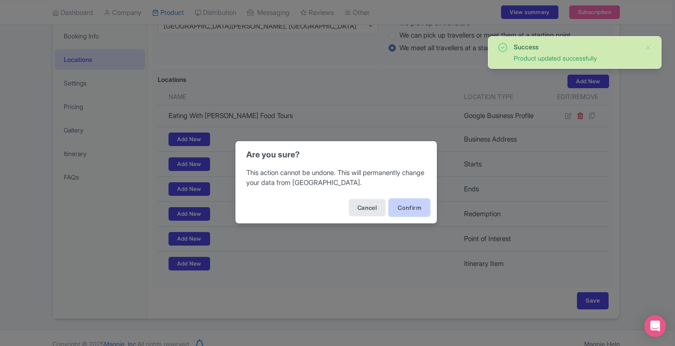
click at [411, 208] on button "Confirm" at bounding box center [409, 207] width 41 height 17
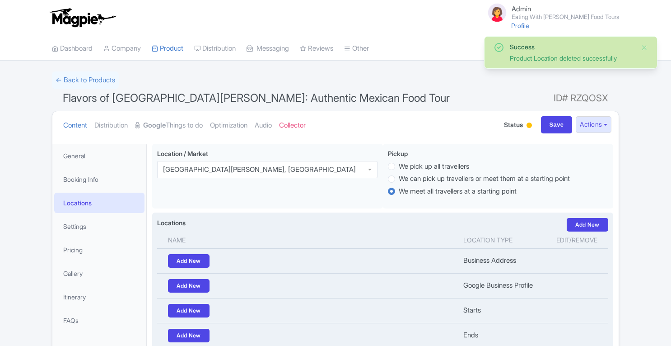
scroll to position [143, 0]
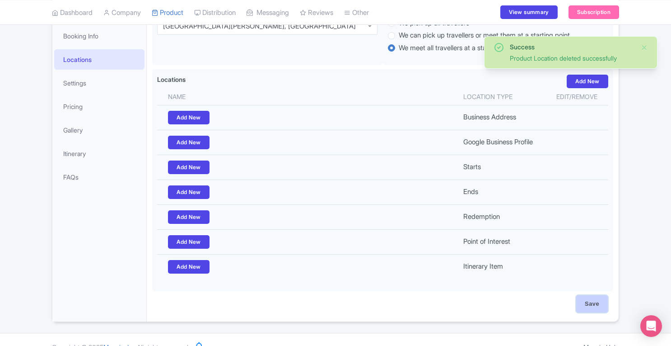
click at [594, 298] on input "Save" at bounding box center [592, 303] width 32 height 17
type input "Saving..."
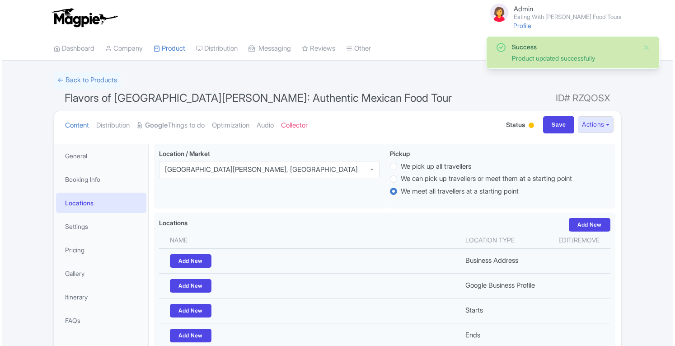
scroll to position [143, 0]
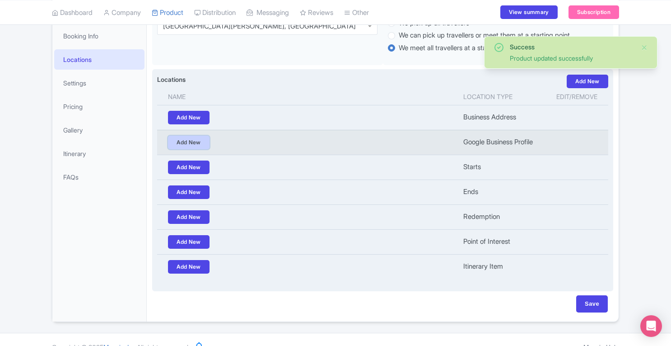
click at [199, 139] on link "Add New" at bounding box center [189, 143] width 42 height 14
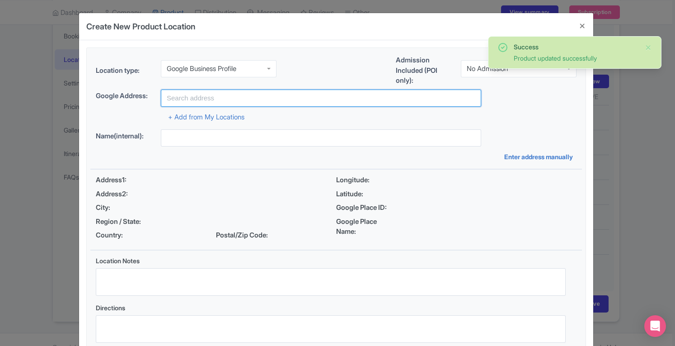
click at [322, 102] on input "text" at bounding box center [321, 97] width 320 height 17
paste input "Eating With [PERSON_NAME] Food Tours"
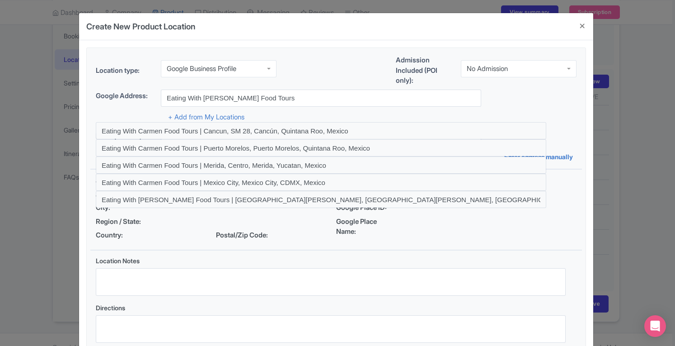
click at [496, 101] on div "Google Address: Eating With Carmen Food Tours" at bounding box center [336, 97] width 481 height 17
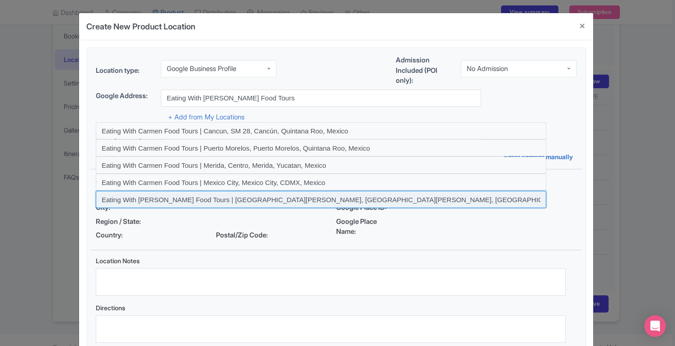
click at [290, 196] on input at bounding box center [321, 199] width 450 height 17
type input "Eating With Carmen Food Tours | Cabo San Lucas, Cabo San Lucas, BCS, Mexico"
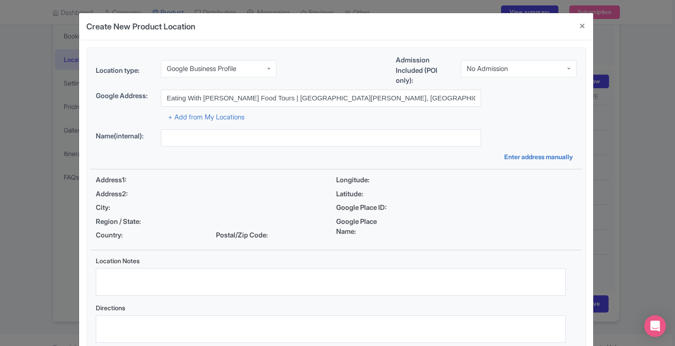
type input "Eating With Carmen Food Tours | Cabo San Lucas, Cabo San Lucas, BCS, Mexico"
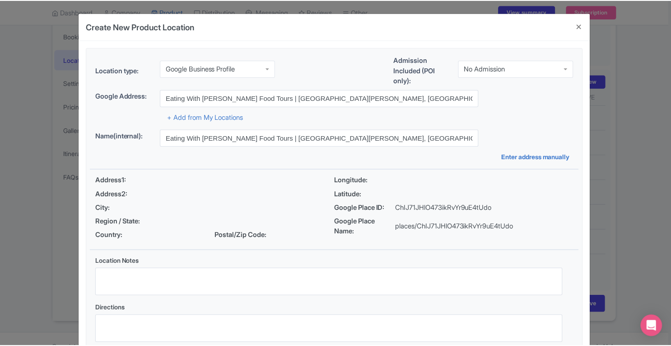
scroll to position [62, 0]
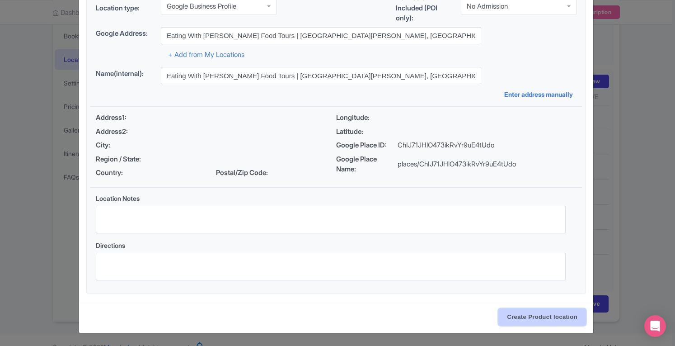
click at [552, 310] on input "Create Product location" at bounding box center [542, 316] width 88 height 17
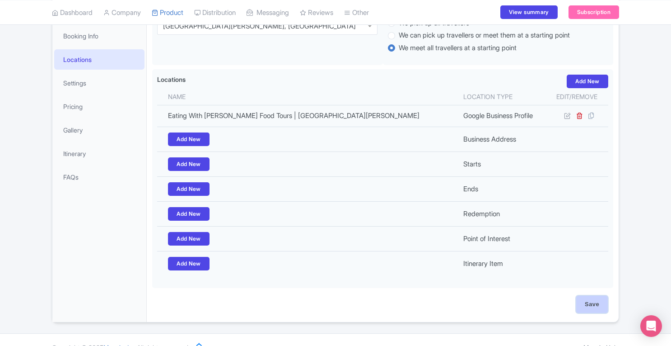
click at [601, 301] on input "Save" at bounding box center [592, 303] width 32 height 17
type input "Update Product"
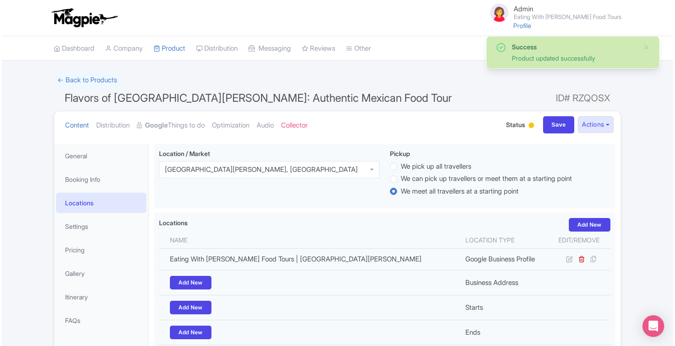
scroll to position [143, 0]
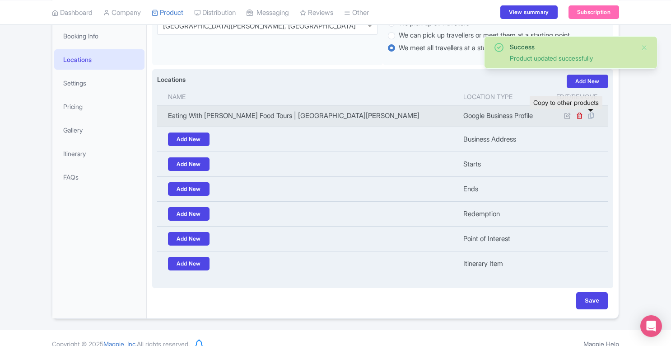
click at [591, 116] on icon at bounding box center [591, 116] width 13 height 8
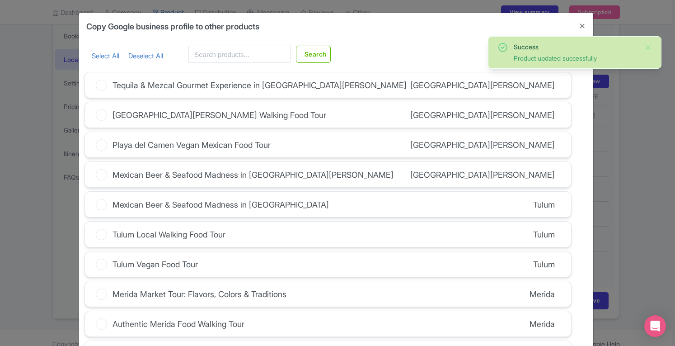
scroll to position [248, 0]
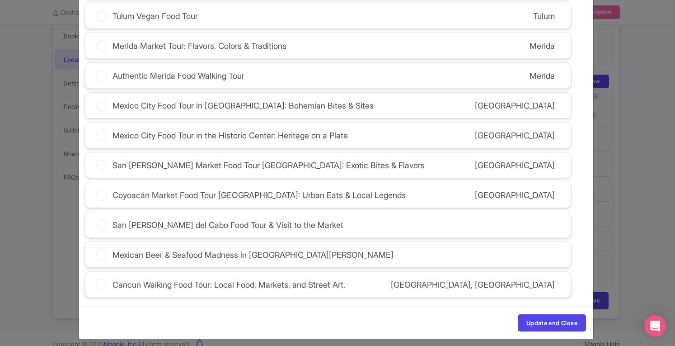
click at [100, 249] on icon at bounding box center [101, 254] width 11 height 11
click at [0, 0] on input "Mexican Beer & Seafood Madness in Cabo San Lucas" at bounding box center [0, 0] width 0 height 0
click at [543, 314] on button "Update and Close" at bounding box center [552, 322] width 68 height 17
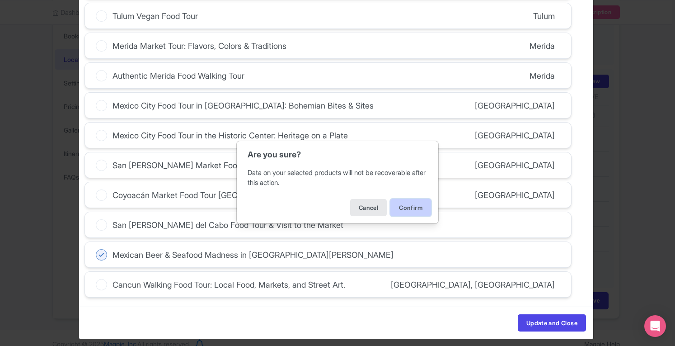
click at [413, 208] on button "Confirm" at bounding box center [410, 207] width 41 height 17
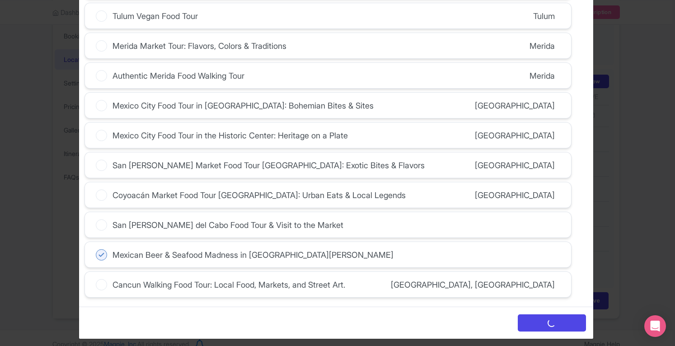
scroll to position [215, 0]
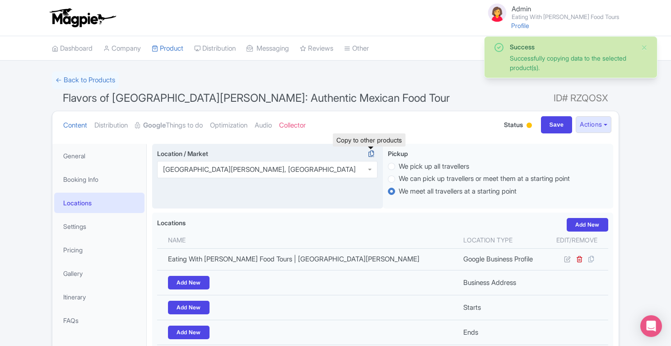
click at [373, 154] on icon at bounding box center [371, 154] width 13 height 8
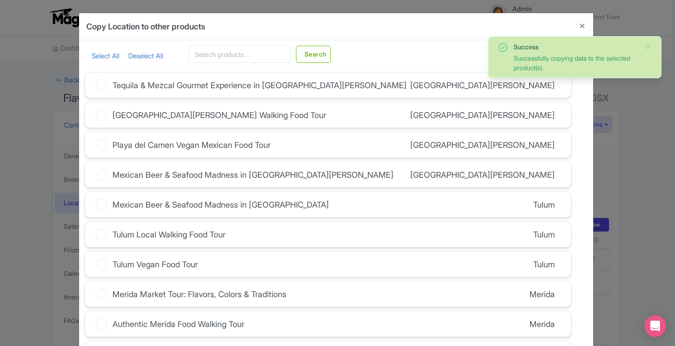
scroll to position [248, 0]
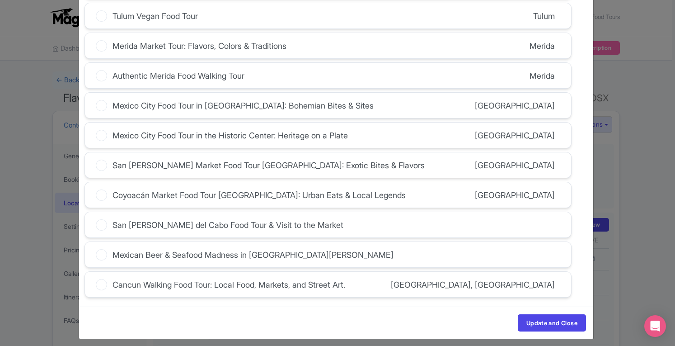
click at [218, 252] on div "Mexican Beer & Seafood Madness in Cabo San Lucas" at bounding box center [252, 254] width 281 height 12
click at [0, 0] on input "Mexican Beer & Seafood Madness in Cabo San Lucas" at bounding box center [0, 0] width 0 height 0
click at [547, 314] on button "Update and Close" at bounding box center [552, 322] width 68 height 17
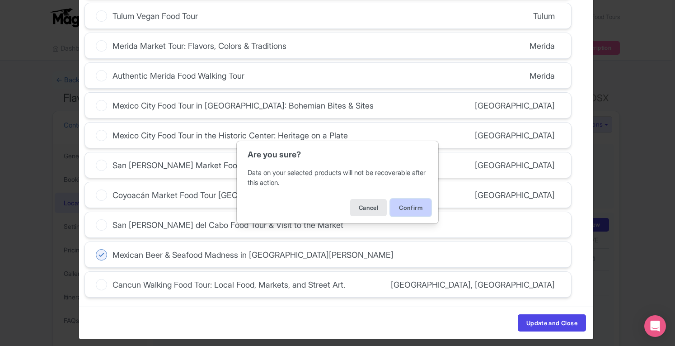
click at [411, 211] on button "Confirm" at bounding box center [410, 207] width 41 height 17
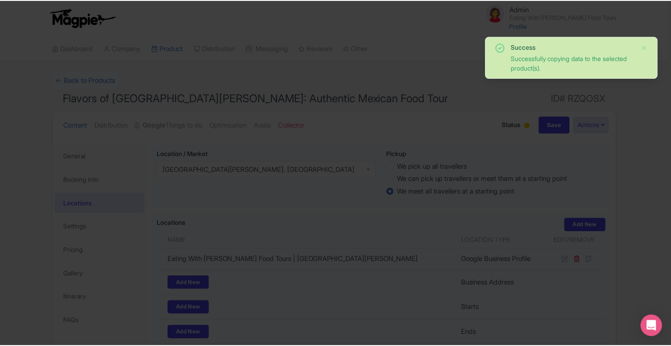
scroll to position [215, 0]
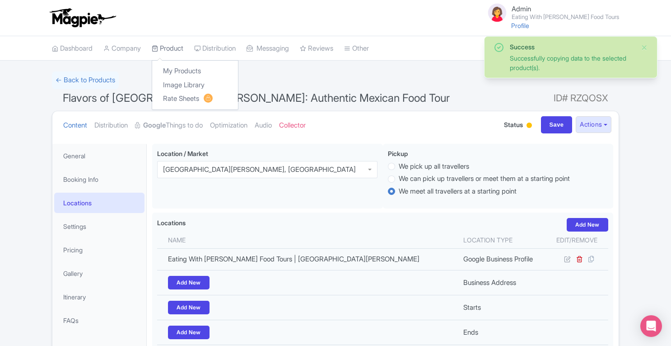
click at [179, 44] on link "Product" at bounding box center [168, 48] width 32 height 25
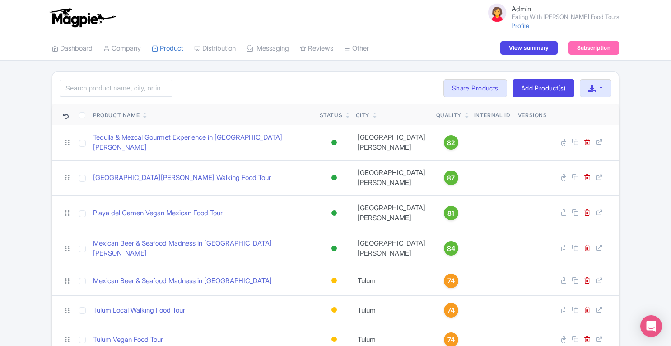
scroll to position [355, 0]
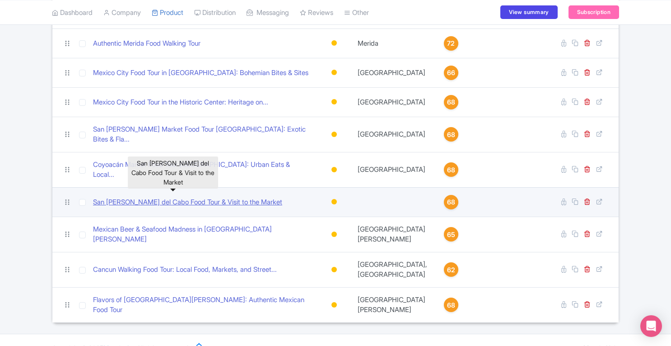
click at [224, 197] on link "San [PERSON_NAME] del Cabo Food Tour & Visit to the Market" at bounding box center [187, 202] width 189 height 10
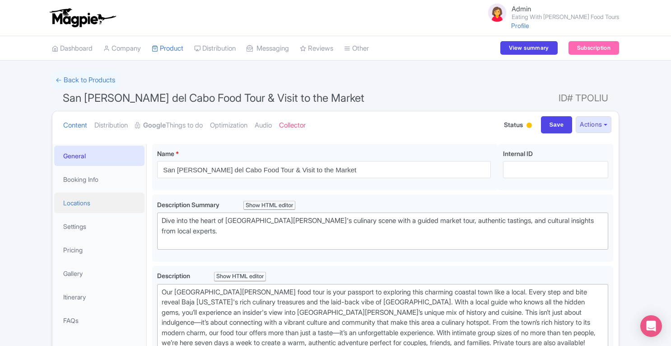
click at [78, 206] on link "Locations" at bounding box center [99, 202] width 90 height 20
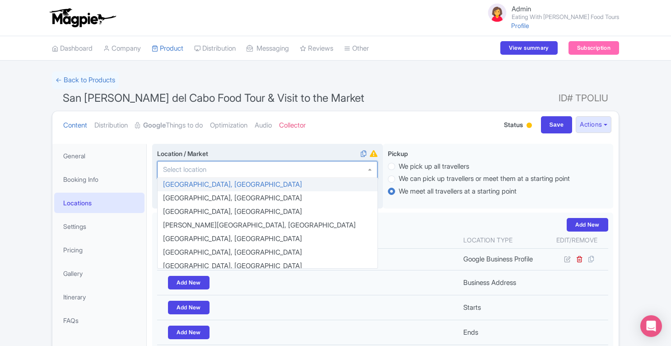
click at [261, 171] on div at bounding box center [267, 169] width 220 height 17
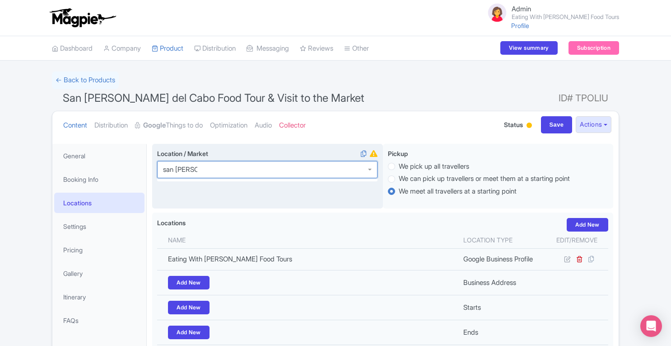
type input "san jose de"
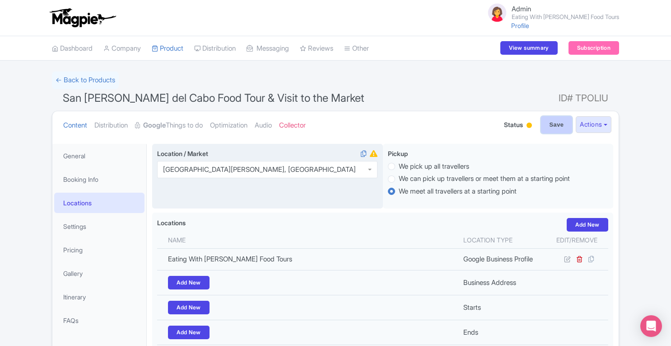
click at [548, 125] on input "Save" at bounding box center [557, 124] width 32 height 17
type input "Saving..."
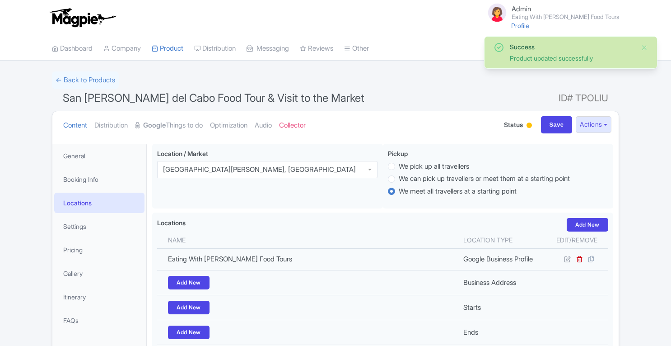
scroll to position [143, 0]
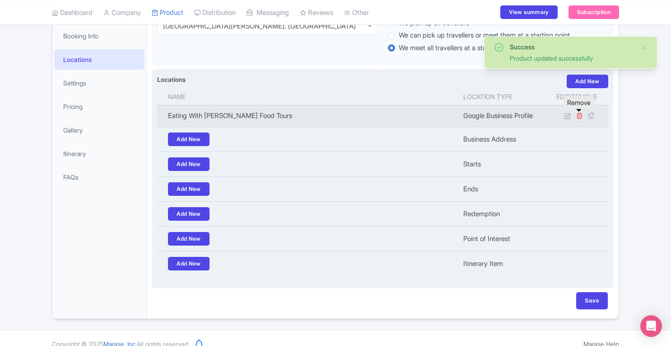
click at [580, 116] on icon at bounding box center [579, 115] width 7 height 7
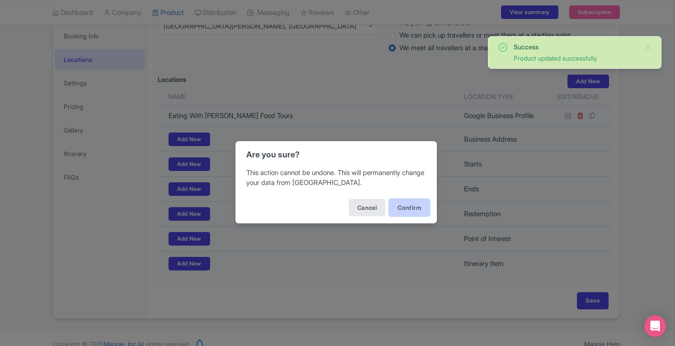
click at [399, 206] on button "Confirm" at bounding box center [409, 207] width 41 height 17
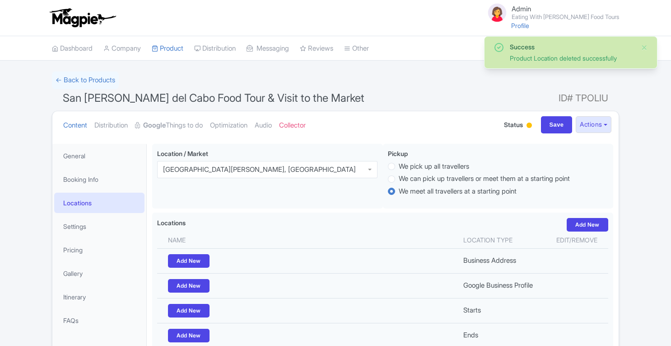
scroll to position [143, 0]
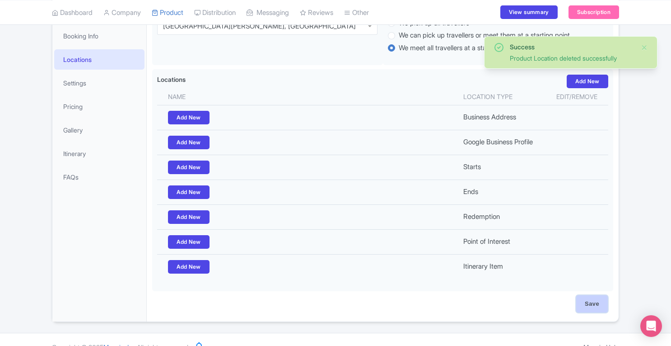
click at [601, 301] on input "Save" at bounding box center [592, 303] width 32 height 17
type input "Saving..."
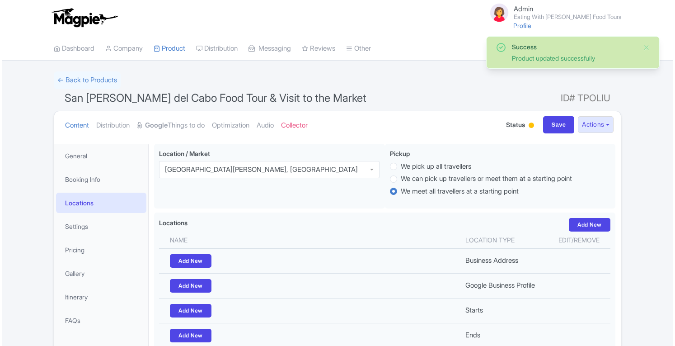
scroll to position [143, 0]
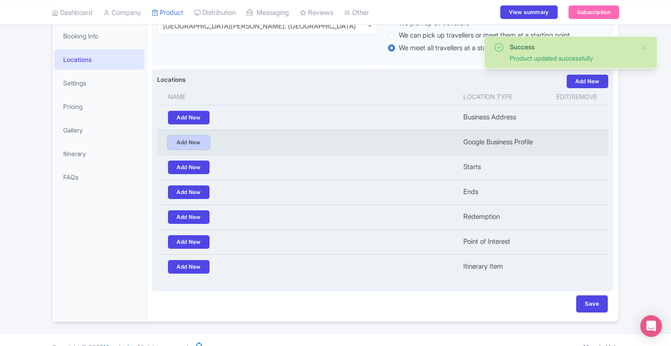
click at [185, 138] on link "Add New" at bounding box center [189, 143] width 42 height 14
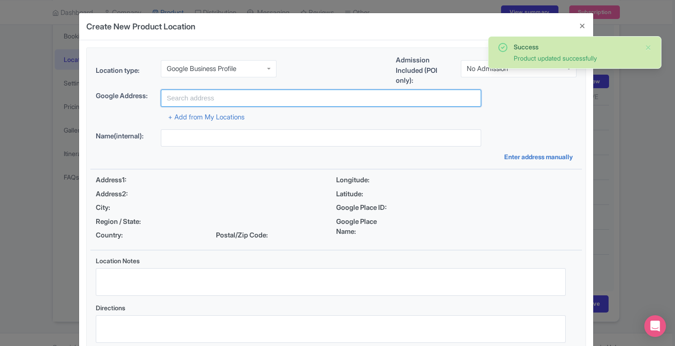
click at [257, 94] on input "text" at bounding box center [321, 97] width 320 height 17
paste input "Eating With [PERSON_NAME] Food Tours"
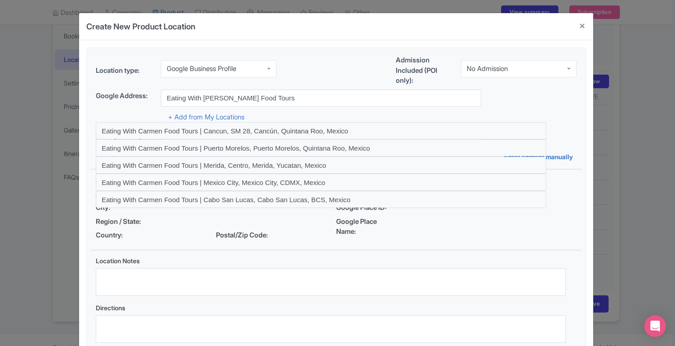
click at [529, 88] on div "Admission Included (POI only): No Admission No Admission" at bounding box center [486, 72] width 181 height 34
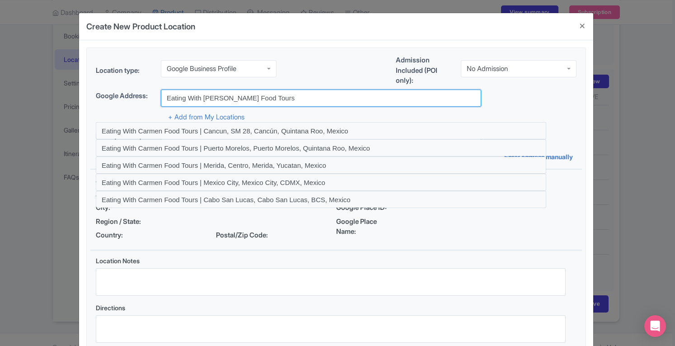
click at [359, 96] on input "Eating With [PERSON_NAME] Food Tours" at bounding box center [321, 97] width 320 height 17
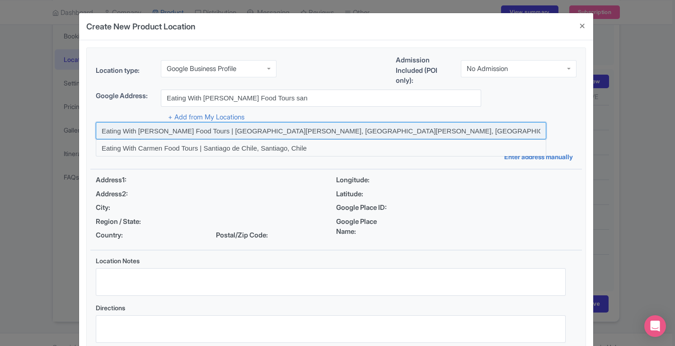
click at [345, 124] on input at bounding box center [321, 130] width 450 height 17
type input "Eating With [PERSON_NAME] Food Tours | [GEOGRAPHIC_DATA][PERSON_NAME], [GEOGRAP…"
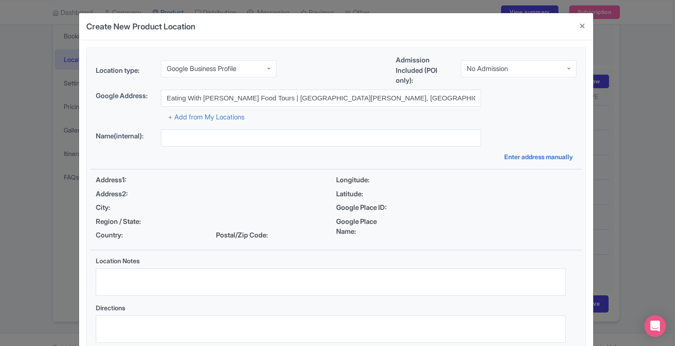
type input "Eating With [PERSON_NAME] Food Tours | [GEOGRAPHIC_DATA][PERSON_NAME], [GEOGRAP…"
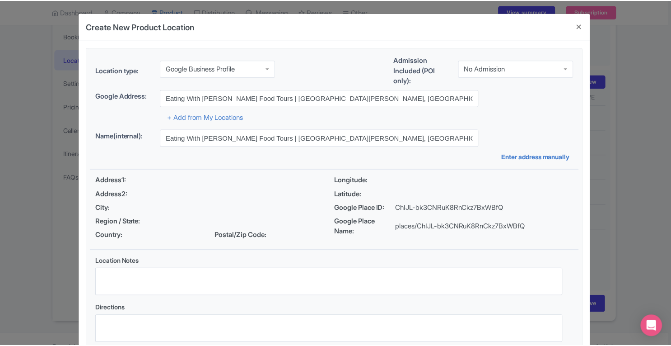
scroll to position [62, 0]
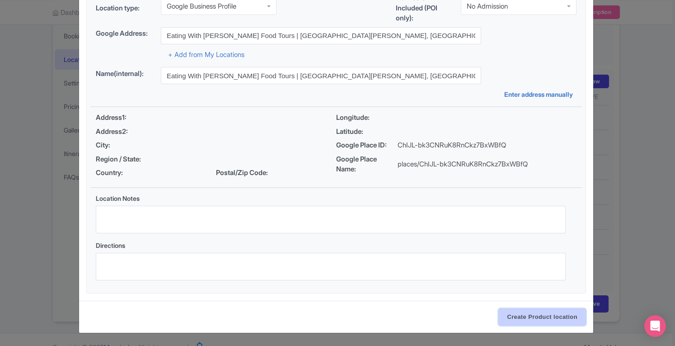
click at [548, 317] on input "Create Product location" at bounding box center [542, 316] width 88 height 17
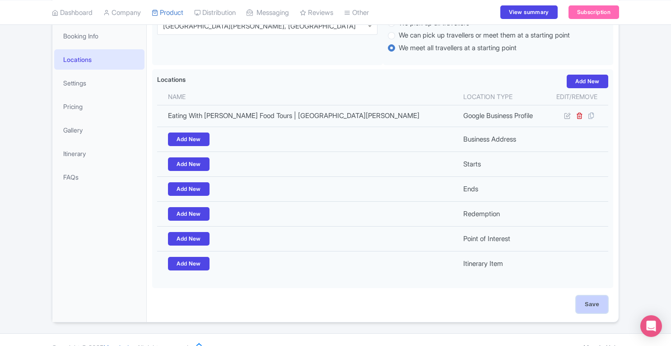
click at [595, 302] on input "Save" at bounding box center [592, 303] width 32 height 17
type input "Update Product"
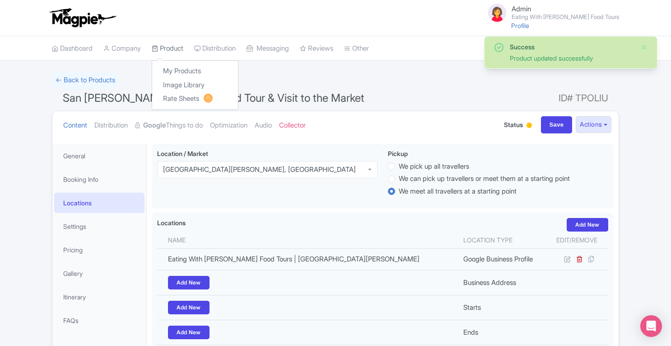
click at [180, 50] on link "Product" at bounding box center [168, 48] width 32 height 25
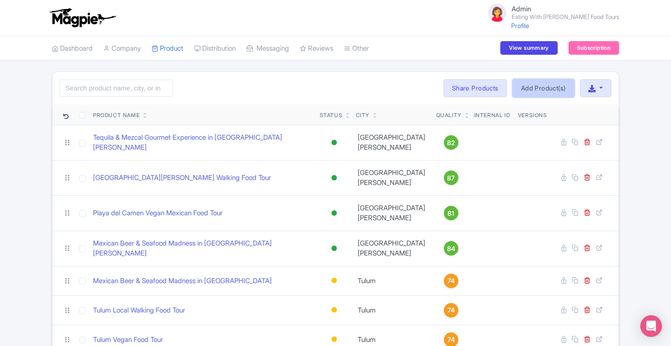
click at [533, 89] on link "Add Product(s)" at bounding box center [544, 88] width 62 height 18
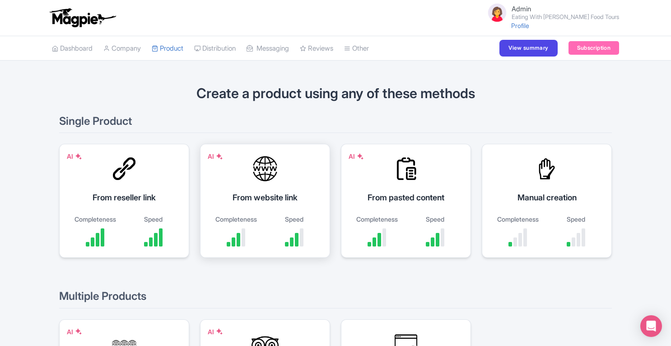
click at [273, 195] on div "From website link" at bounding box center [265, 197] width 108 height 12
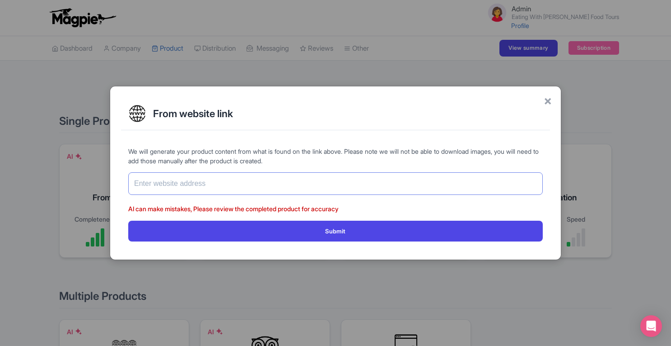
click at [270, 187] on input "text" at bounding box center [335, 183] width 415 height 23
paste input "[URL][DOMAIN_NAME]"
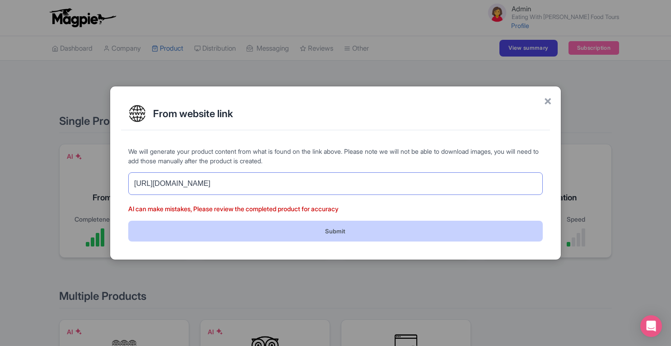
type input "[URL][DOMAIN_NAME]"
click at [354, 232] on button "Submit" at bounding box center [335, 230] width 415 height 20
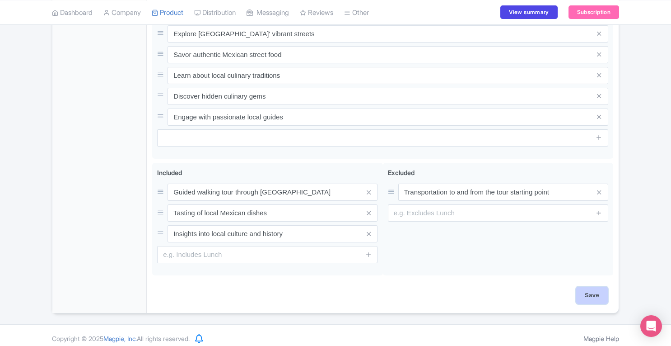
scroll to position [392, 0]
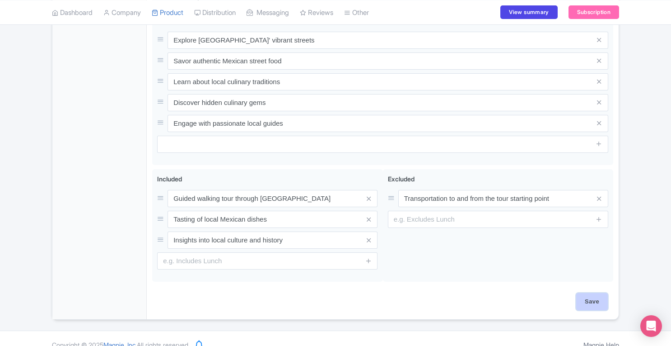
click at [596, 293] on input "Save" at bounding box center [592, 301] width 32 height 17
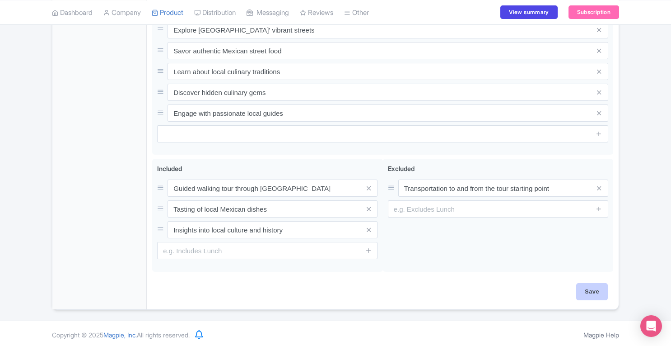
type input "Saving..."
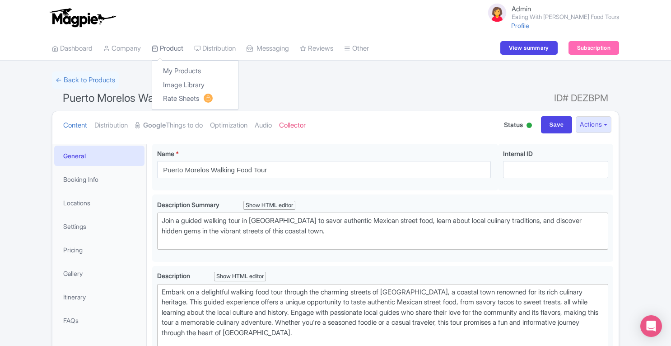
click at [175, 50] on link "Product" at bounding box center [168, 48] width 32 height 25
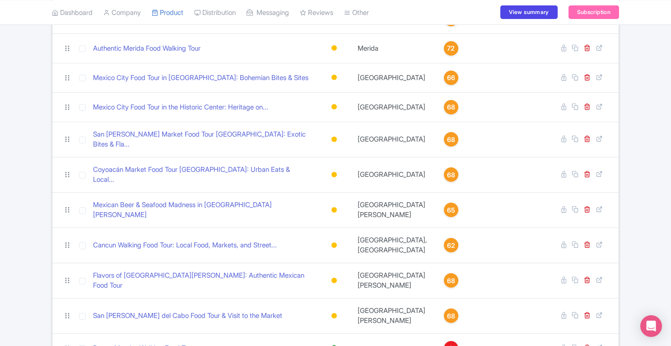
scroll to position [354, 0]
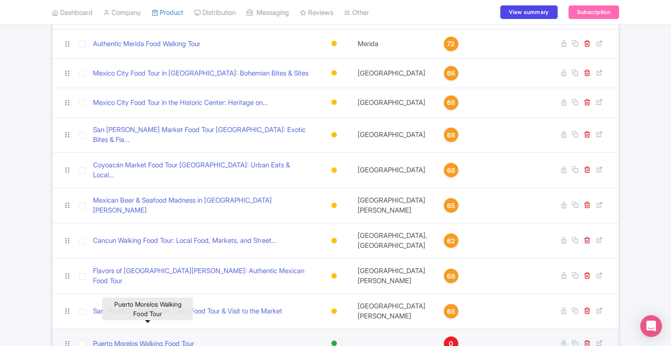
click at [166, 338] on link "Puerto Morelos Walking Food Tour" at bounding box center [143, 343] width 101 height 10
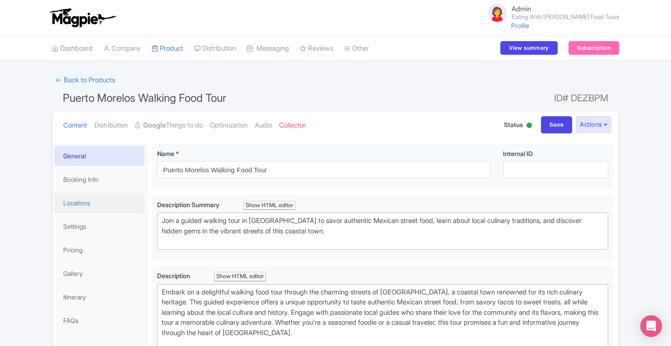
click at [68, 209] on link "Locations" at bounding box center [99, 202] width 90 height 20
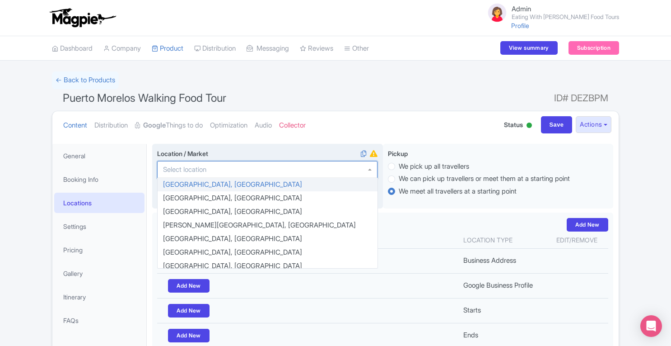
click at [272, 167] on div at bounding box center [267, 169] width 220 height 17
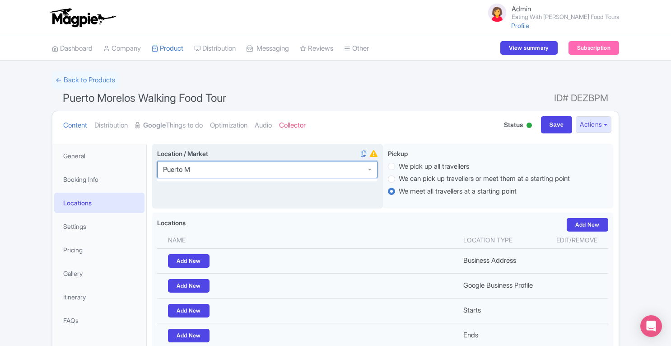
type input "Puerto Mo"
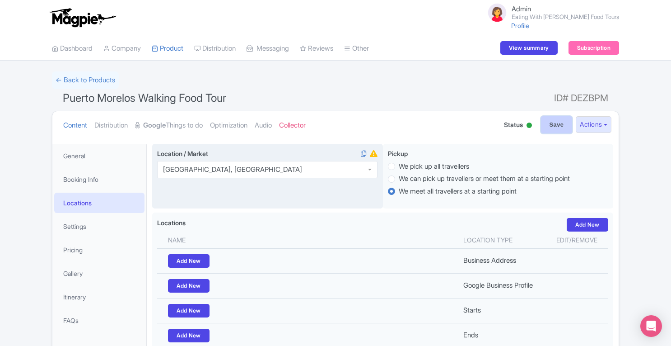
click at [556, 124] on input "Save" at bounding box center [557, 124] width 32 height 17
type input "Saving..."
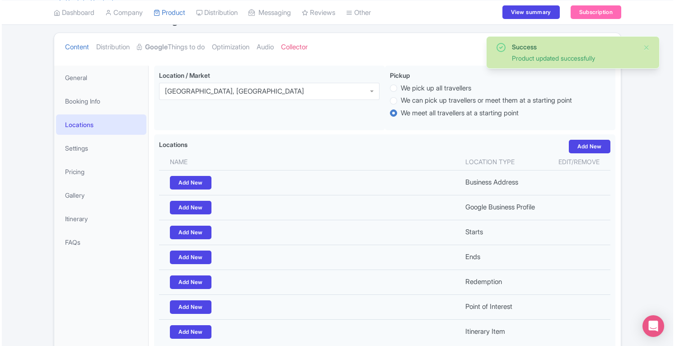
scroll to position [76, 0]
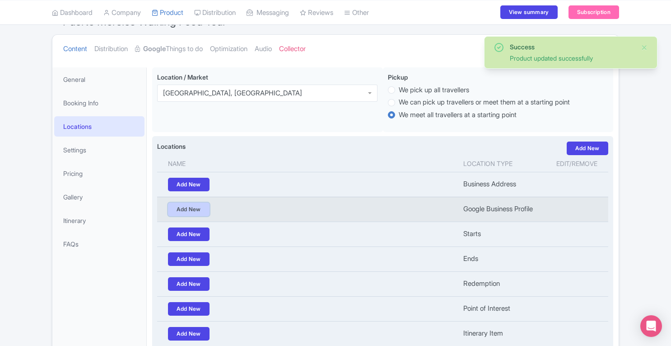
click at [193, 210] on link "Add New" at bounding box center [189, 209] width 42 height 14
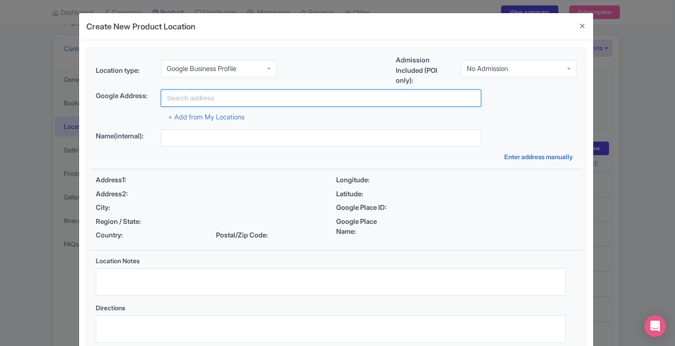
click at [263, 98] on input "text" at bounding box center [321, 97] width 320 height 17
paste input "[URL][DOMAIN_NAME]"
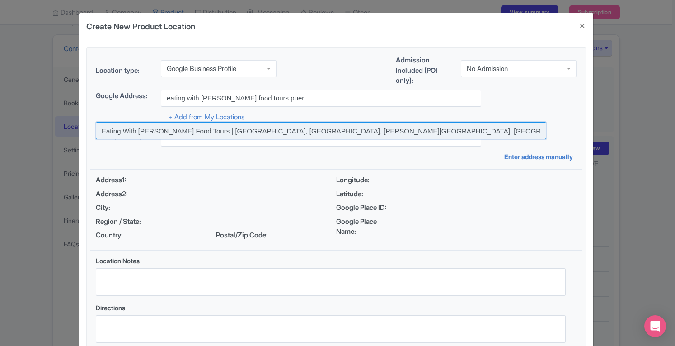
click at [288, 129] on input at bounding box center [321, 130] width 450 height 17
type input "Eating With Carmen Food Tours | Puerto Morelos, Puerto Morelos, Quintana Roo, M…"
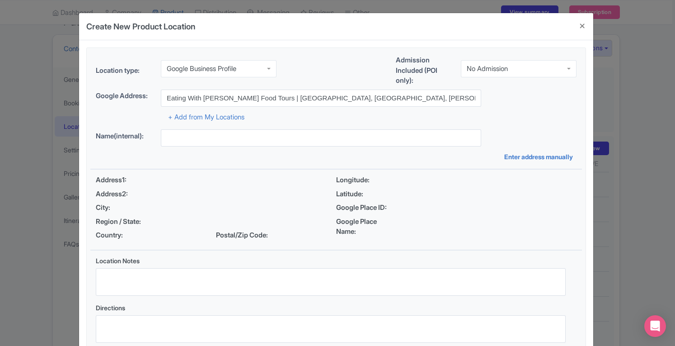
type input "Eating With Carmen Food Tours | Puerto Morelos, Puerto Morelos, Quintana Roo, M…"
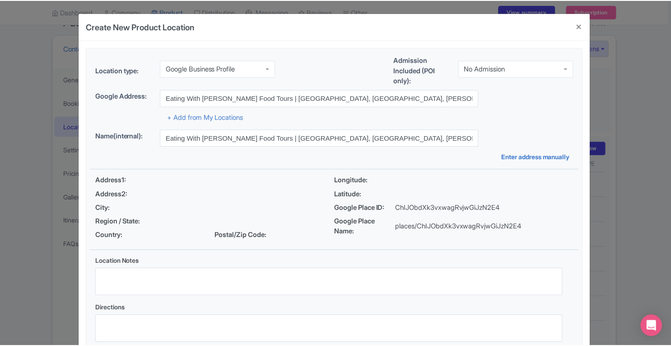
scroll to position [62, 0]
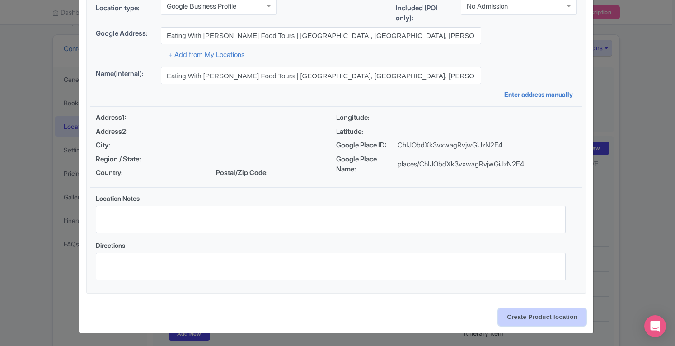
click at [548, 314] on input "Create Product location" at bounding box center [542, 316] width 88 height 17
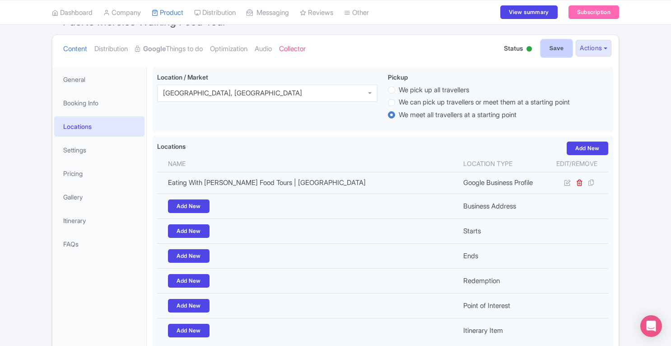
click at [557, 48] on input "Save" at bounding box center [557, 48] width 32 height 17
type input "Update Product"
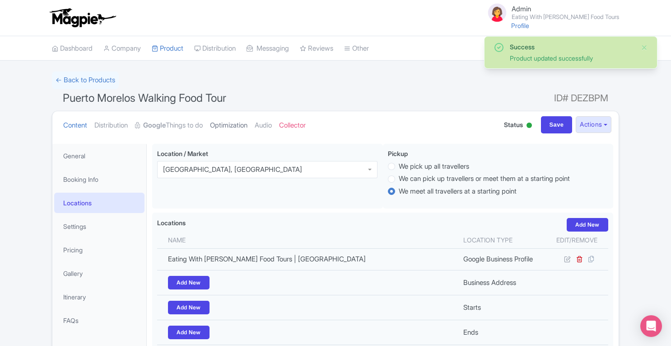
click at [239, 126] on link "Optimization" at bounding box center [228, 125] width 37 height 28
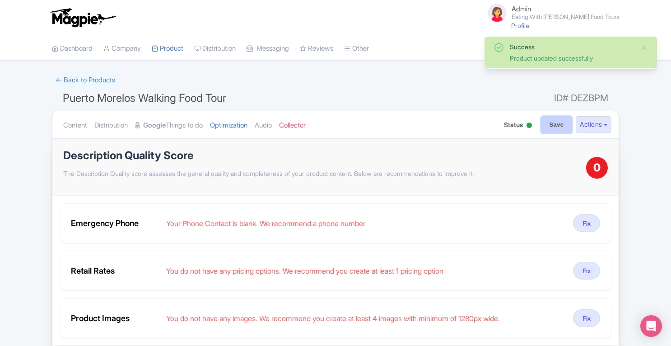
click at [548, 126] on input "Save" at bounding box center [557, 124] width 32 height 17
type input "Saving..."
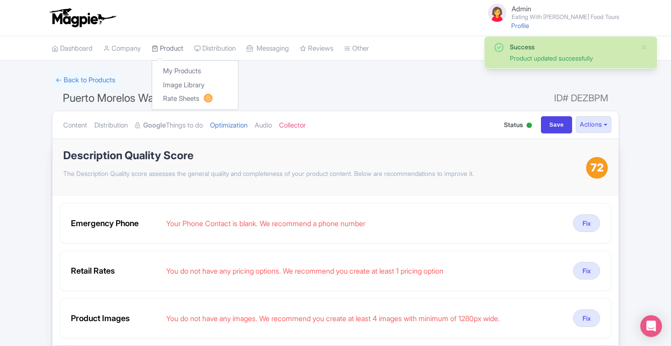
click at [174, 51] on link "Product" at bounding box center [168, 48] width 32 height 25
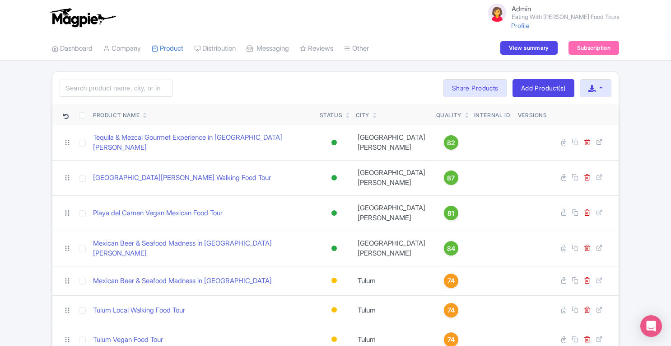
scroll to position [396, 0]
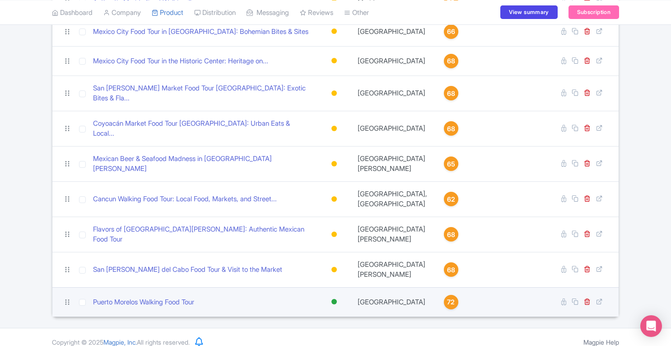
click at [335, 299] on div at bounding box center [334, 301] width 5 height 5
click at [307, 342] on div "Building" at bounding box center [311, 350] width 53 height 17
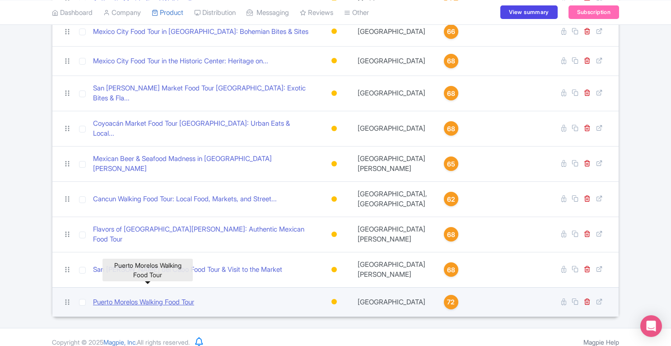
click at [152, 297] on link "Puerto Morelos Walking Food Tour" at bounding box center [143, 302] width 101 height 10
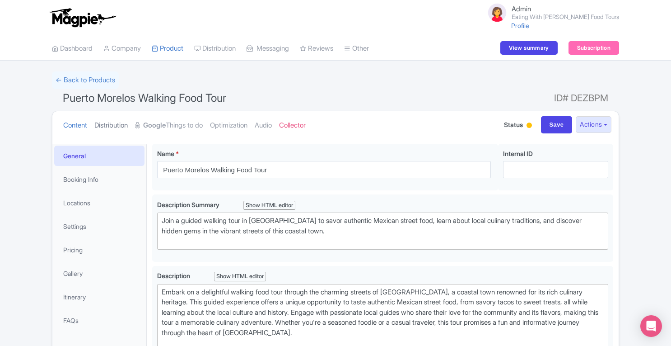
click at [123, 123] on link "Distribution" at bounding box center [110, 125] width 33 height 28
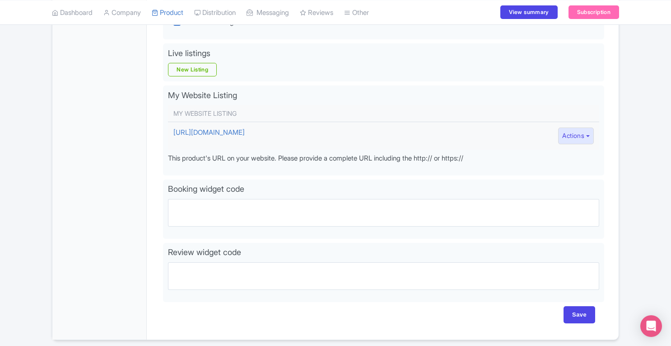
scroll to position [275, 0]
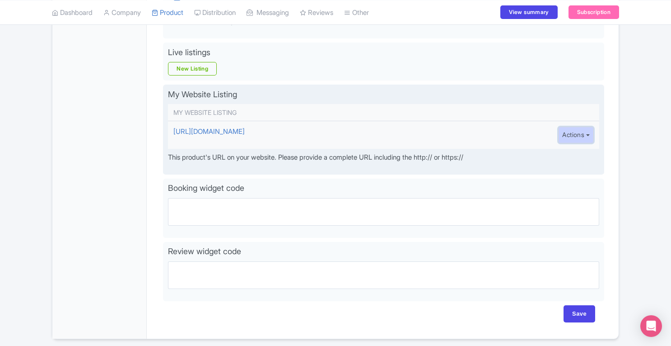
click at [584, 138] on button "Actions" at bounding box center [576, 134] width 36 height 17
click at [583, 167] on link "Delete" at bounding box center [602, 169] width 86 height 14
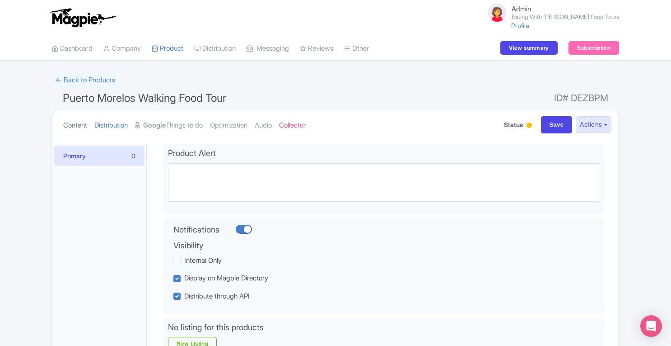
click at [82, 125] on link "Content" at bounding box center [75, 125] width 24 height 28
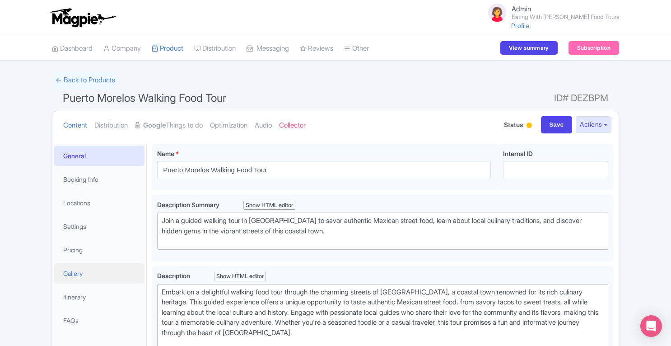
click at [77, 269] on link "Gallery" at bounding box center [99, 273] width 90 height 20
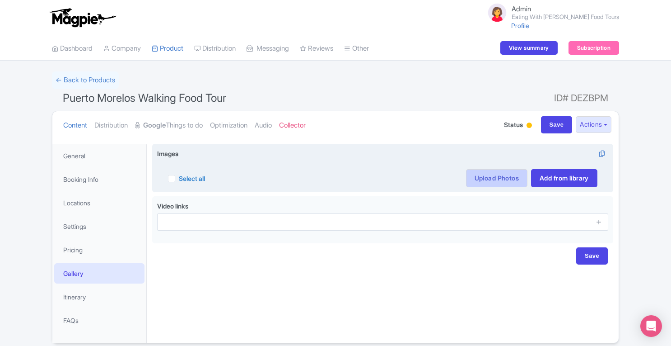
click at [504, 179] on link "Upload Photos" at bounding box center [496, 178] width 61 height 18
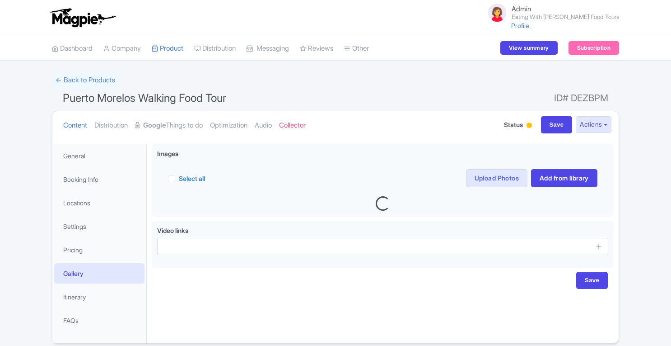
scroll to position [35, 0]
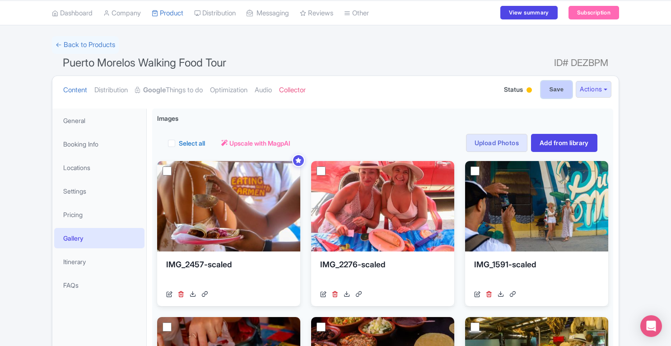
click at [552, 86] on input "Save" at bounding box center [557, 89] width 32 height 17
type input "Saving..."
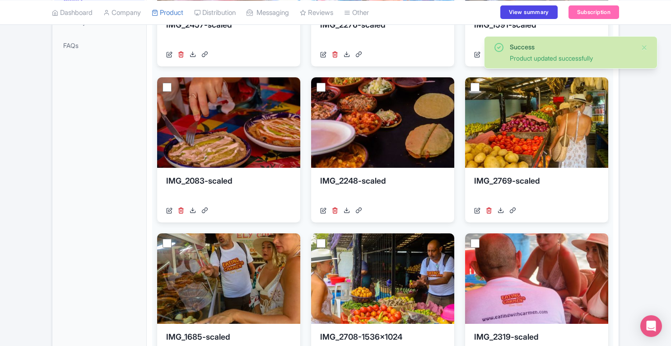
scroll to position [273, 0]
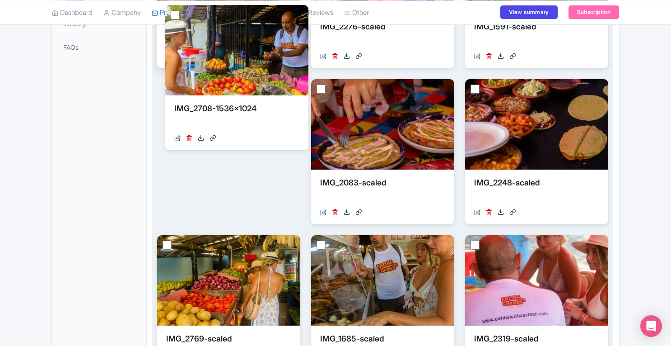
drag, startPoint x: 412, startPoint y: 269, endPoint x: 253, endPoint y: 29, distance: 287.8
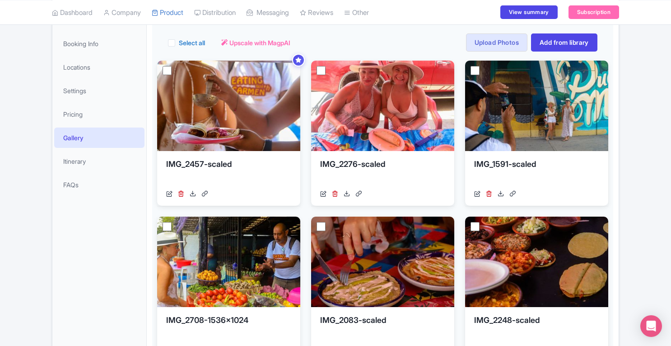
scroll to position [136, 0]
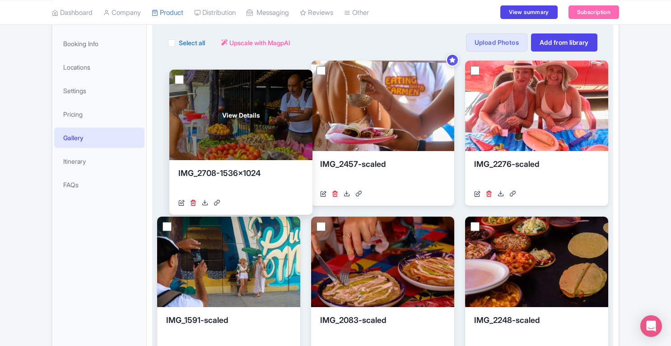
drag, startPoint x: 270, startPoint y: 257, endPoint x: 282, endPoint y: 110, distance: 147.8
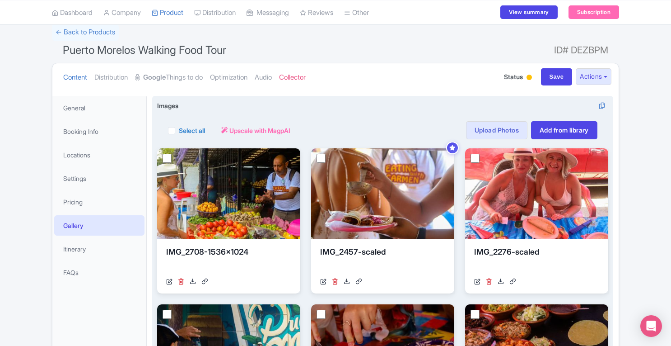
scroll to position [50, 0]
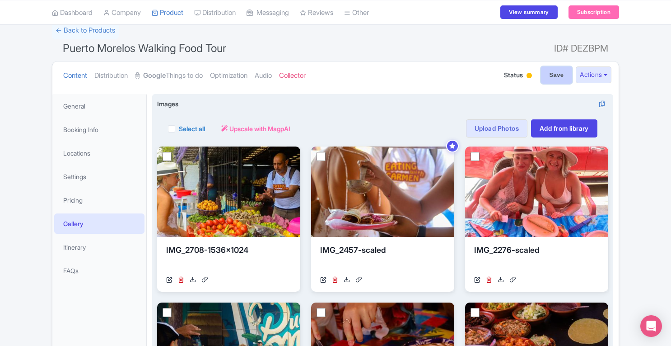
click at [555, 76] on input "Save" at bounding box center [557, 74] width 32 height 17
type input "Saving..."
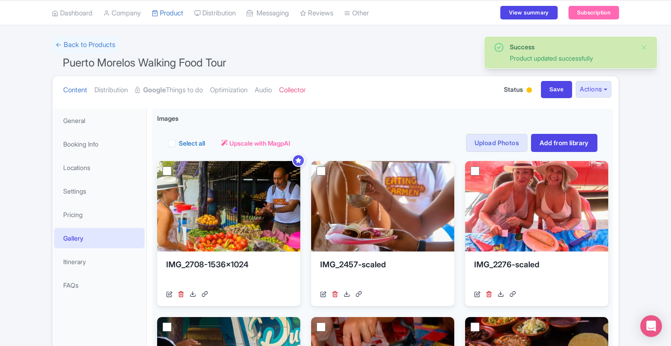
scroll to position [37, 0]
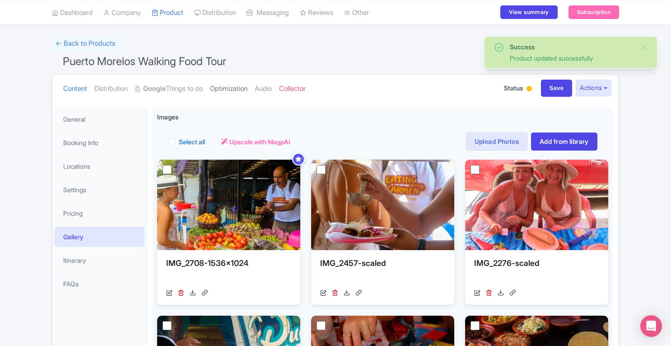
click at [244, 95] on link "Optimization" at bounding box center [228, 89] width 37 height 28
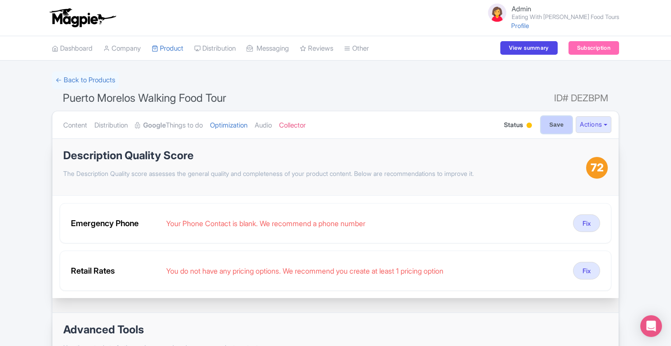
click at [551, 127] on input "Save" at bounding box center [557, 124] width 32 height 17
type input "Saving..."
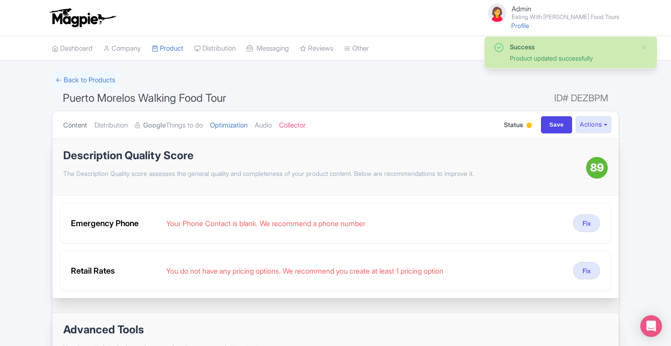
click at [79, 125] on link "Content" at bounding box center [75, 125] width 24 height 28
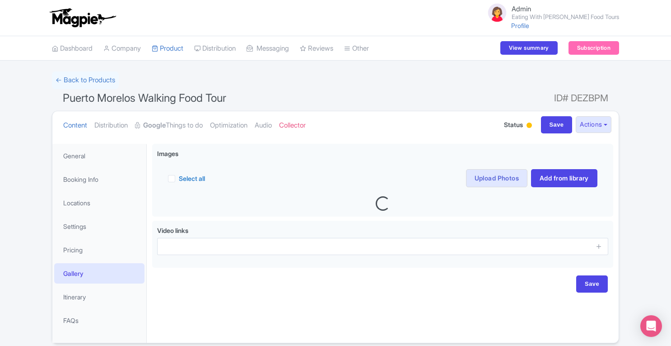
click at [527, 126] on div at bounding box center [529, 124] width 5 height 5
click at [503, 142] on div "Active" at bounding box center [506, 142] width 53 height 18
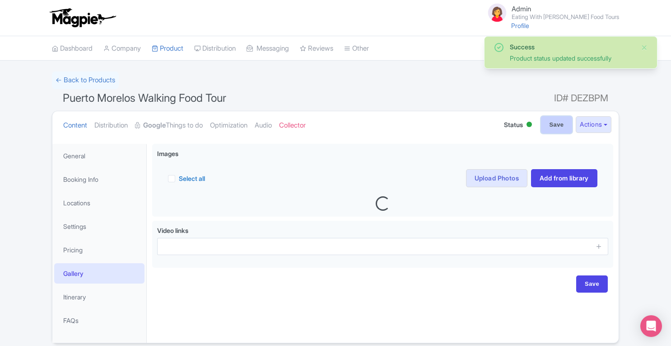
click at [549, 127] on input "Save" at bounding box center [557, 124] width 32 height 17
type input "Saving..."
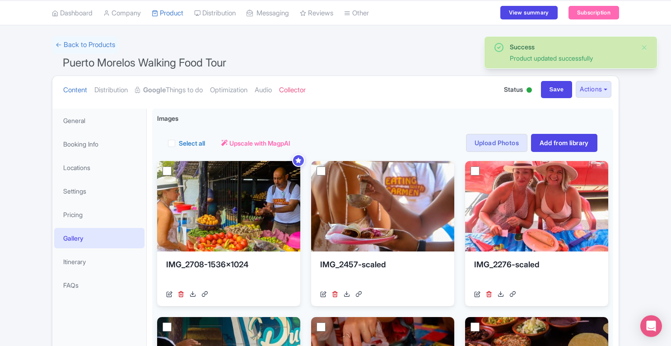
scroll to position [37, 0]
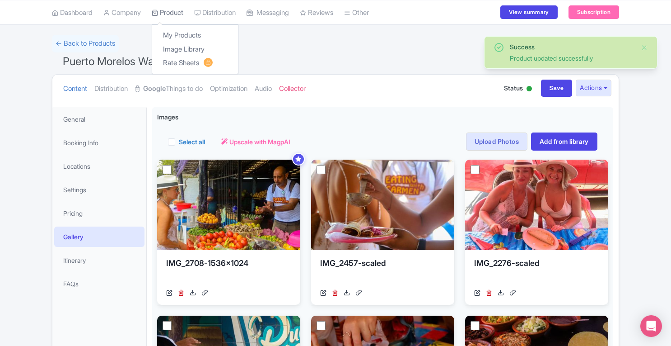
click at [174, 9] on link "Product" at bounding box center [168, 12] width 32 height 25
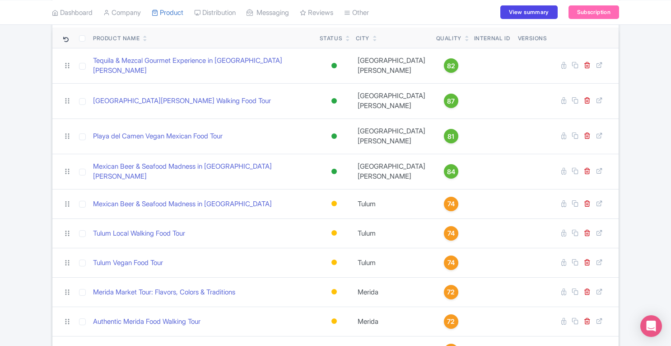
scroll to position [75, 0]
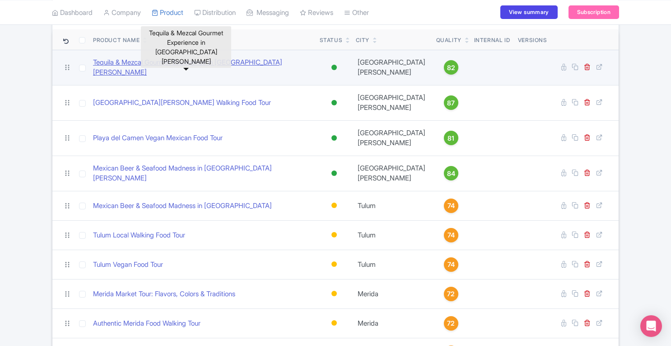
click at [229, 65] on link "Tequila & Mezcal Gourmet Experience in [GEOGRAPHIC_DATA][PERSON_NAME]" at bounding box center [203, 67] width 220 height 20
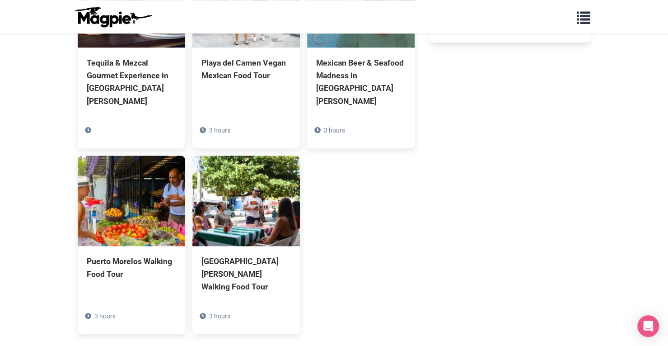
scroll to position [538, 0]
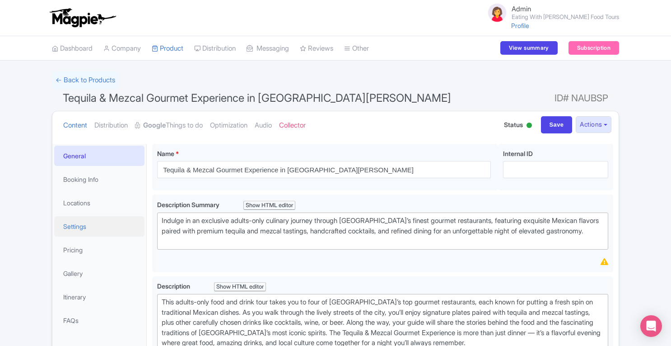
click at [90, 231] on link "Settings" at bounding box center [99, 226] width 90 height 20
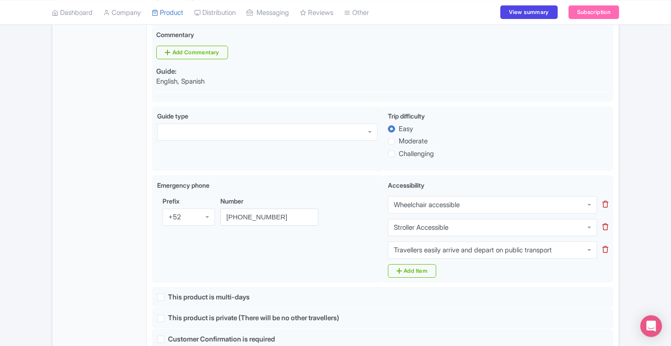
scroll to position [447, 0]
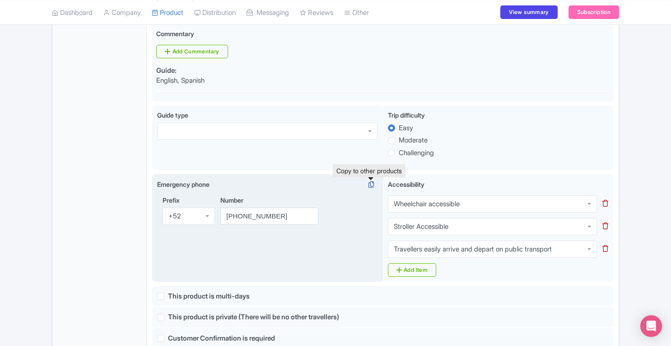
click at [369, 183] on icon at bounding box center [371, 184] width 13 height 8
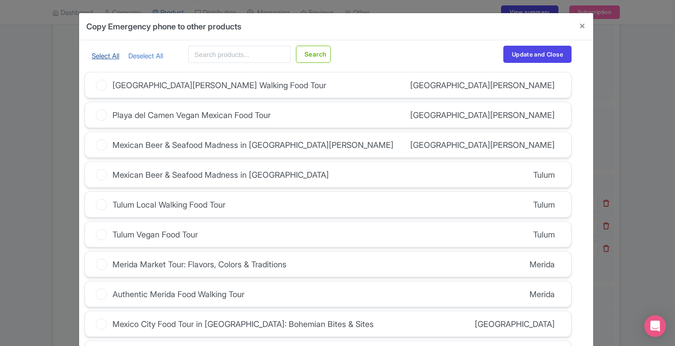
click at [109, 58] on link "Select All" at bounding box center [106, 55] width 28 height 9
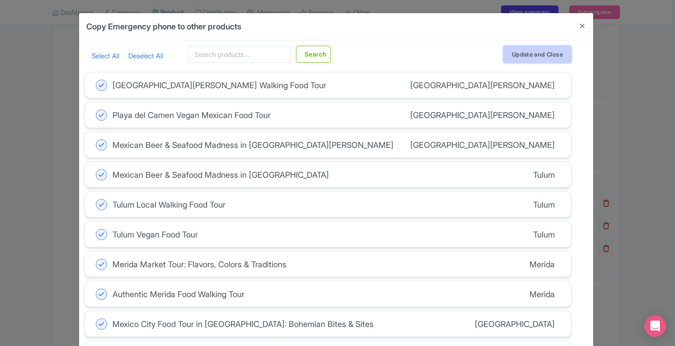
click at [514, 58] on button "Update and Close" at bounding box center [537, 54] width 68 height 17
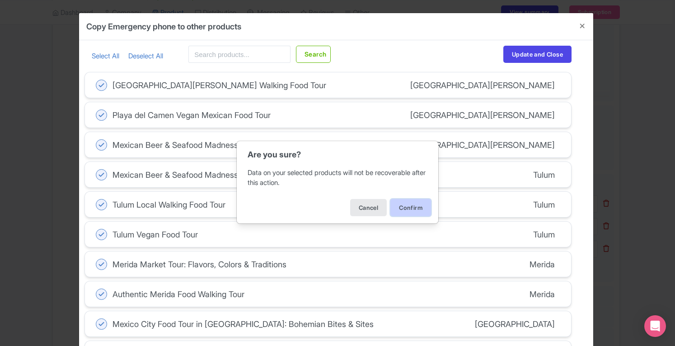
click at [416, 201] on button "Confirm" at bounding box center [410, 207] width 41 height 17
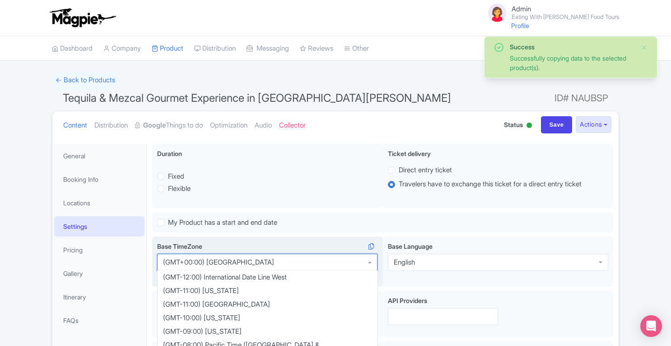
scroll to position [452, 0]
click at [370, 263] on div "(GMT+00:00) [GEOGRAPHIC_DATA]" at bounding box center [267, 261] width 220 height 17
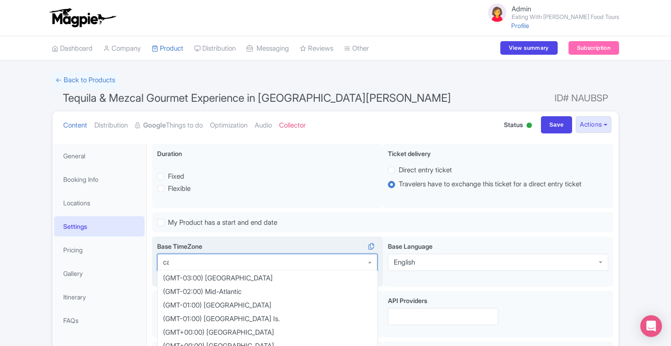
scroll to position [0, 0]
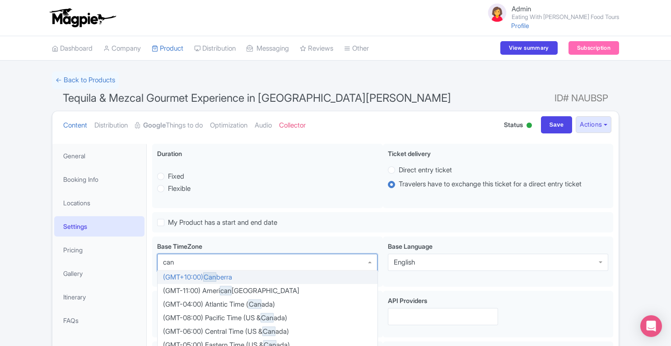
type input "can"
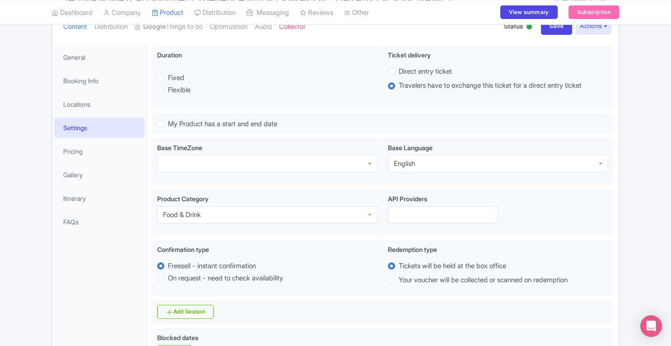
scroll to position [93, 0]
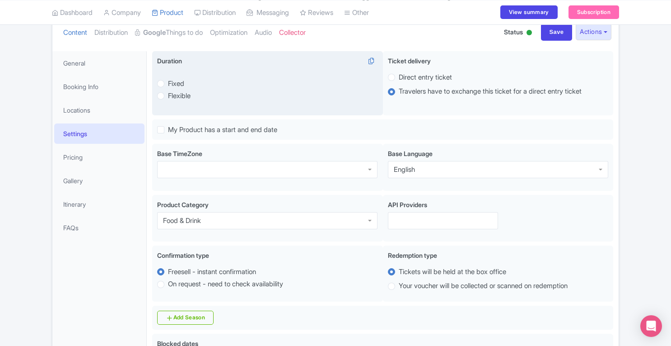
click at [168, 84] on label "Fixed" at bounding box center [176, 84] width 16 height 10
click at [168, 84] on input "Fixed" at bounding box center [172, 82] width 9 height 9
radio input "true"
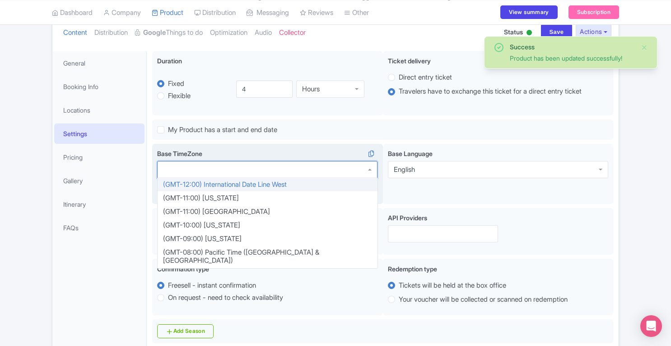
click at [351, 171] on div at bounding box center [267, 169] width 220 height 17
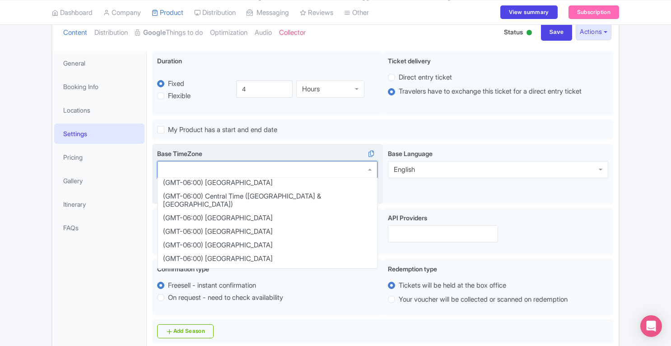
scroll to position [167, 0]
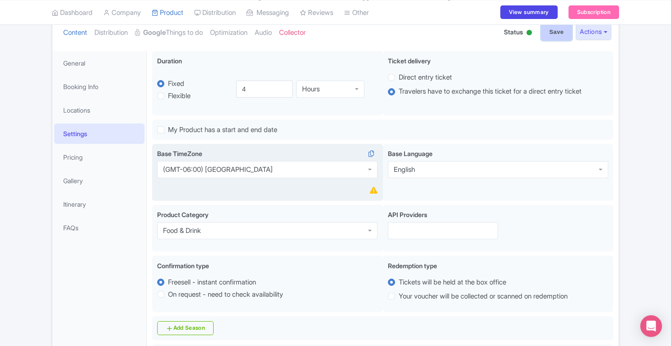
click at [559, 34] on input "Save" at bounding box center [557, 31] width 32 height 17
type input "Update Product"
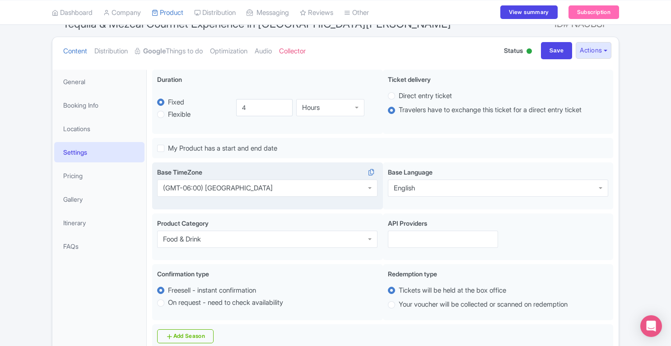
scroll to position [113, 0]
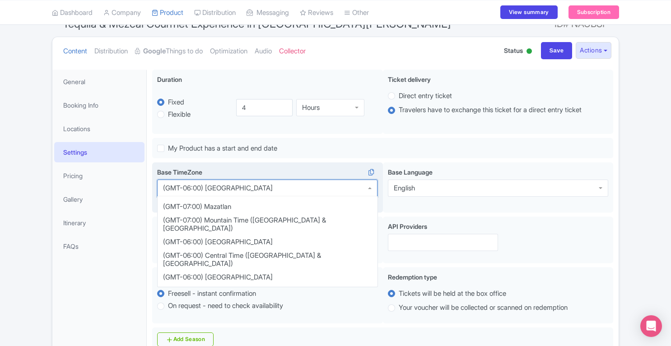
click at [369, 187] on div "(GMT-06:00) [GEOGRAPHIC_DATA]" at bounding box center [267, 187] width 220 height 17
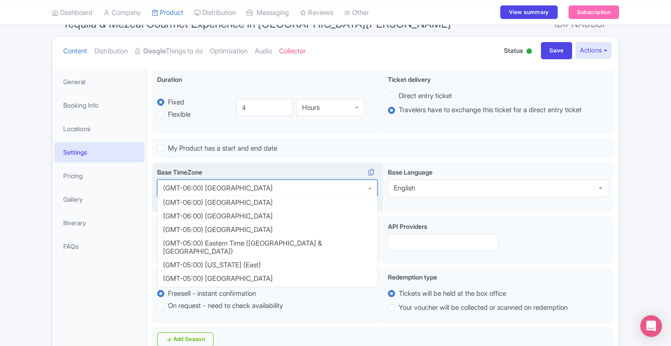
scroll to position [221, 0]
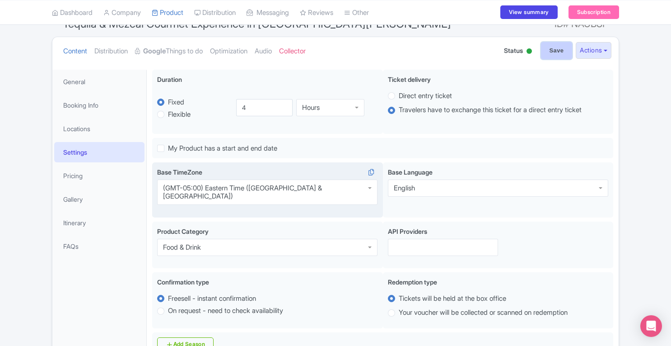
click at [548, 55] on input "Save" at bounding box center [557, 50] width 32 height 17
type input "Saving..."
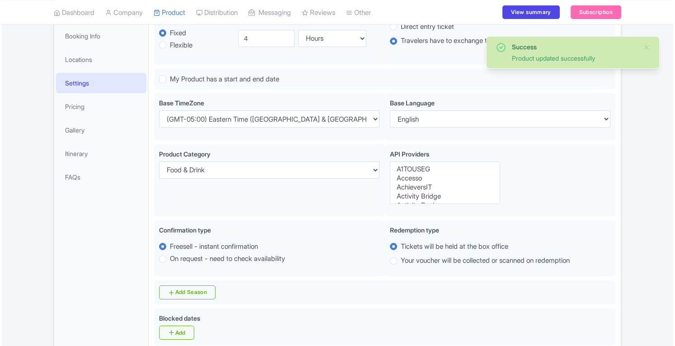
scroll to position [143, 0]
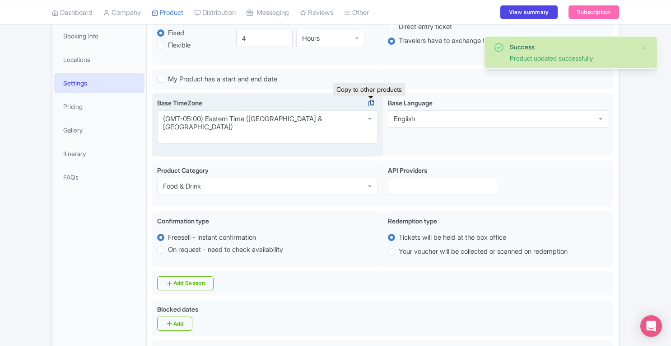
click at [373, 103] on icon at bounding box center [371, 103] width 13 height 8
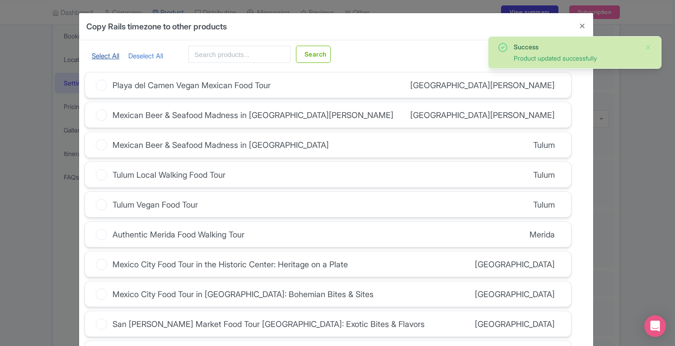
click at [93, 54] on link "Select All" at bounding box center [106, 55] width 28 height 9
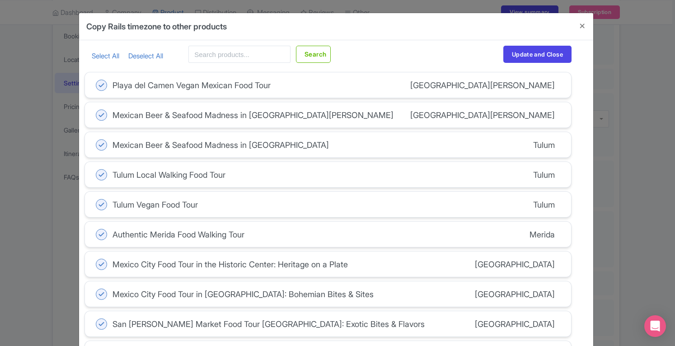
click at [96, 262] on icon at bounding box center [101, 263] width 11 height 11
click at [0, 0] on input "Mexico City Food Tour in the Historic Center: Heritage on a Plate" at bounding box center [0, 0] width 0 height 0
click at [98, 296] on icon at bounding box center [101, 293] width 11 height 11
click at [0, 0] on input "Mexico City Food Tour in [GEOGRAPHIC_DATA]: Bohemian Bites & Sites" at bounding box center [0, 0] width 0 height 0
click at [100, 323] on icon at bounding box center [101, 323] width 11 height 11
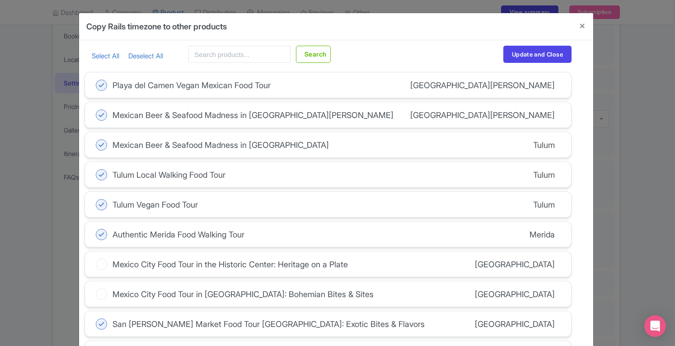
click at [0, 0] on input "San Juan Market Food Tour Mexico City: Exotic Bites & Flavors" at bounding box center [0, 0] width 0 height 0
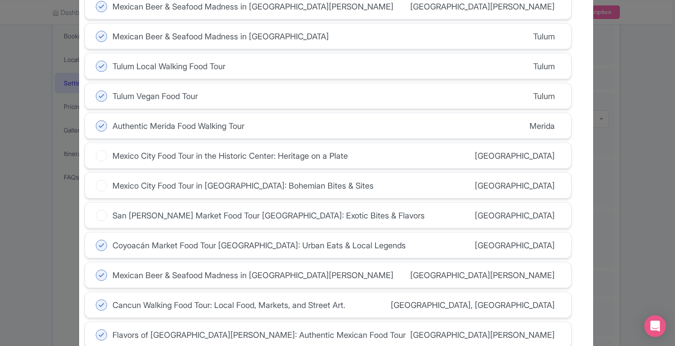
scroll to position [122, 0]
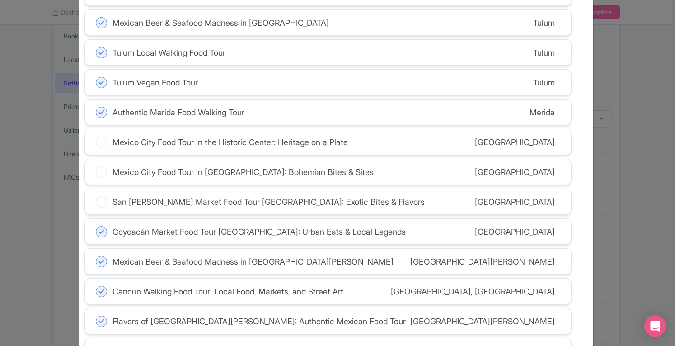
click at [101, 229] on icon at bounding box center [101, 231] width 11 height 11
click at [0, 0] on input "Coyoacán Market Food Tour Mexico City: Urban Eats & Local Legends" at bounding box center [0, 0] width 0 height 0
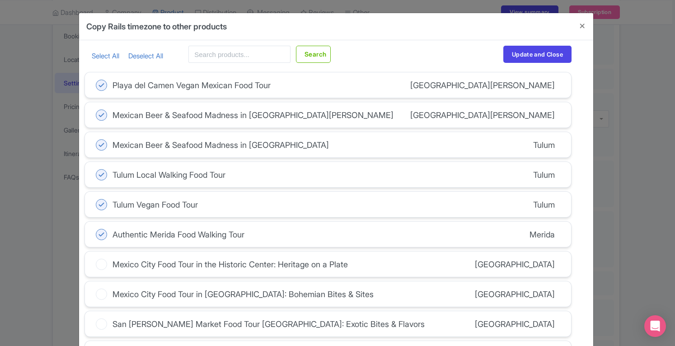
scroll to position [238, 0]
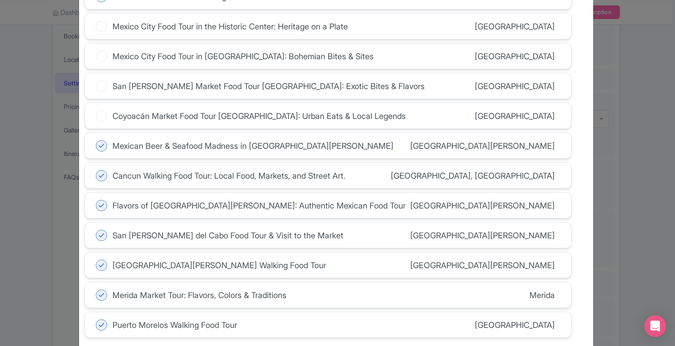
click at [98, 142] on icon at bounding box center [101, 145] width 11 height 11
click at [0, 0] on input "Mexican Beer & Seafood Madness in Cabo San Lucas" at bounding box center [0, 0] width 0 height 0
click at [97, 201] on icon at bounding box center [101, 205] width 11 height 11
click at [0, 0] on input "Flavors of [GEOGRAPHIC_DATA][PERSON_NAME]: Authentic Mexican Food Tour" at bounding box center [0, 0] width 0 height 0
click at [97, 229] on icon at bounding box center [101, 234] width 11 height 11
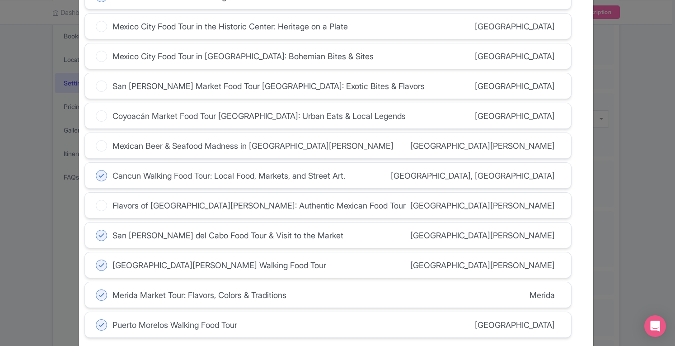
click at [0, 0] on input "San [PERSON_NAME] del Cabo Food Tour & Visit to the Market" at bounding box center [0, 0] width 0 height 0
click at [97, 289] on icon at bounding box center [101, 294] width 11 height 11
click at [0, 0] on input "Merida Market Tour: Flavors, Colors & Traditions" at bounding box center [0, 0] width 0 height 0
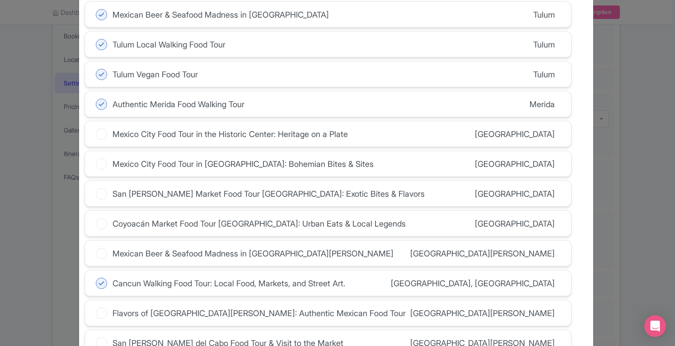
scroll to position [132, 0]
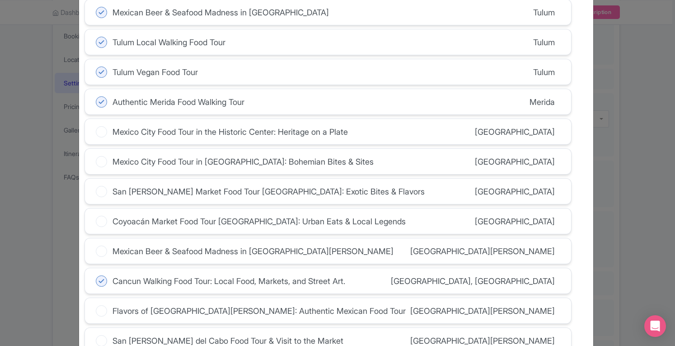
click at [102, 101] on icon at bounding box center [101, 101] width 11 height 11
click at [0, 0] on input "Authentic Merida Food Walking Tour" at bounding box center [0, 0] width 0 height 0
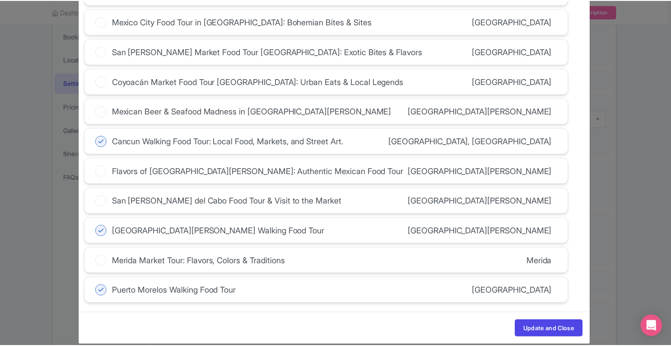
scroll to position [277, 0]
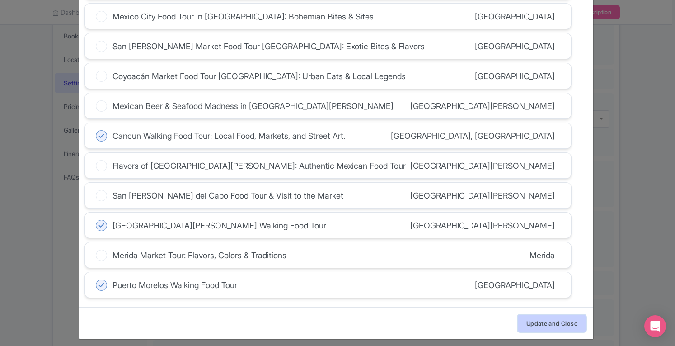
click at [559, 315] on button "Update and Close" at bounding box center [552, 322] width 68 height 17
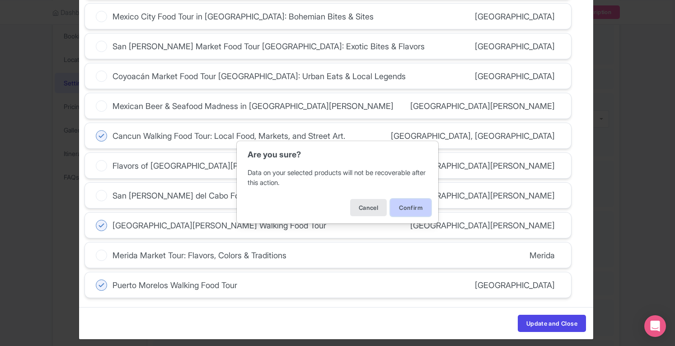
click at [409, 207] on button "Confirm" at bounding box center [410, 207] width 41 height 17
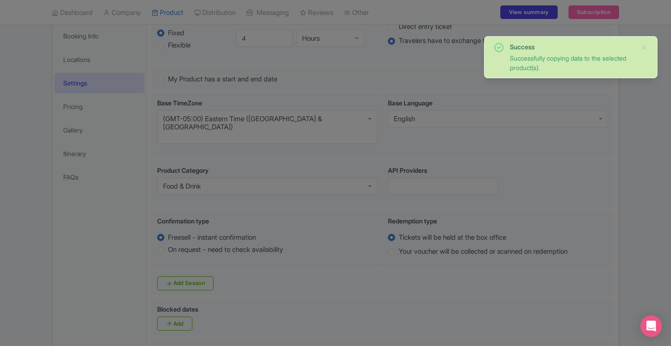
scroll to position [245, 0]
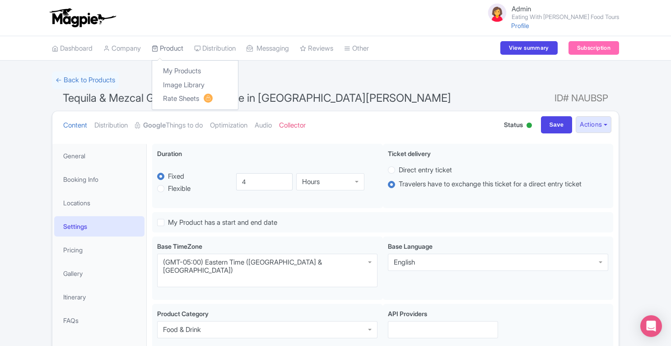
click at [177, 47] on link "Product" at bounding box center [168, 48] width 32 height 25
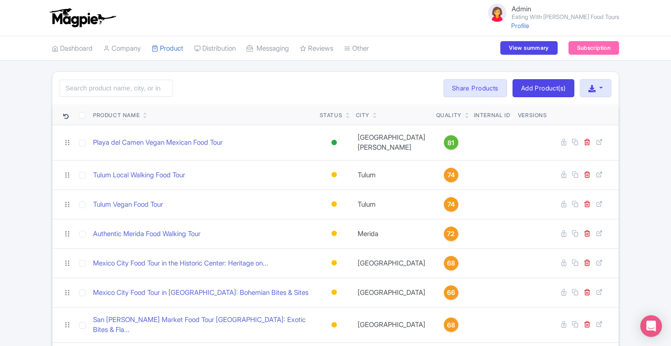
scroll to position [214, 0]
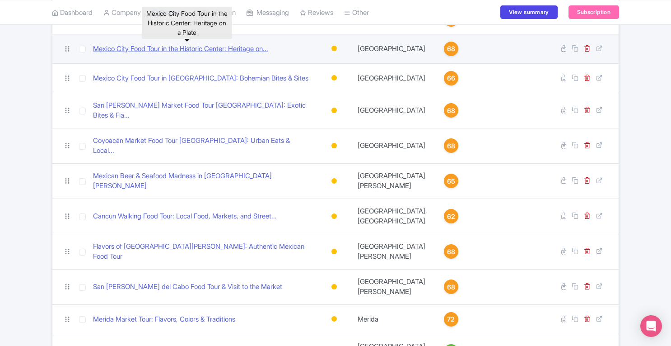
click at [165, 49] on link "Mexico City Food Tour in the Historic Center: Heritage on..." at bounding box center [180, 49] width 175 height 10
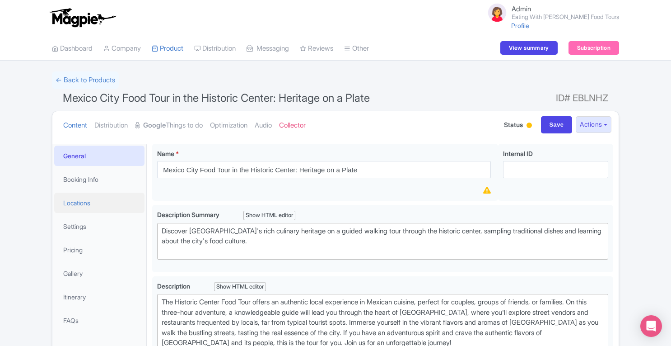
click at [78, 206] on link "Locations" at bounding box center [99, 202] width 90 height 20
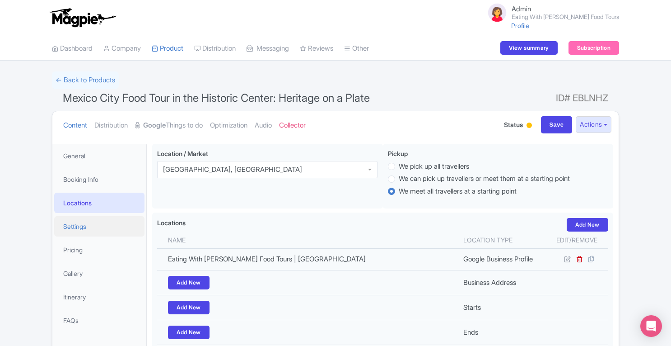
click at [78, 226] on link "Settings" at bounding box center [99, 226] width 90 height 20
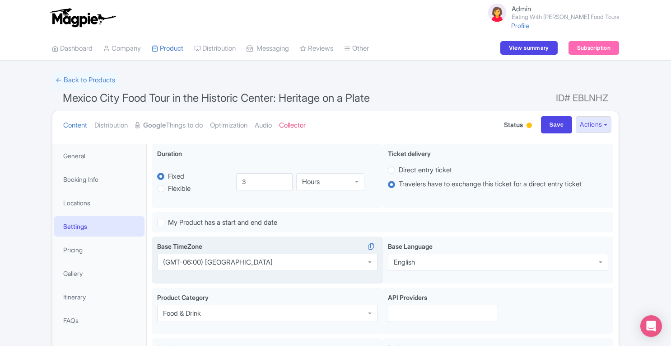
scroll to position [99, 0]
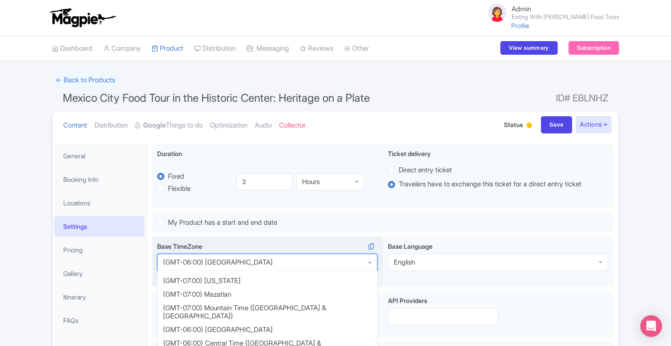
click at [362, 254] on div "(GMT-06:00) [GEOGRAPHIC_DATA]" at bounding box center [267, 261] width 220 height 17
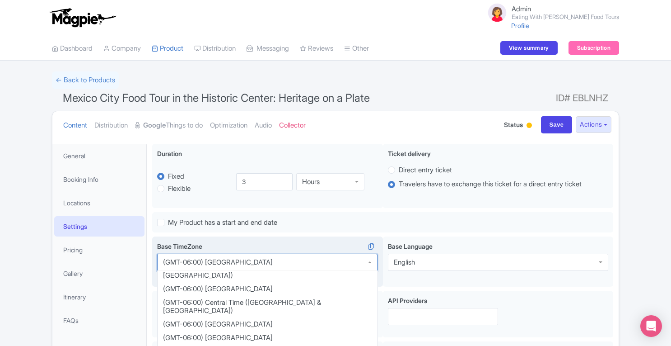
scroll to position [167, 0]
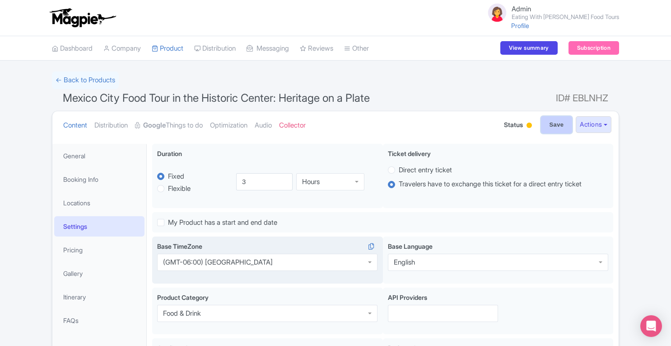
click at [556, 122] on input "Save" at bounding box center [557, 124] width 32 height 17
type input "Saving..."
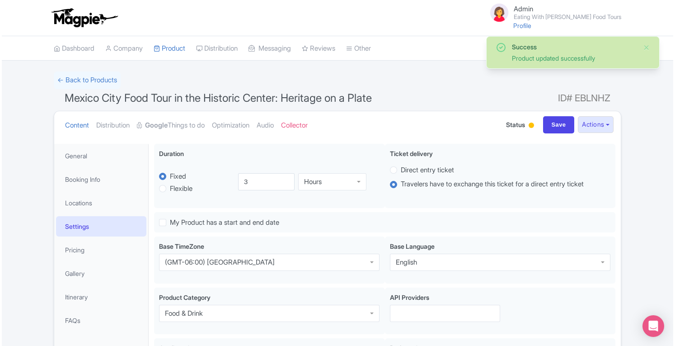
scroll to position [143, 0]
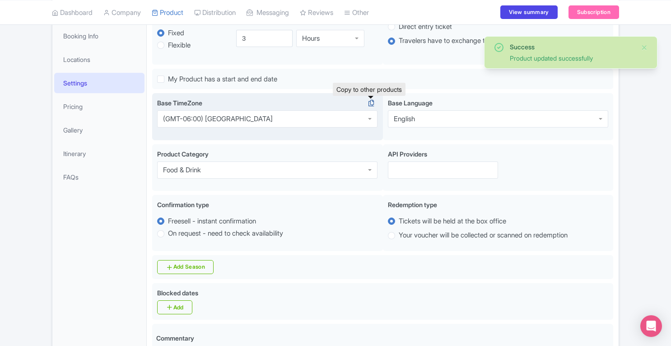
click at [372, 102] on icon at bounding box center [371, 103] width 13 height 8
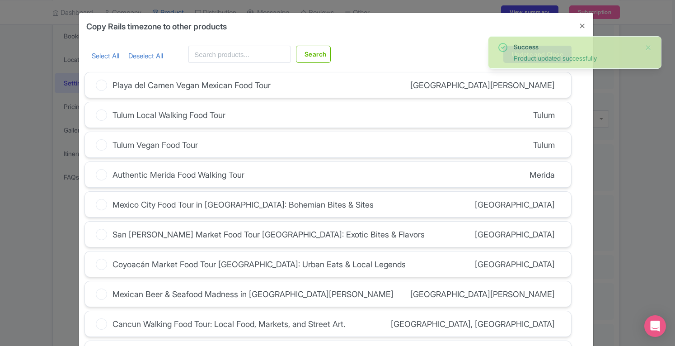
click at [102, 203] on icon at bounding box center [101, 204] width 11 height 11
click at [0, 0] on input "Mexico City Food Tour in Coyoacan: Bohemian Bites & Sites" at bounding box center [0, 0] width 0 height 0
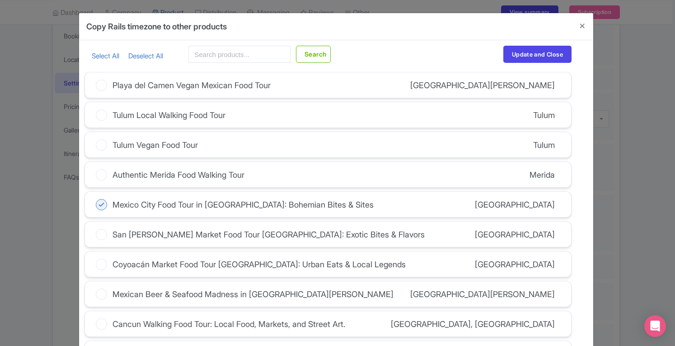
click at [98, 233] on icon at bounding box center [101, 234] width 11 height 11
click at [0, 0] on input "San Juan Market Food Tour Mexico City: Exotic Bites & Flavors" at bounding box center [0, 0] width 0 height 0
click at [102, 262] on icon at bounding box center [101, 263] width 11 height 11
click at [0, 0] on input "Coyoacán Market Food Tour Mexico City: Urban Eats & Local Legends" at bounding box center [0, 0] width 0 height 0
click at [537, 57] on button "Update and Close" at bounding box center [537, 54] width 68 height 17
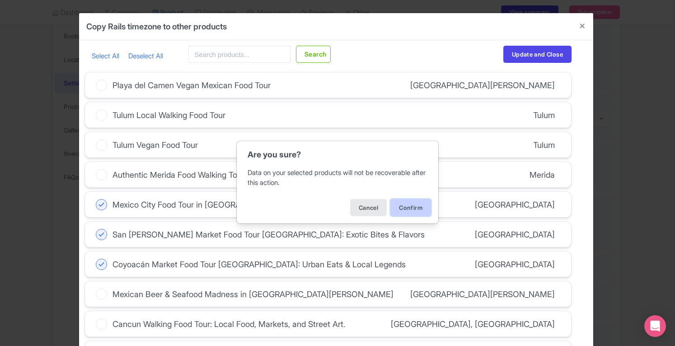
click at [420, 205] on button "Confirm" at bounding box center [410, 207] width 41 height 17
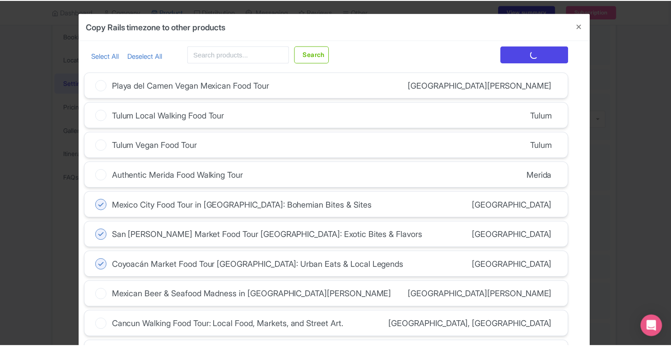
scroll to position [0, 0]
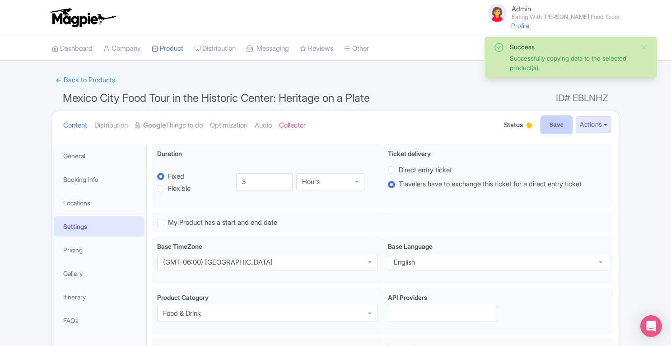
click at [555, 122] on input "Save" at bounding box center [557, 124] width 32 height 17
type input "Saving..."
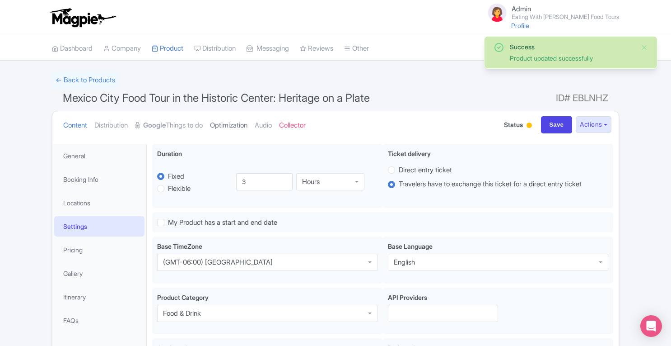
click at [242, 124] on link "Optimization" at bounding box center [228, 125] width 37 height 28
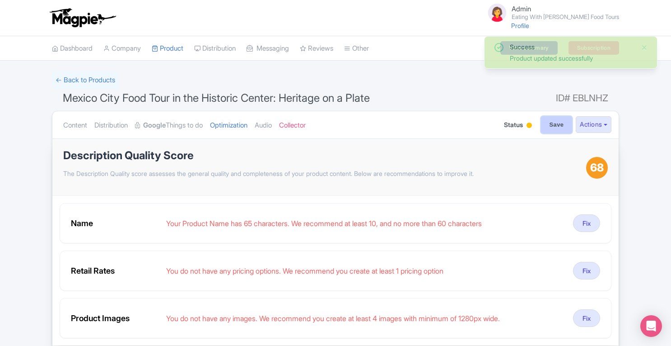
click at [558, 126] on input "Save" at bounding box center [557, 124] width 32 height 17
type input "Saving..."
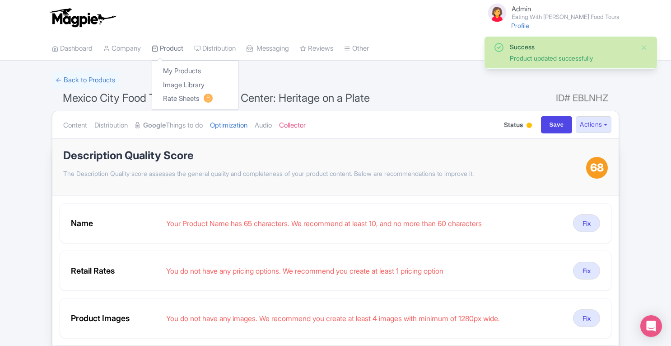
click at [183, 51] on link "Product" at bounding box center [168, 48] width 32 height 25
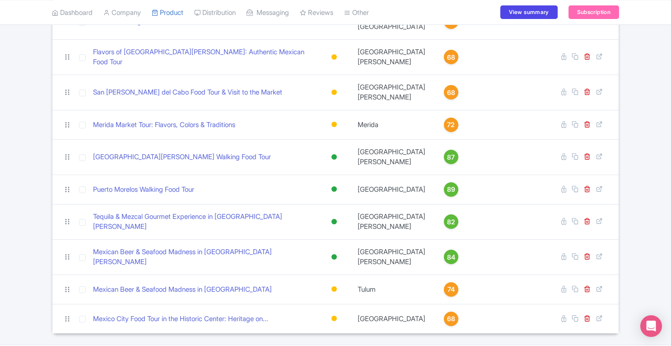
scroll to position [378, 0]
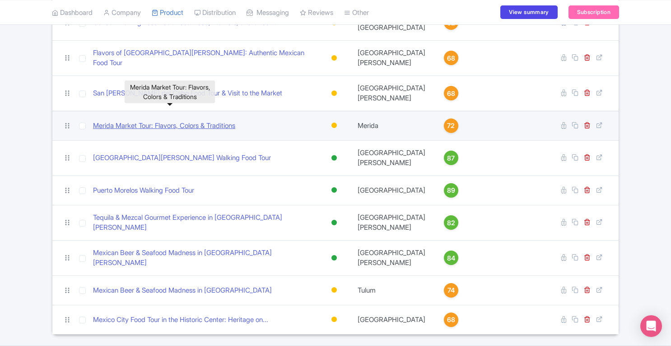
click at [234, 121] on link "Merida Market Tour: Flavors, Colors & Traditions" at bounding box center [164, 126] width 142 height 10
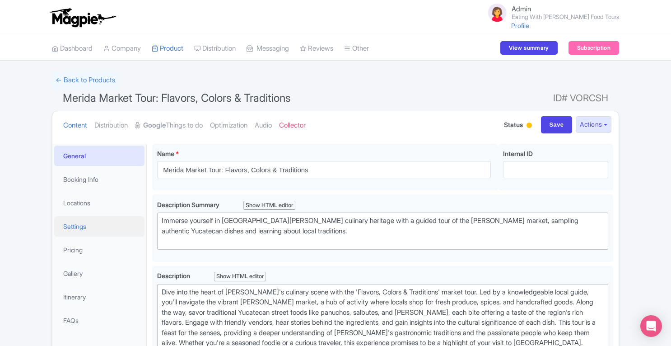
click at [83, 231] on link "Settings" at bounding box center [99, 226] width 90 height 20
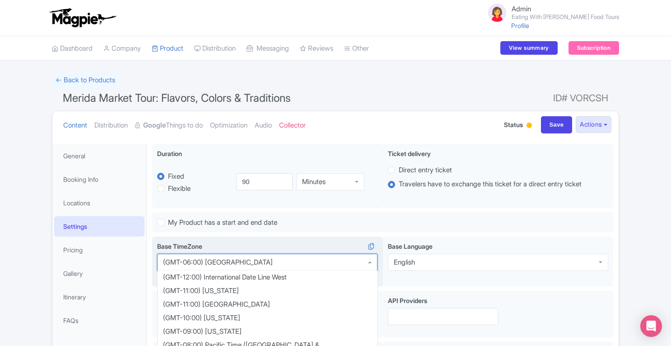
scroll to position [113, 0]
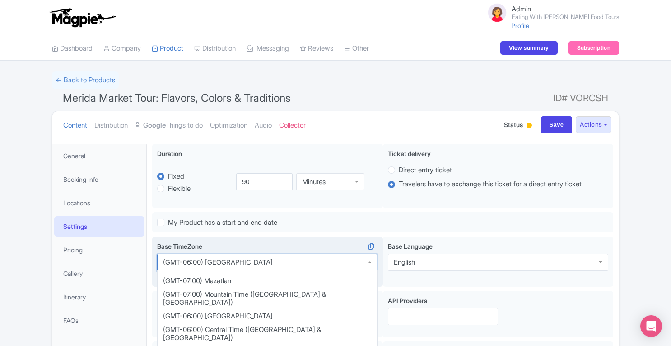
click at [292, 268] on div "(GMT-06:00) Mexico City" at bounding box center [267, 261] width 220 height 17
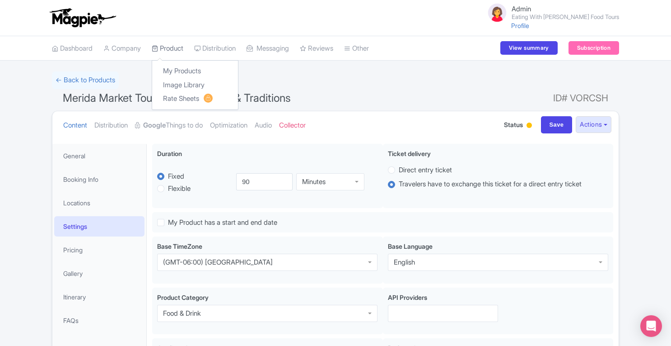
click at [171, 43] on link "Product" at bounding box center [168, 48] width 32 height 25
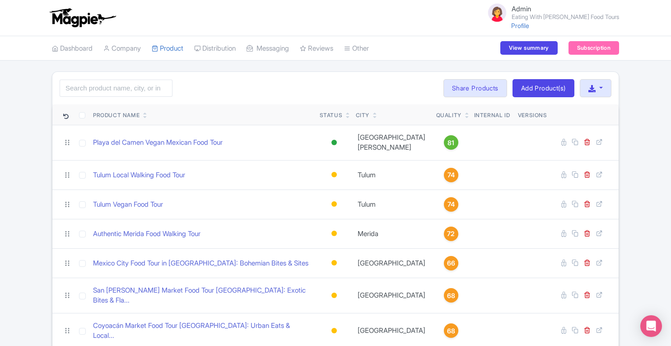
drag, startPoint x: 0, startPoint y: 0, endPoint x: 673, endPoint y: 254, distance: 719.7
click at [671, 254] on html "Admin Eating With [PERSON_NAME] Food Tours Profile Users Settings Sign out Dash…" at bounding box center [335, 173] width 671 height 346
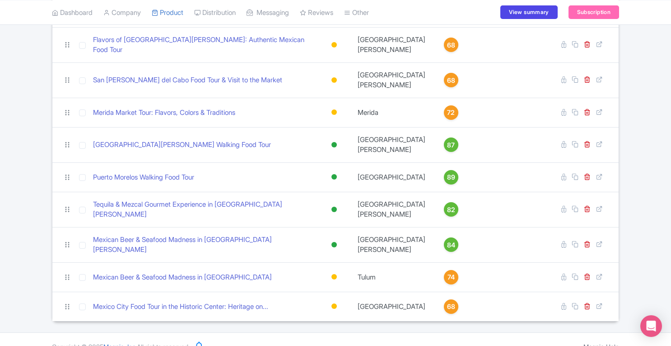
scroll to position [396, 0]
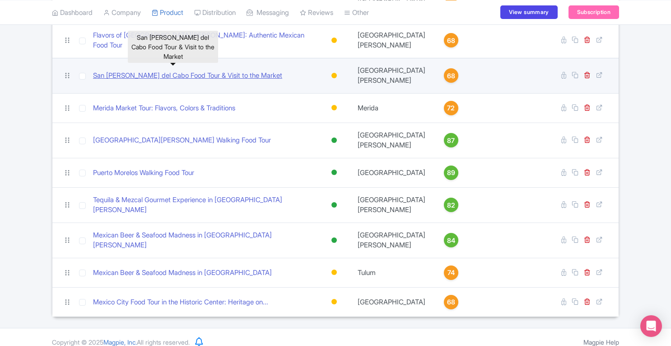
click at [117, 70] on link "San [PERSON_NAME] del Cabo Food Tour & Visit to the Market" at bounding box center [187, 75] width 189 height 10
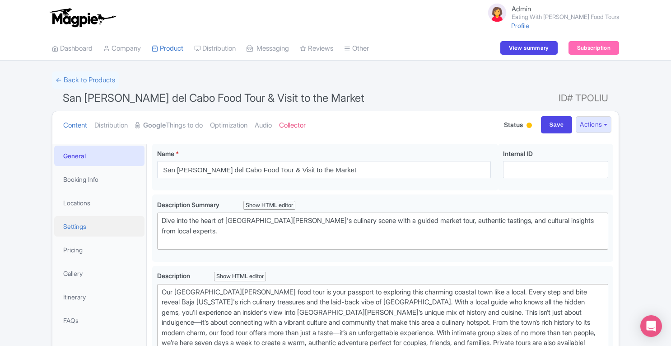
click at [82, 227] on link "Settings" at bounding box center [99, 226] width 90 height 20
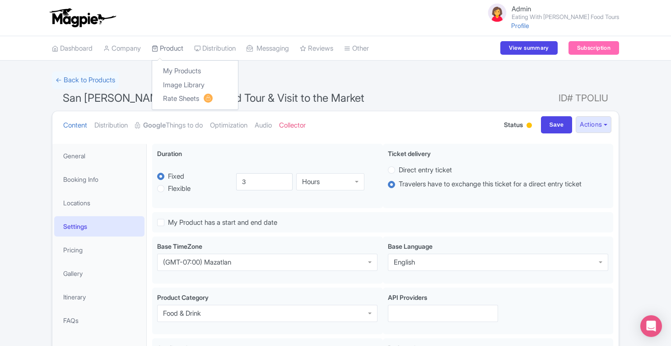
click at [174, 49] on link "Product" at bounding box center [168, 48] width 32 height 25
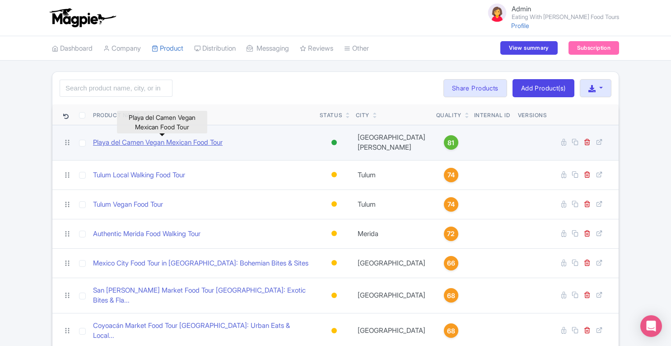
click at [154, 144] on link "Playa del Camen Vegan Mexican Food Tour" at bounding box center [158, 142] width 130 height 10
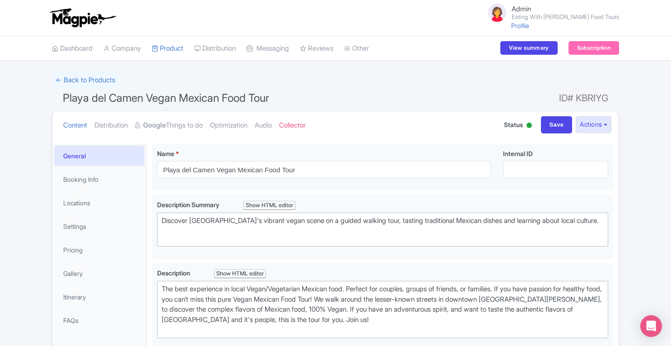
click at [79, 236] on li "Settings" at bounding box center [99, 226] width 94 height 24
click at [79, 231] on link "Settings" at bounding box center [99, 226] width 90 height 20
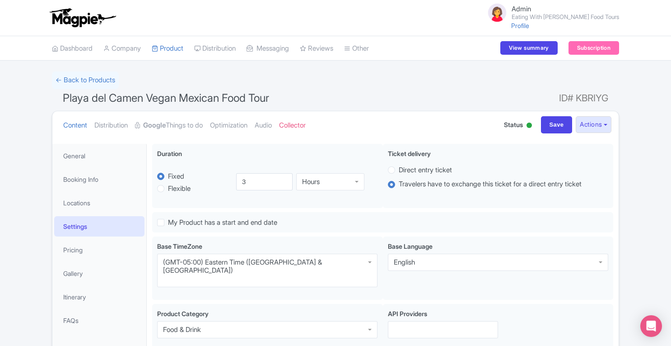
scroll to position [161, 0]
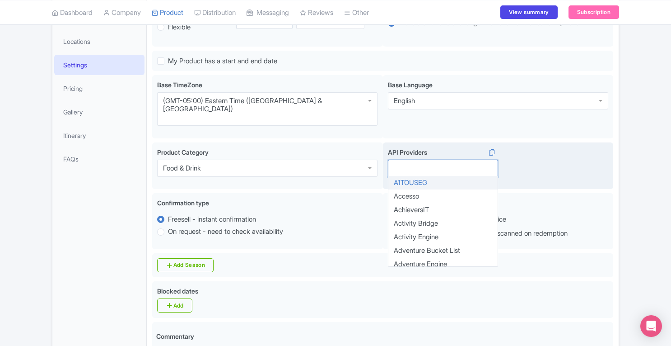
click at [441, 159] on div at bounding box center [443, 167] width 110 height 17
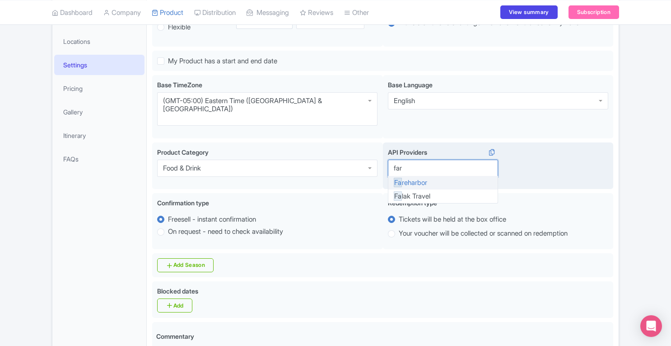
type input "fare"
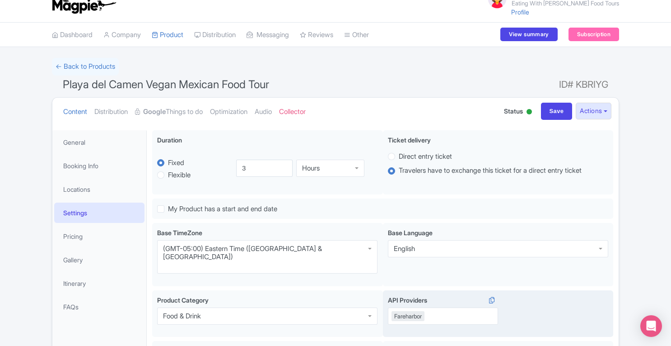
scroll to position [14, 0]
click at [549, 106] on input "Save" at bounding box center [557, 110] width 32 height 17
type input "Saving..."
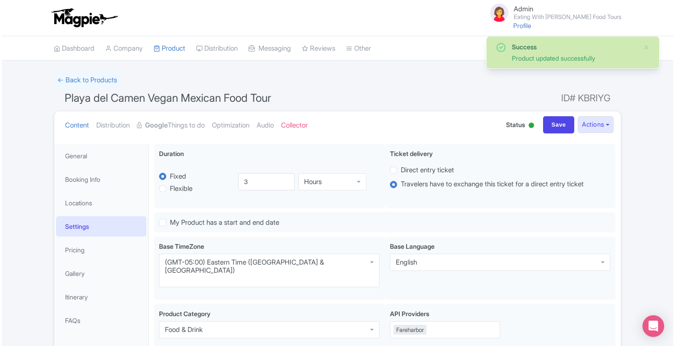
scroll to position [143, 0]
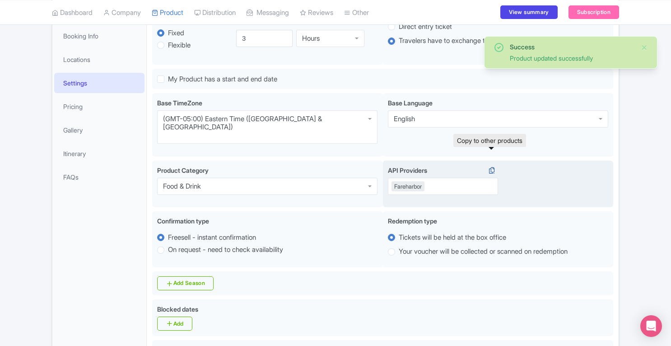
click at [493, 166] on icon at bounding box center [492, 170] width 13 height 8
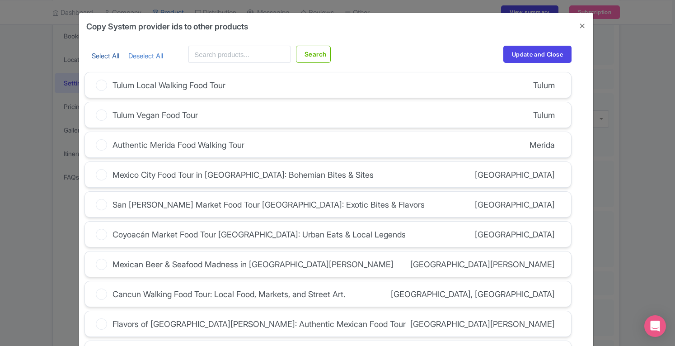
click at [106, 56] on link "Select All" at bounding box center [106, 55] width 28 height 9
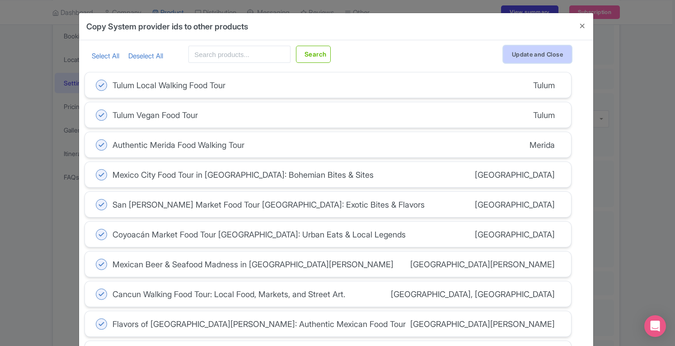
click at [523, 56] on button "Update and Close" at bounding box center [537, 54] width 68 height 17
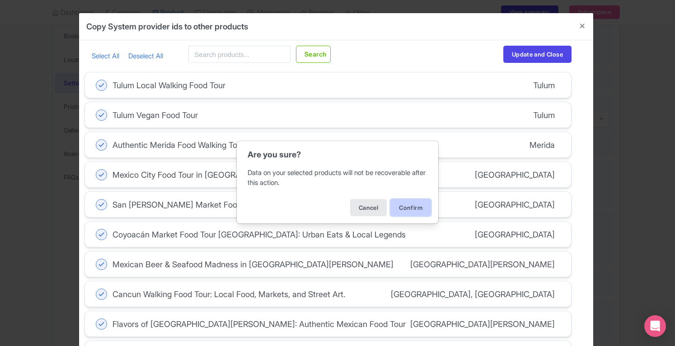
click at [413, 203] on button "Confirm" at bounding box center [410, 207] width 41 height 17
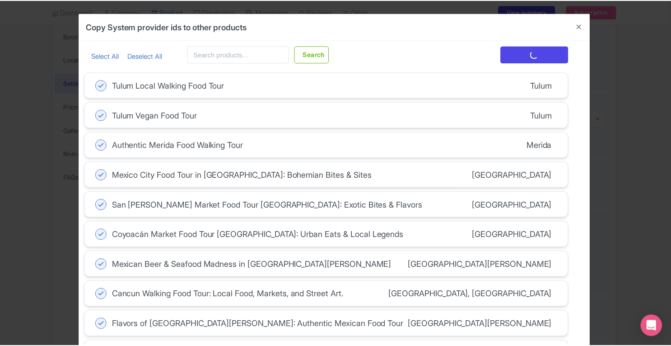
scroll to position [0, 0]
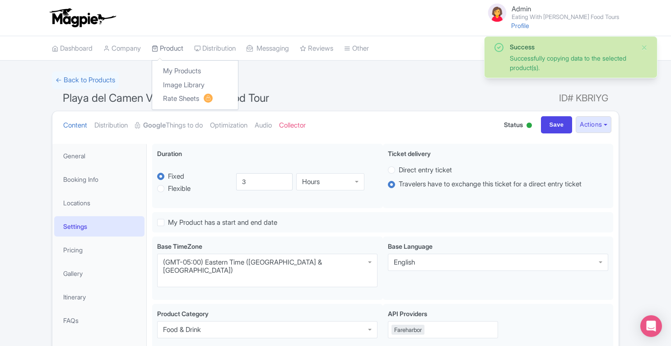
click at [181, 47] on link "Product" at bounding box center [168, 48] width 32 height 25
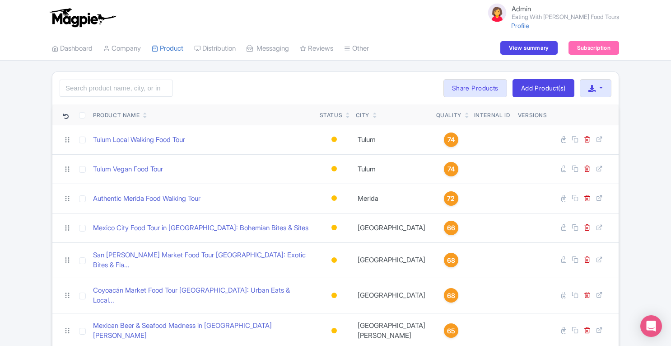
click at [181, 47] on link "Product" at bounding box center [168, 48] width 32 height 25
click at [347, 113] on link at bounding box center [348, 116] width 4 height 7
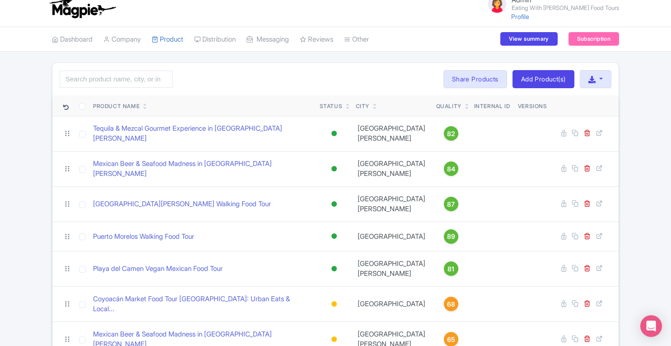
scroll to position [3, 0]
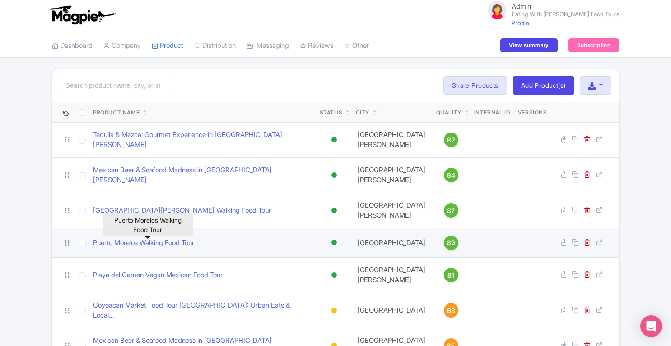
click at [192, 244] on link "Puerto Morelos Walking Food Tour" at bounding box center [143, 243] width 101 height 10
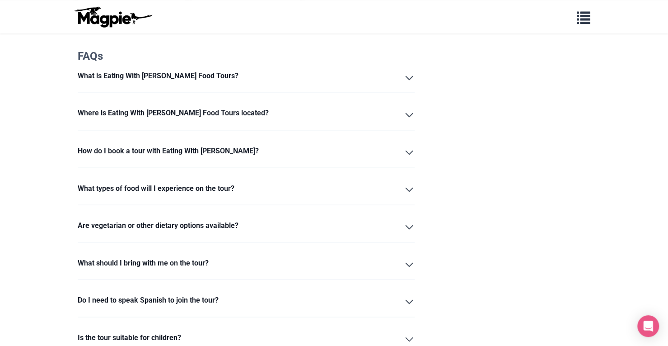
scroll to position [858, 0]
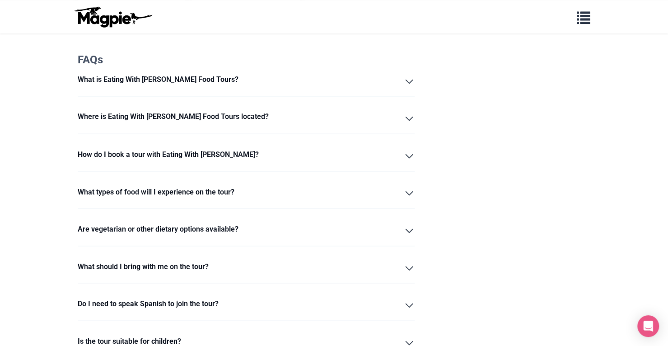
click at [407, 111] on summary "Where is Eating With Carmen Food Tours located?" at bounding box center [246, 118] width 337 height 15
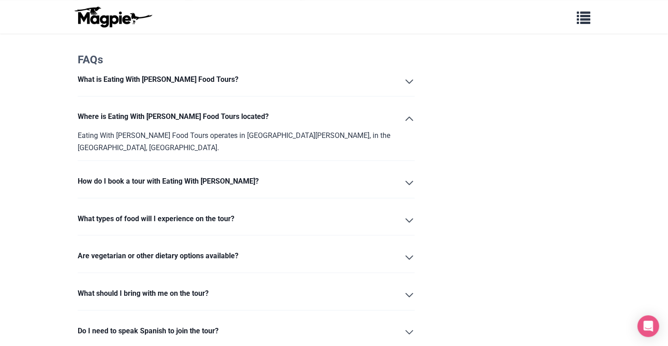
click at [407, 111] on summary "Where is Eating With Carmen Food Tours located?" at bounding box center [246, 118] width 337 height 15
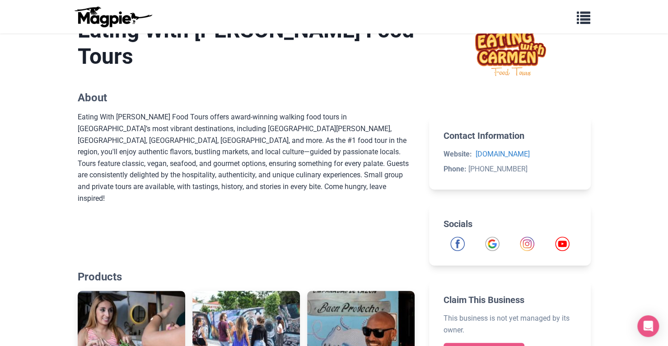
scroll to position [202, 0]
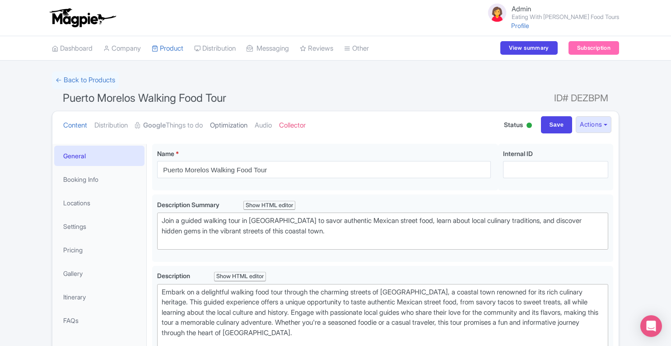
click at [229, 124] on link "Optimization" at bounding box center [228, 125] width 37 height 28
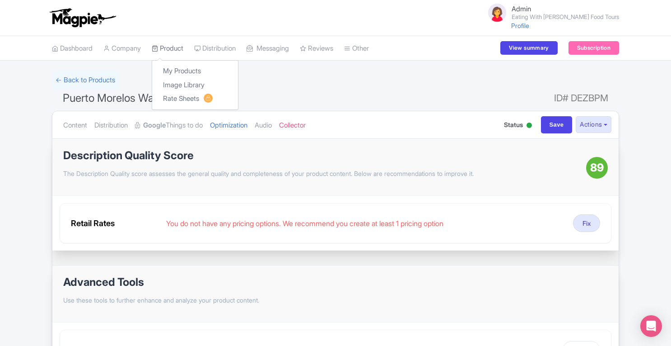
click at [175, 44] on link "Product" at bounding box center [168, 48] width 32 height 25
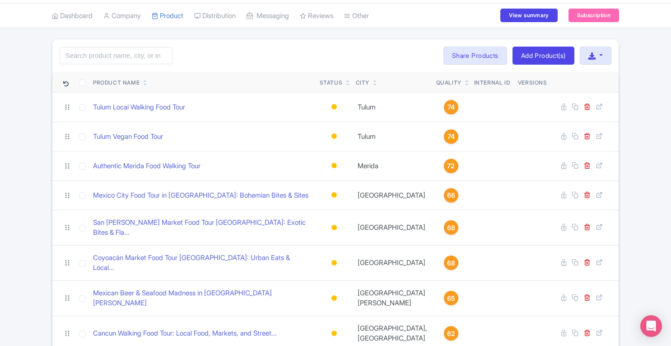
scroll to position [34, 0]
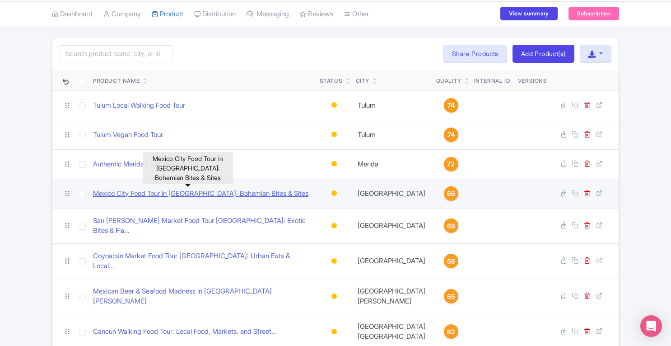
click at [172, 195] on link "Mexico City Food Tour in [GEOGRAPHIC_DATA]: Bohemian Bites & Sites" at bounding box center [200, 193] width 215 height 10
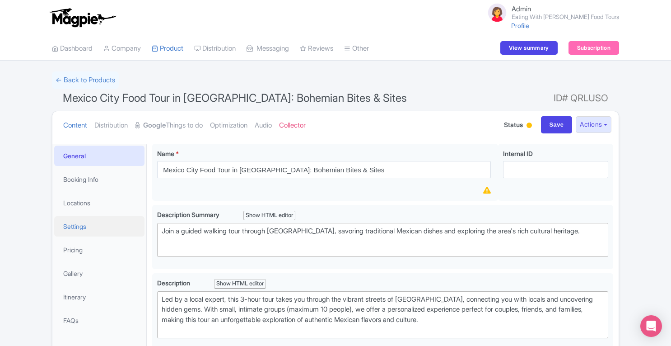
click at [80, 232] on link "Settings" at bounding box center [99, 226] width 90 height 20
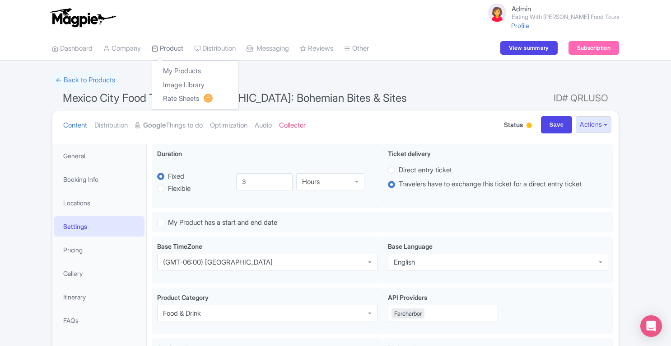
click at [168, 49] on link "Product" at bounding box center [168, 48] width 32 height 25
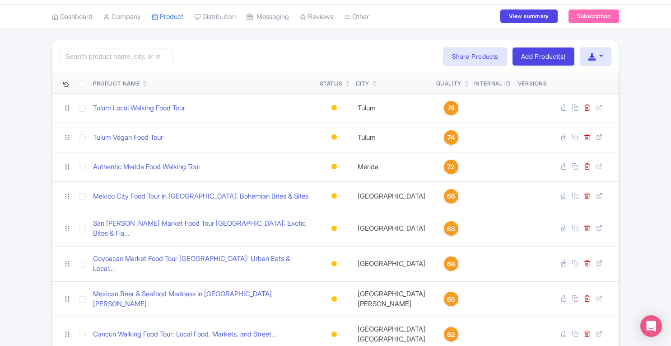
scroll to position [23, 0]
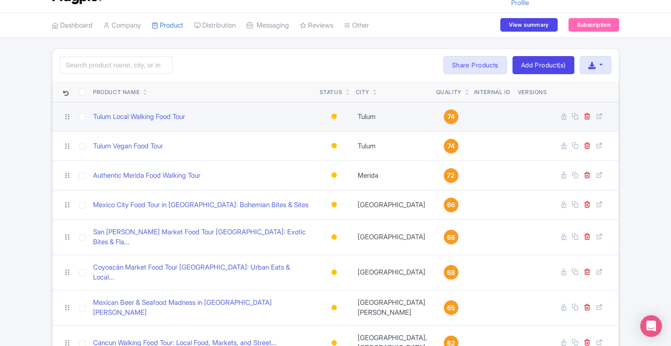
click at [448, 114] on span "74" at bounding box center [451, 117] width 7 height 10
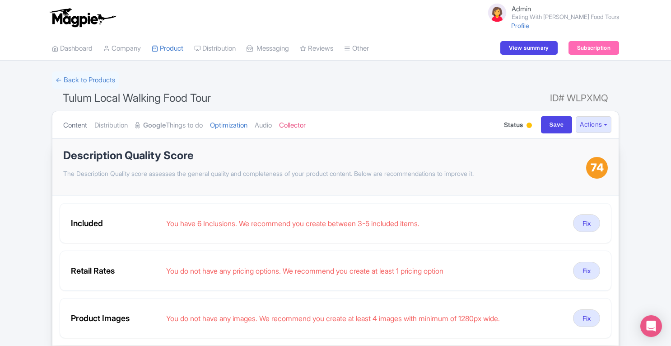
click at [80, 124] on link "Content" at bounding box center [75, 125] width 24 height 28
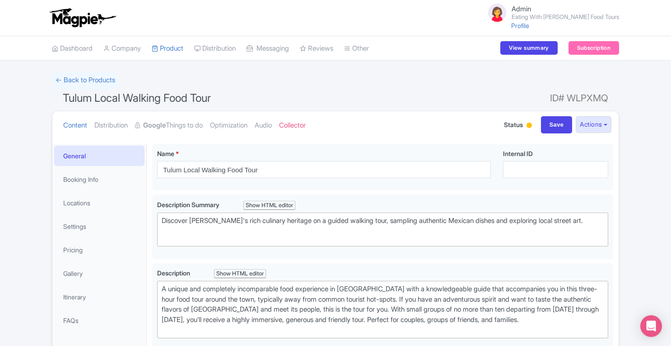
click at [240, 80] on div "← Back to Products" at bounding box center [335, 80] width 567 height 18
click at [175, 44] on link "Product" at bounding box center [168, 48] width 32 height 25
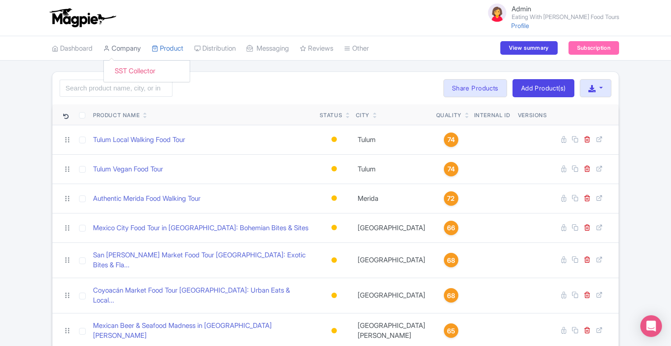
click at [134, 43] on link "Company" at bounding box center [121, 48] width 37 height 25
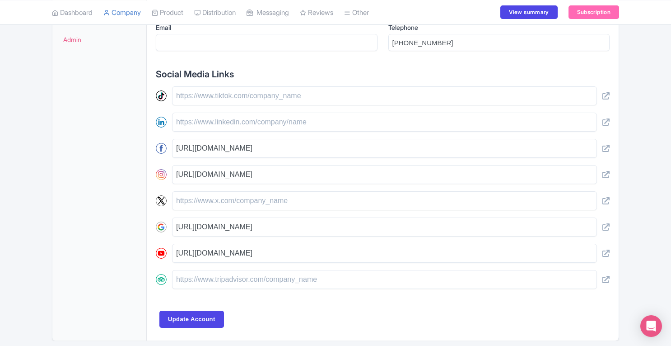
scroll to position [361, 0]
click at [220, 45] on input "Email" at bounding box center [267, 41] width 222 height 17
paste input "[EMAIL_ADDRESS][DOMAIN_NAME]"
type input "[EMAIL_ADDRESS][DOMAIN_NAME]"
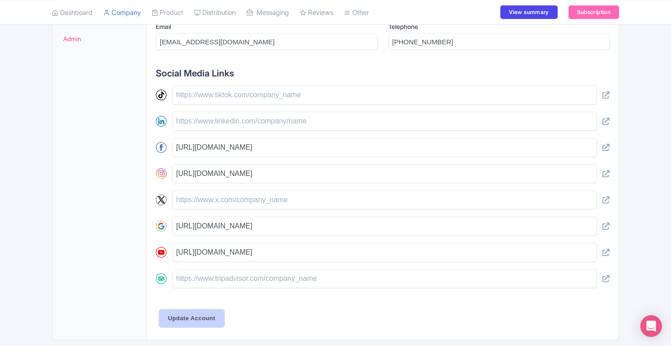
click at [201, 318] on input "Update Account" at bounding box center [191, 317] width 65 height 17
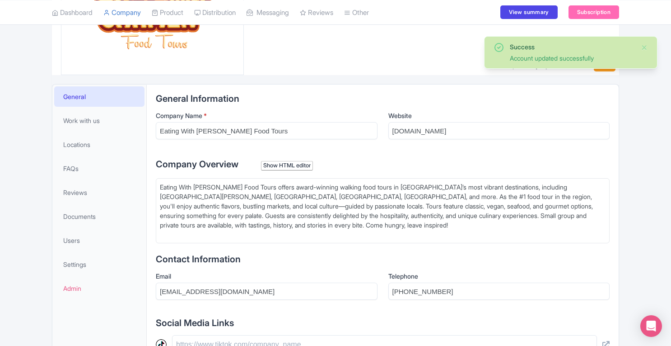
scroll to position [114, 0]
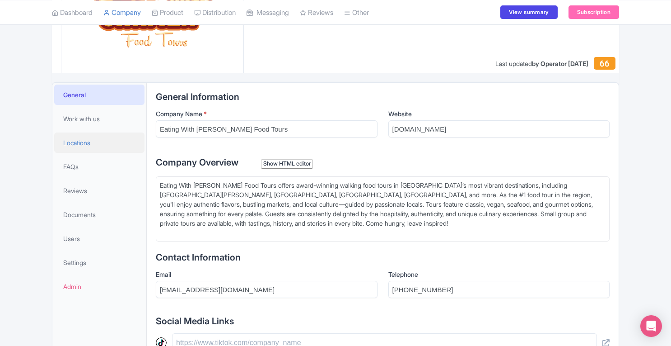
click at [96, 137] on link "Locations" at bounding box center [99, 142] width 90 height 20
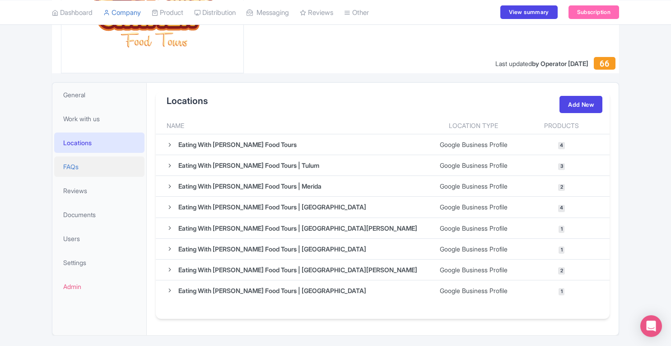
click at [93, 161] on link "FAQs" at bounding box center [99, 166] width 90 height 20
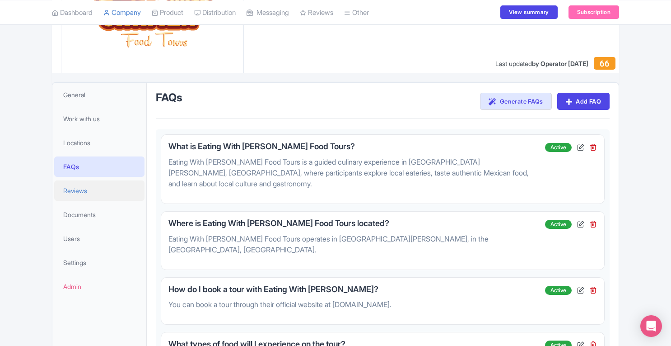
click at [83, 187] on span "Reviews" at bounding box center [75, 190] width 24 height 9
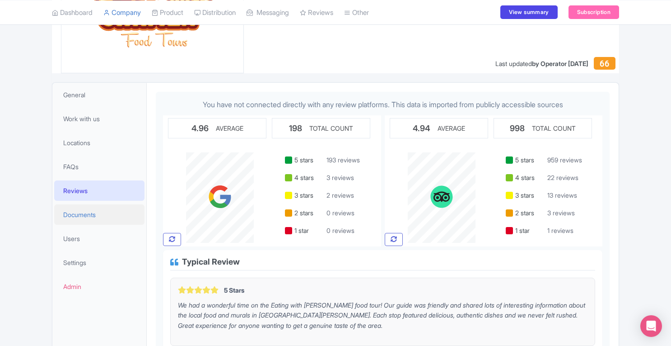
click at [79, 213] on span "Documents" at bounding box center [79, 214] width 33 height 9
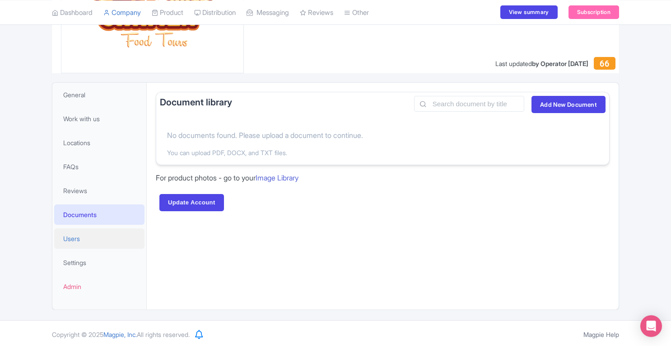
click at [79, 229] on link "Users" at bounding box center [99, 238] width 90 height 20
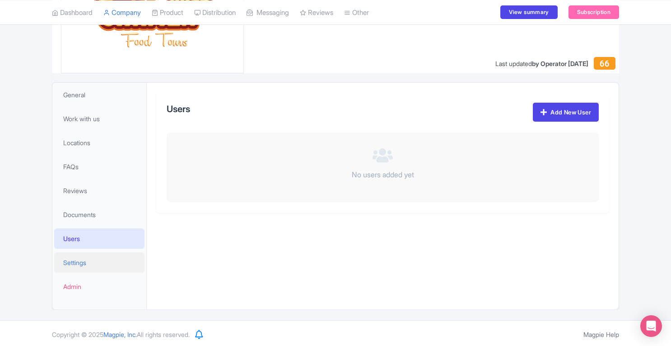
click at [79, 260] on span "Settings" at bounding box center [74, 261] width 23 height 9
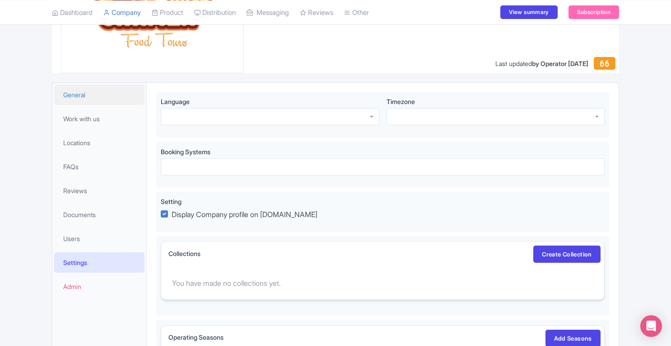
click at [82, 95] on span "General" at bounding box center [74, 94] width 22 height 9
